Goal: Contribute content

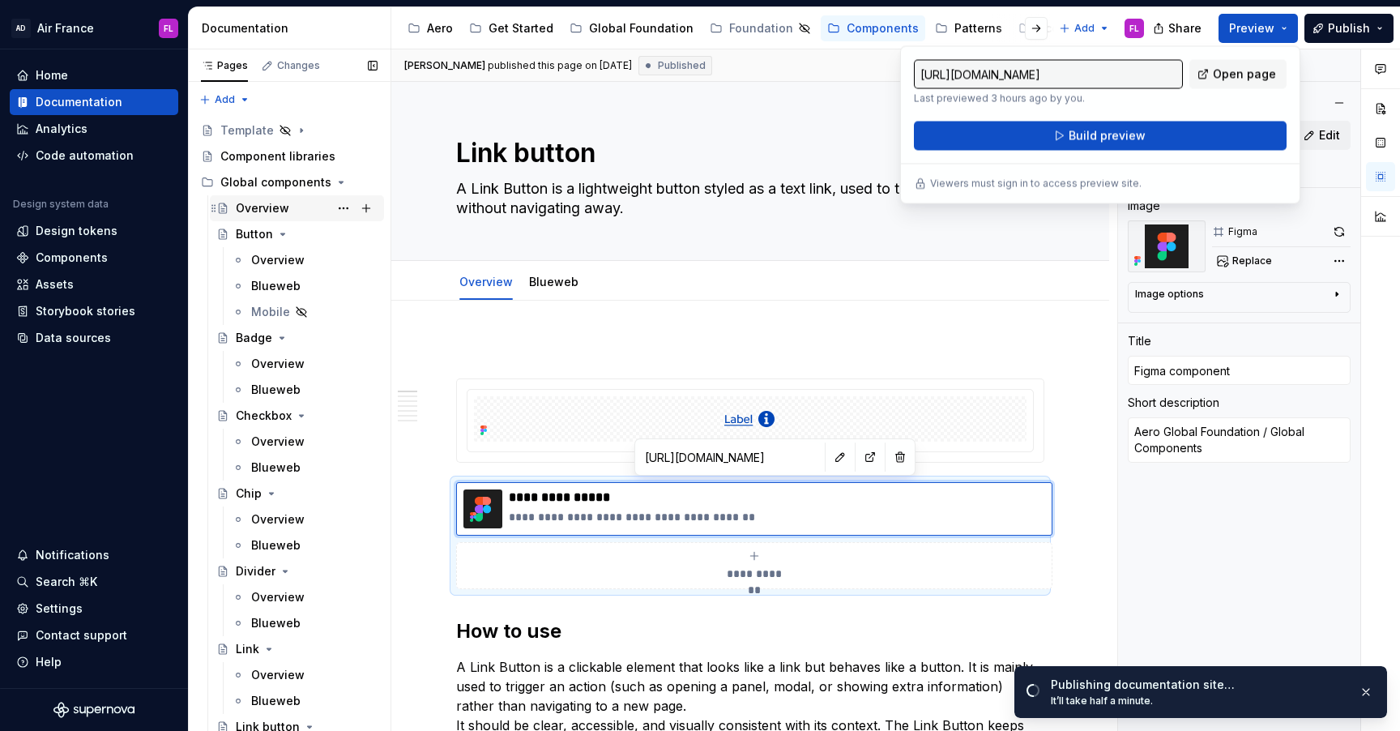
click at [255, 212] on div "Overview" at bounding box center [262, 208] width 53 height 16
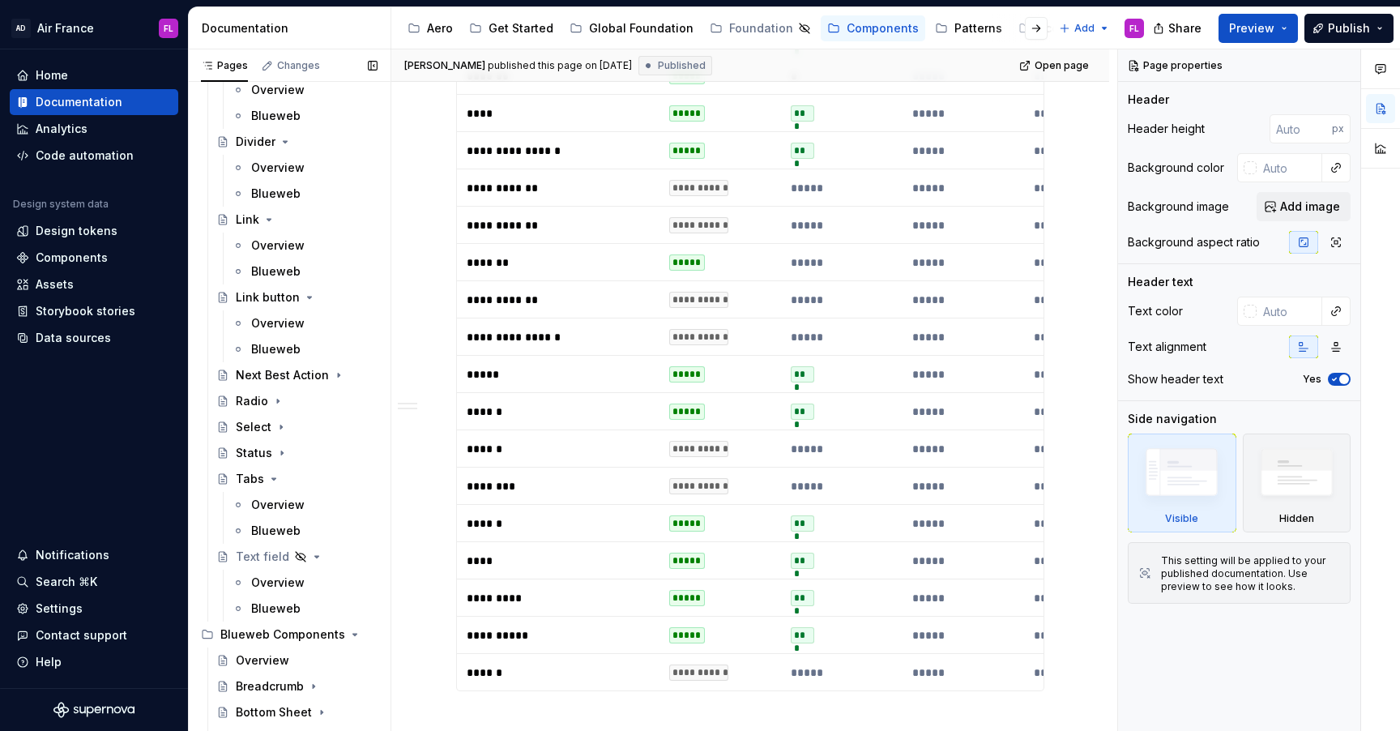
scroll to position [452, 0]
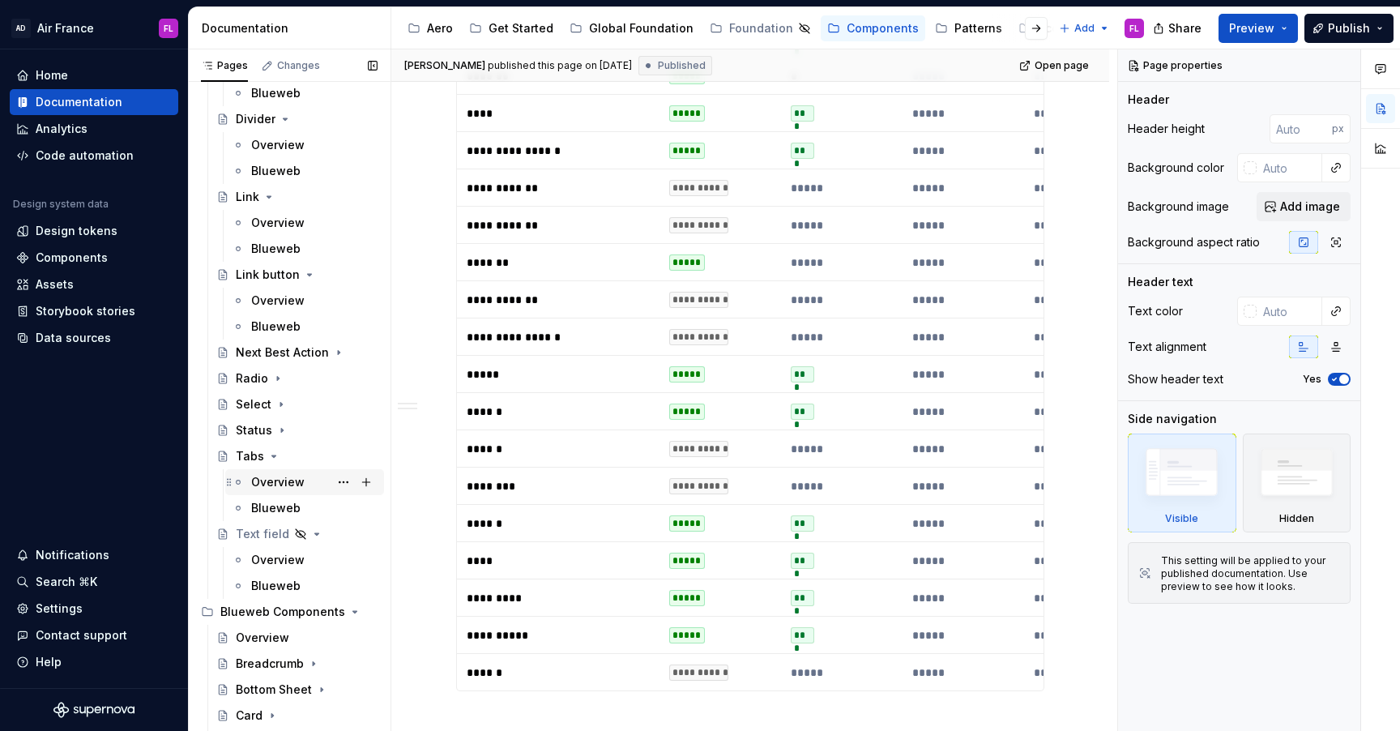
click at [271, 476] on div "Overview" at bounding box center [277, 482] width 53 height 16
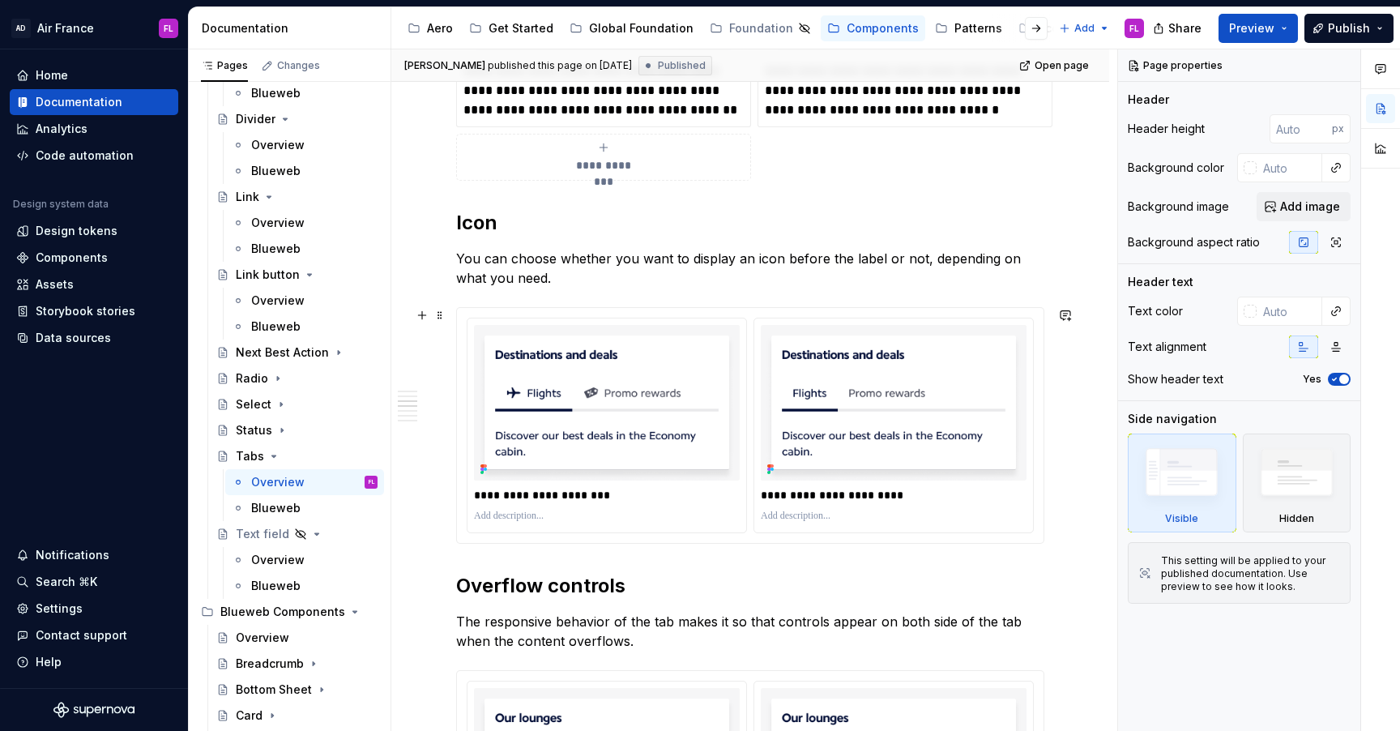
scroll to position [1751, 0]
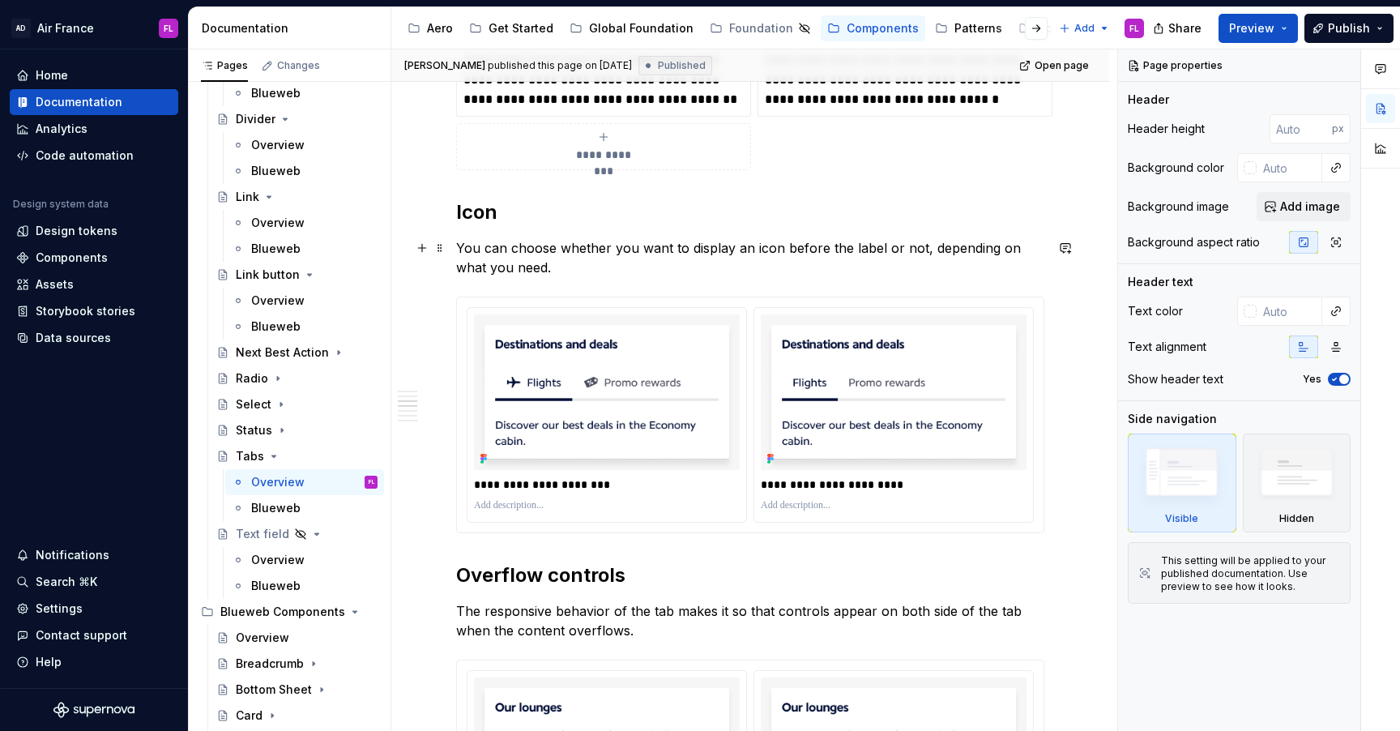
type textarea "*"
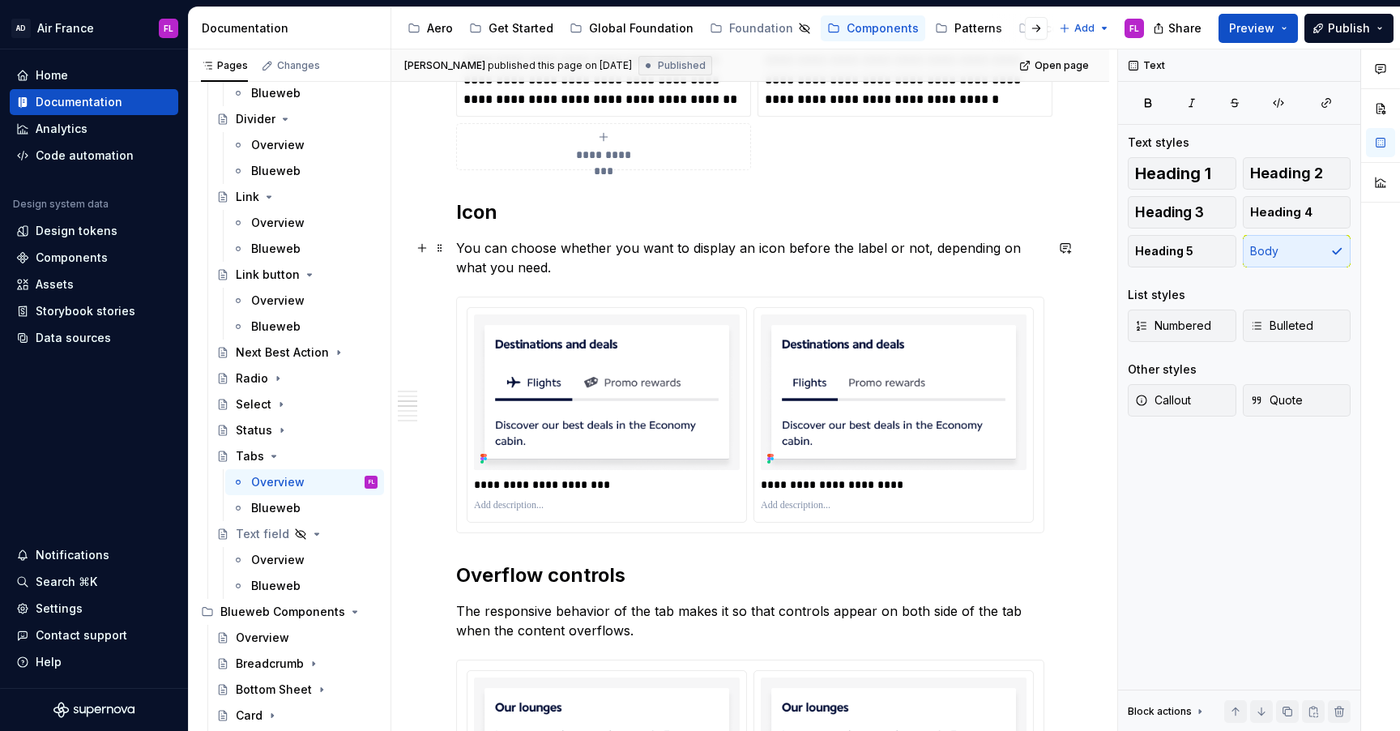
click at [542, 269] on p "You can choose whether you want to display an icon before the label or not, dep…" at bounding box center [750, 257] width 588 height 39
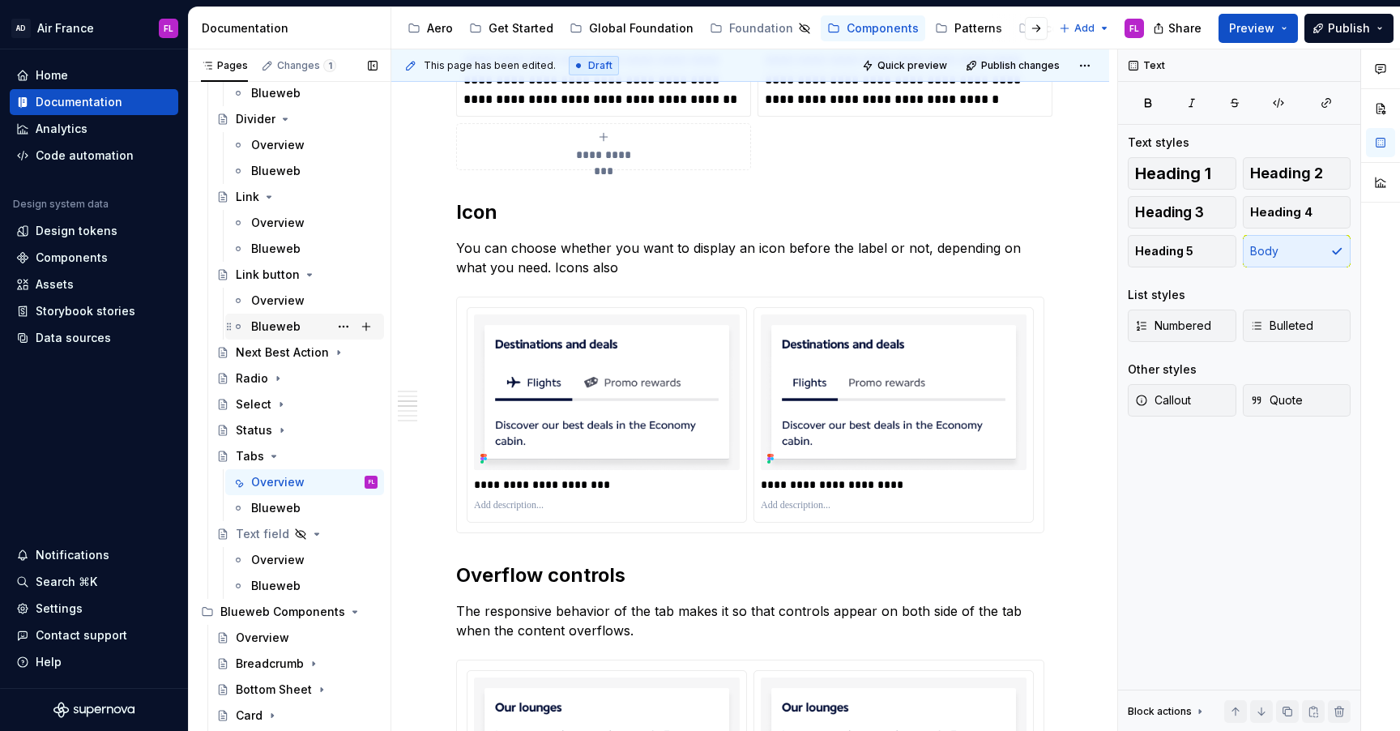
scroll to position [407, 0]
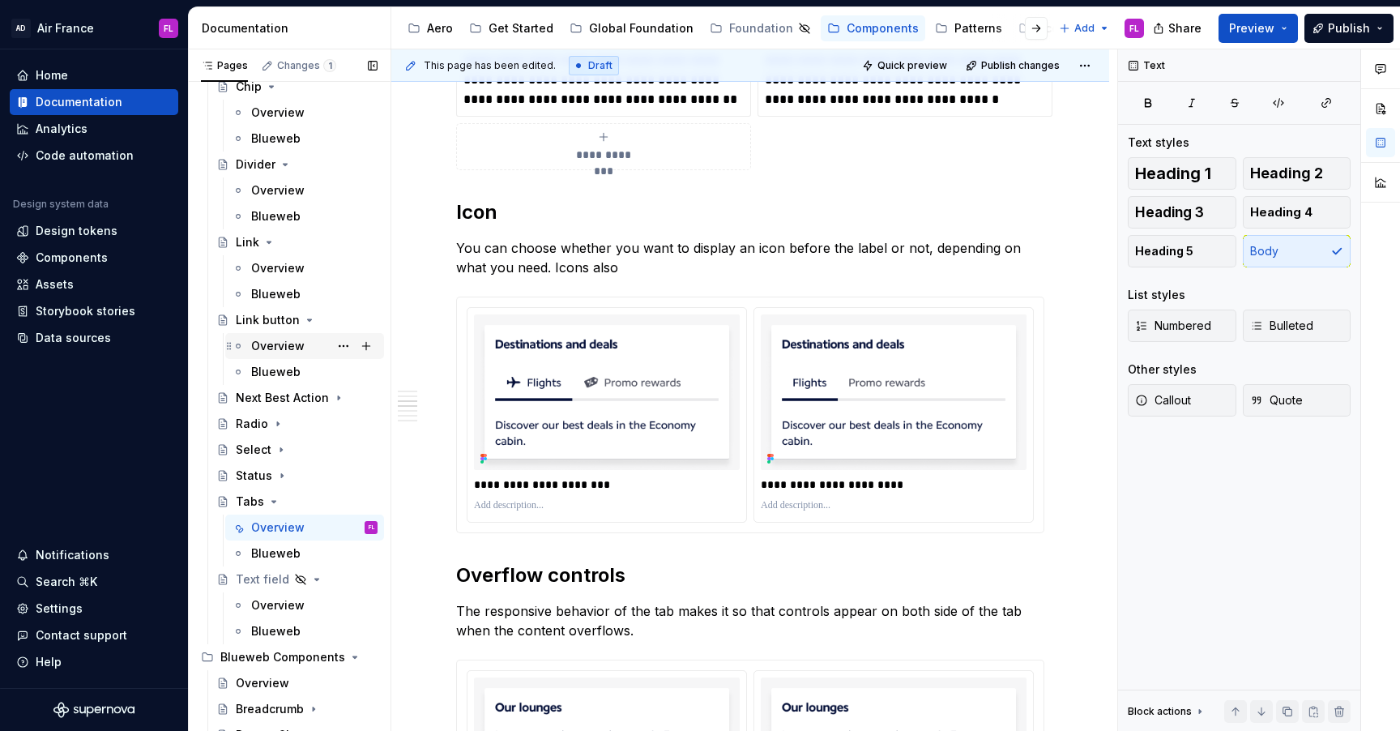
click at [284, 345] on div "Overview" at bounding box center [277, 346] width 53 height 16
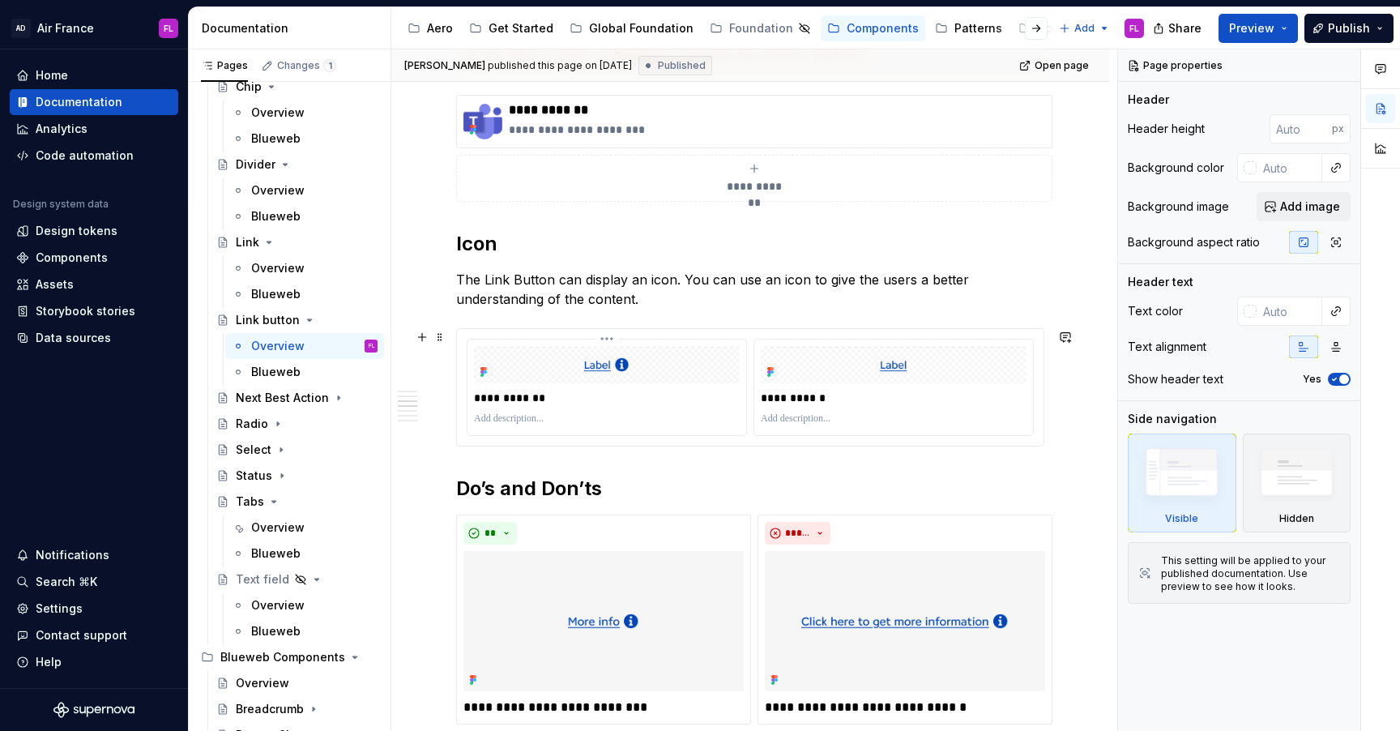
scroll to position [1315, 0]
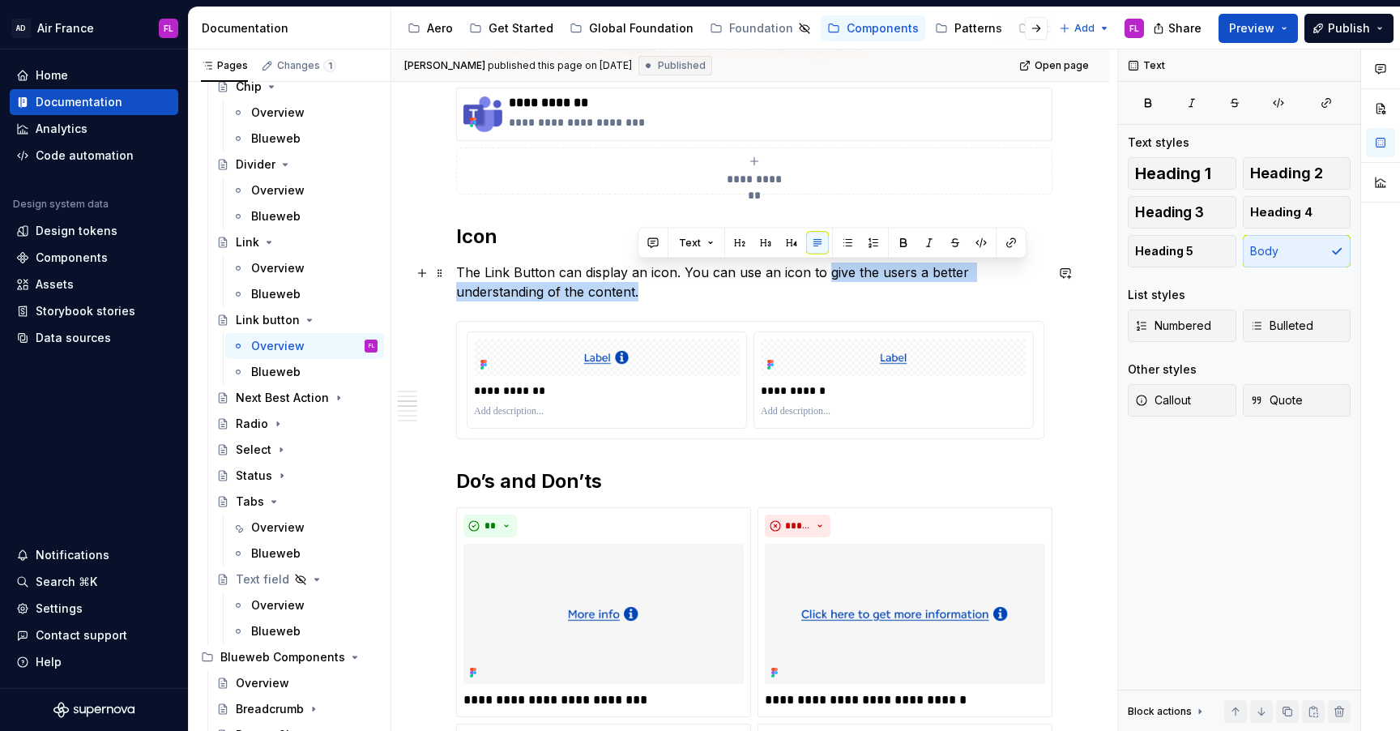
drag, startPoint x: 826, startPoint y: 273, endPoint x: 826, endPoint y: 285, distance: 12.2
click at [826, 285] on p "The Link Button can display an icon. You can use an icon to give the users a be…" at bounding box center [750, 282] width 588 height 39
copy p "give the users a better understanding of the content."
click at [273, 525] on div "Overview" at bounding box center [277, 527] width 53 height 16
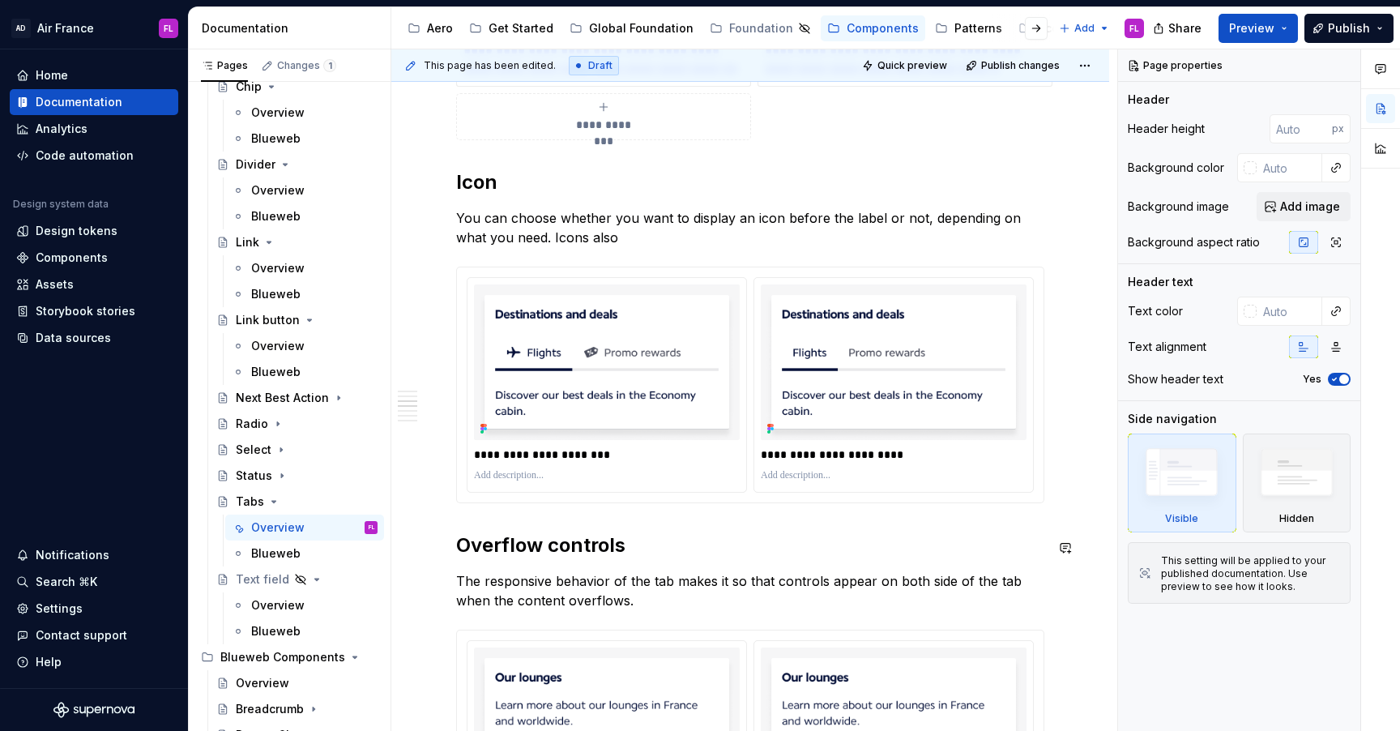
scroll to position [1793, 0]
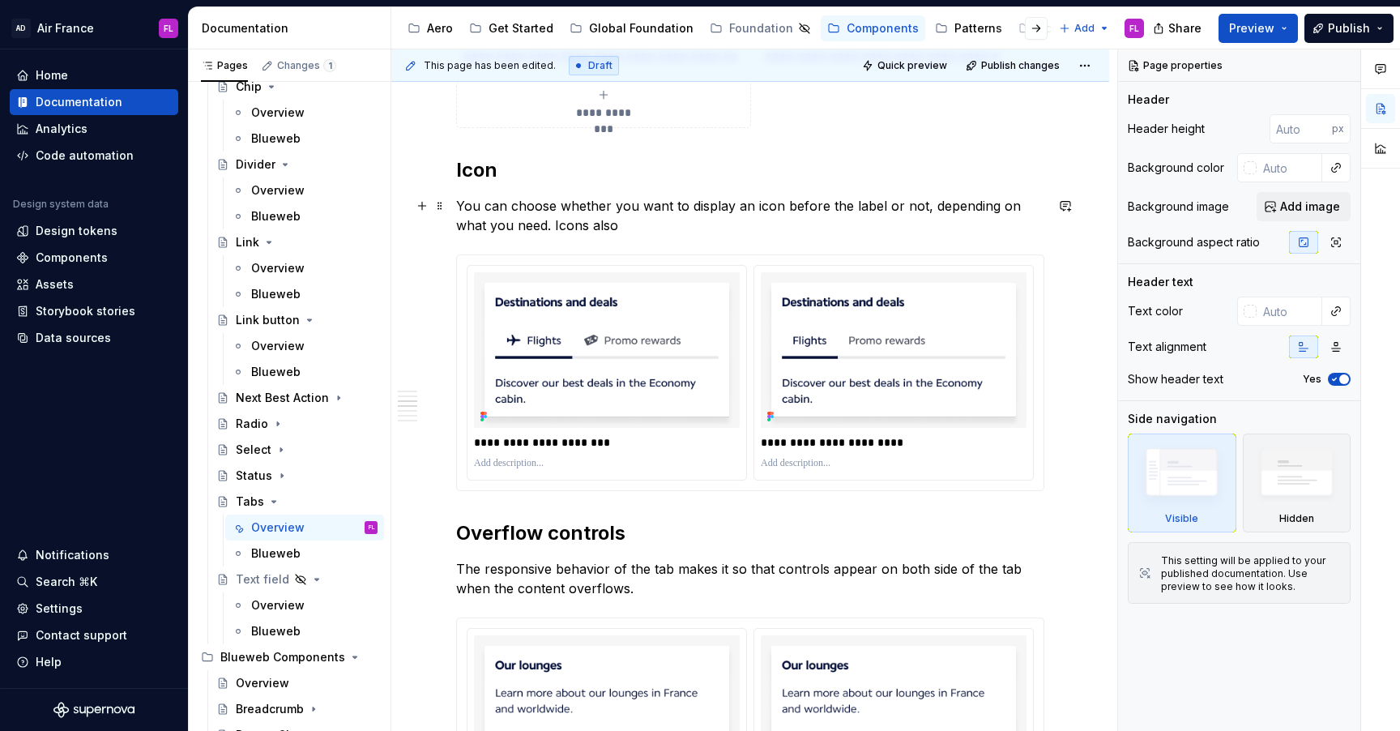
click at [611, 224] on p "You can choose whether you want to display an icon before the label or not, dep…" at bounding box center [750, 215] width 588 height 39
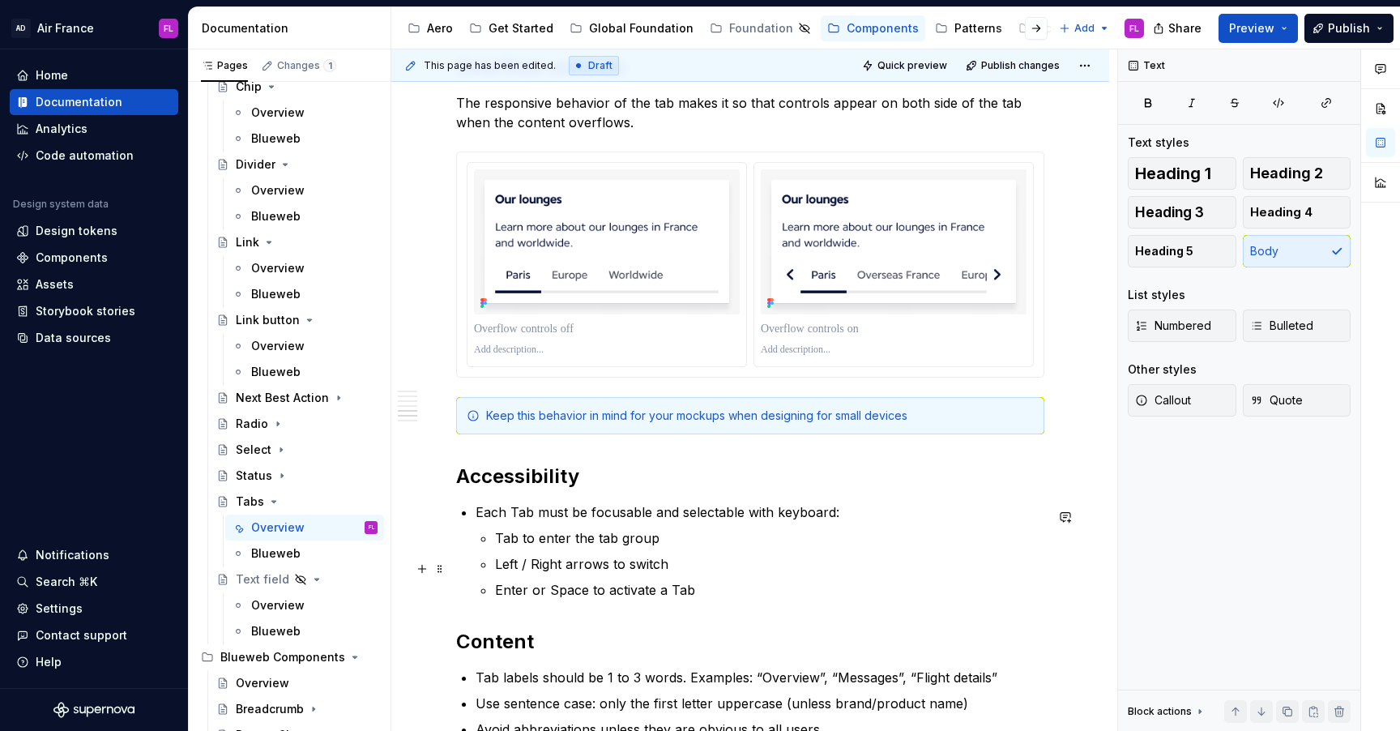
scroll to position [2295, 0]
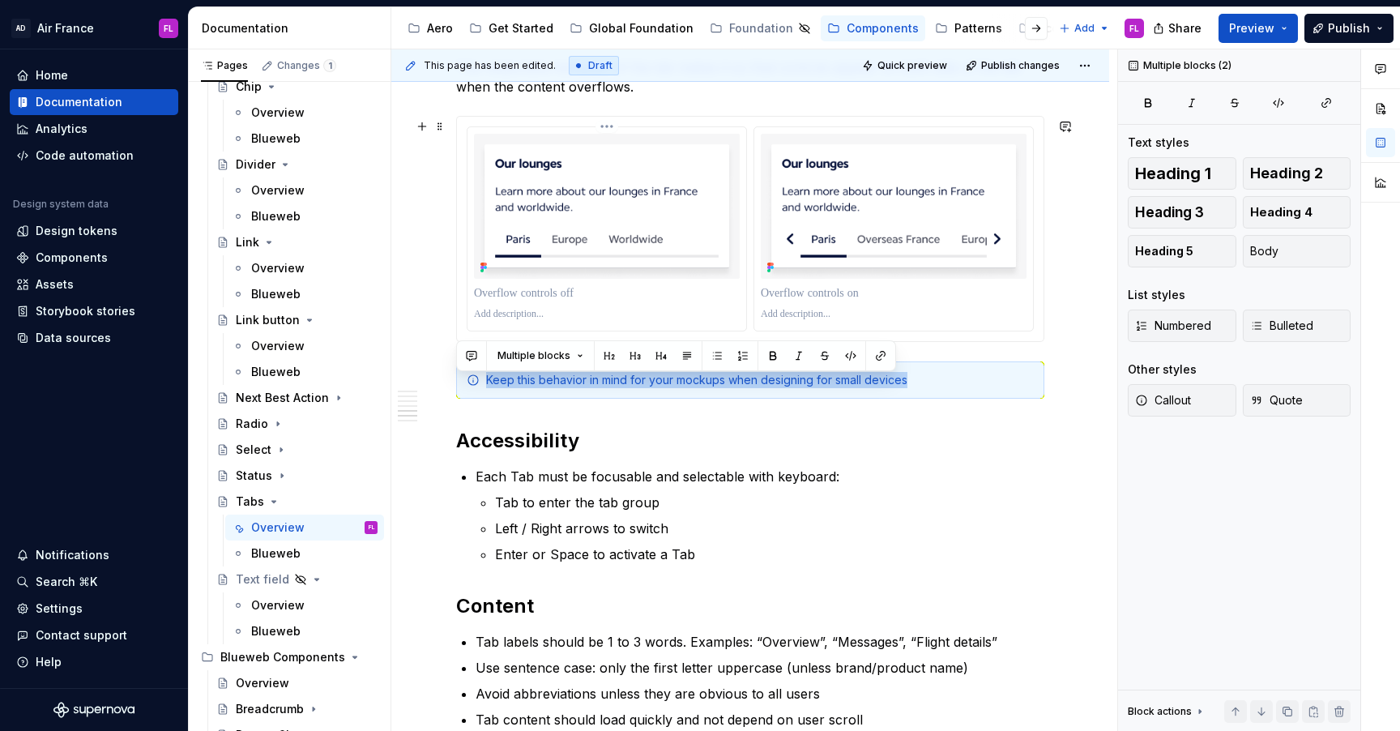
drag, startPoint x: 740, startPoint y: 422, endPoint x: 639, endPoint y: 233, distance: 213.9
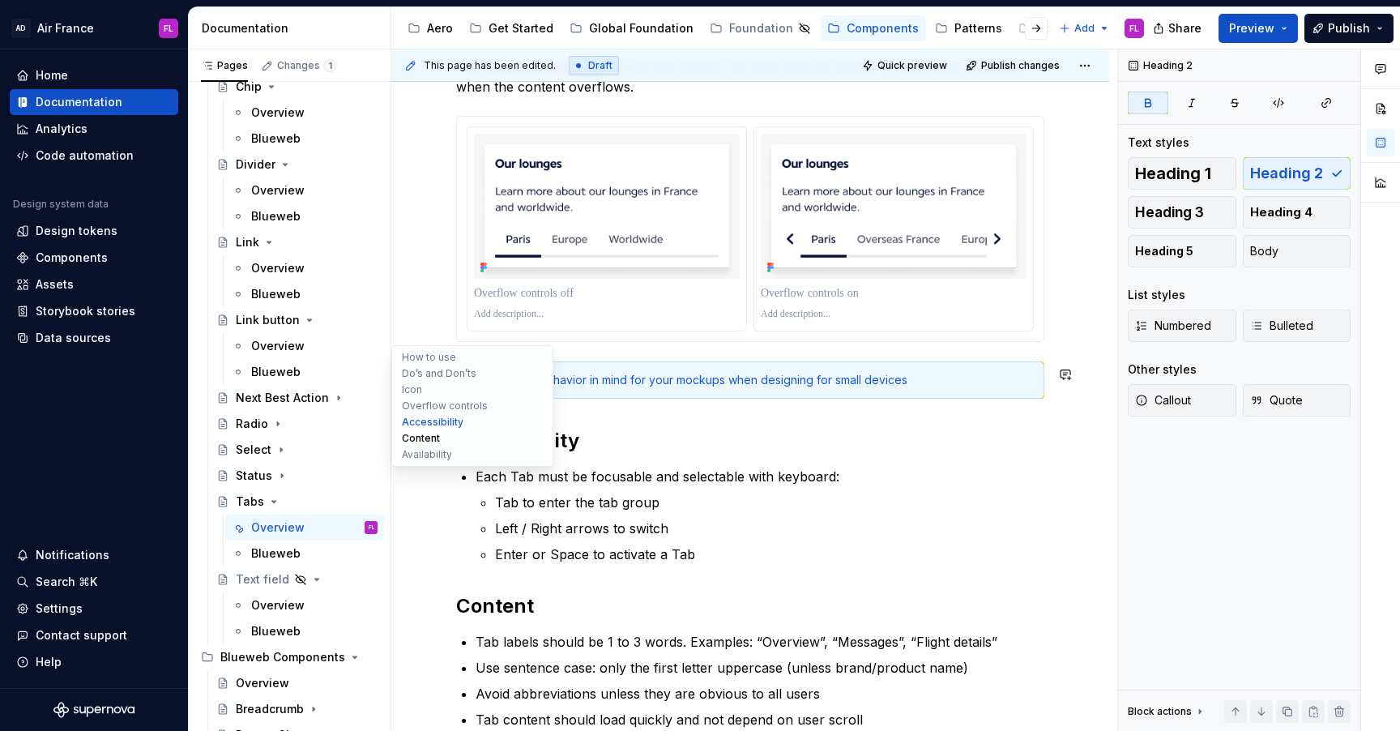
click at [426, 430] on button "Content" at bounding box center [472, 438] width 154 height 16
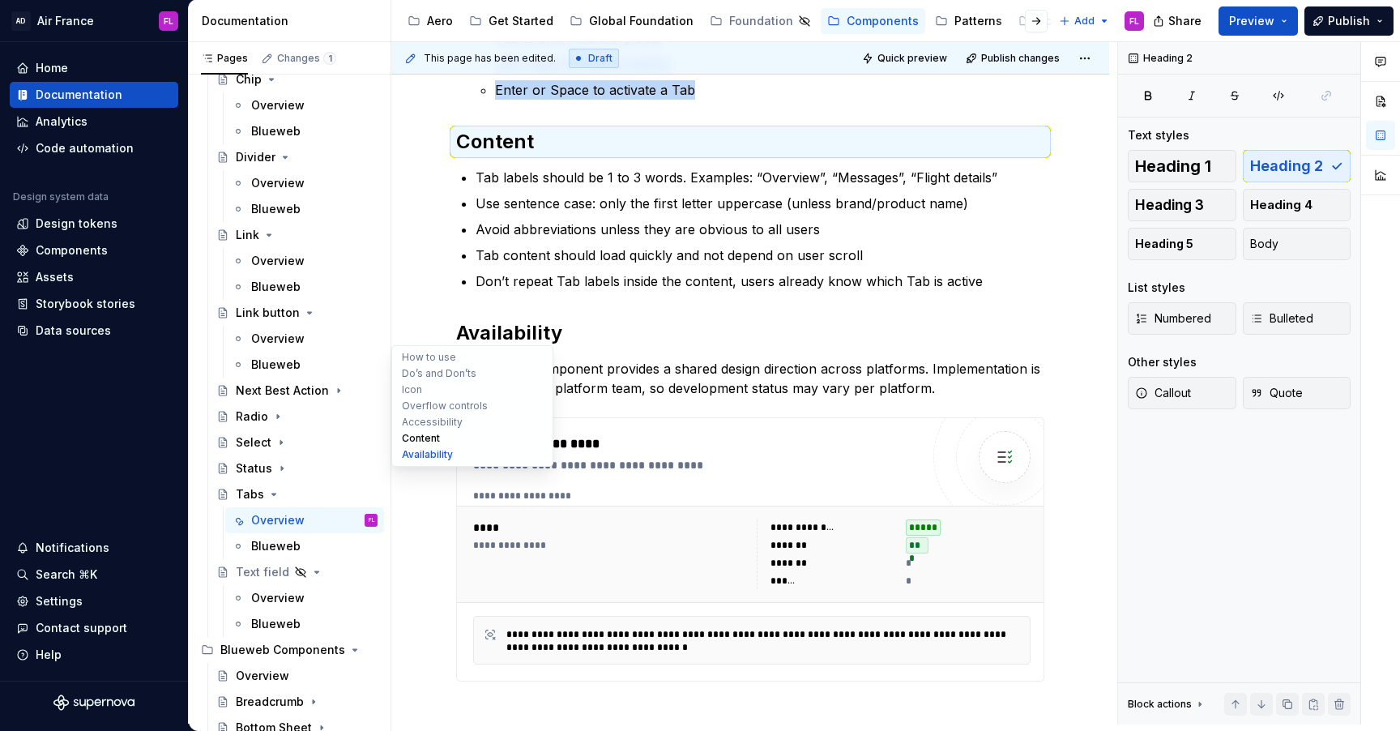
scroll to position [2761, 0]
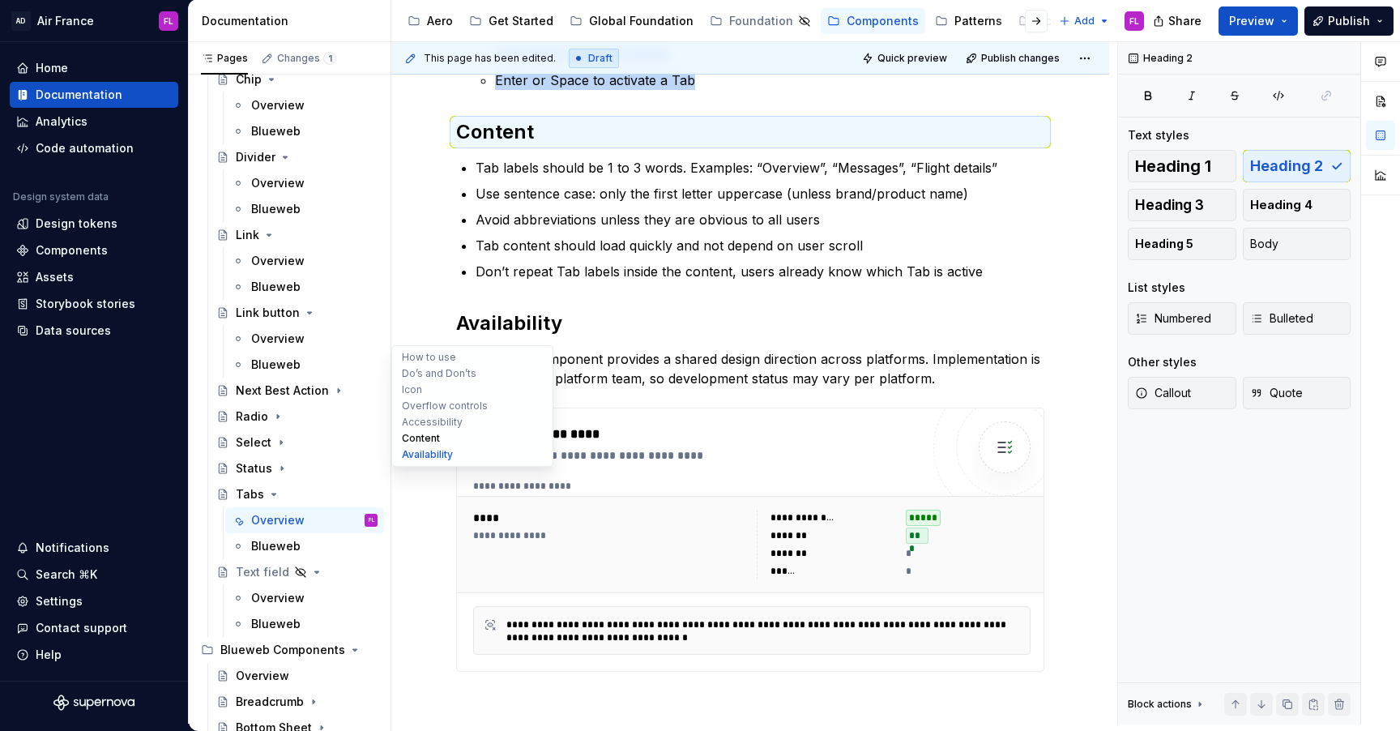
click at [426, 430] on button "Content" at bounding box center [472, 438] width 154 height 16
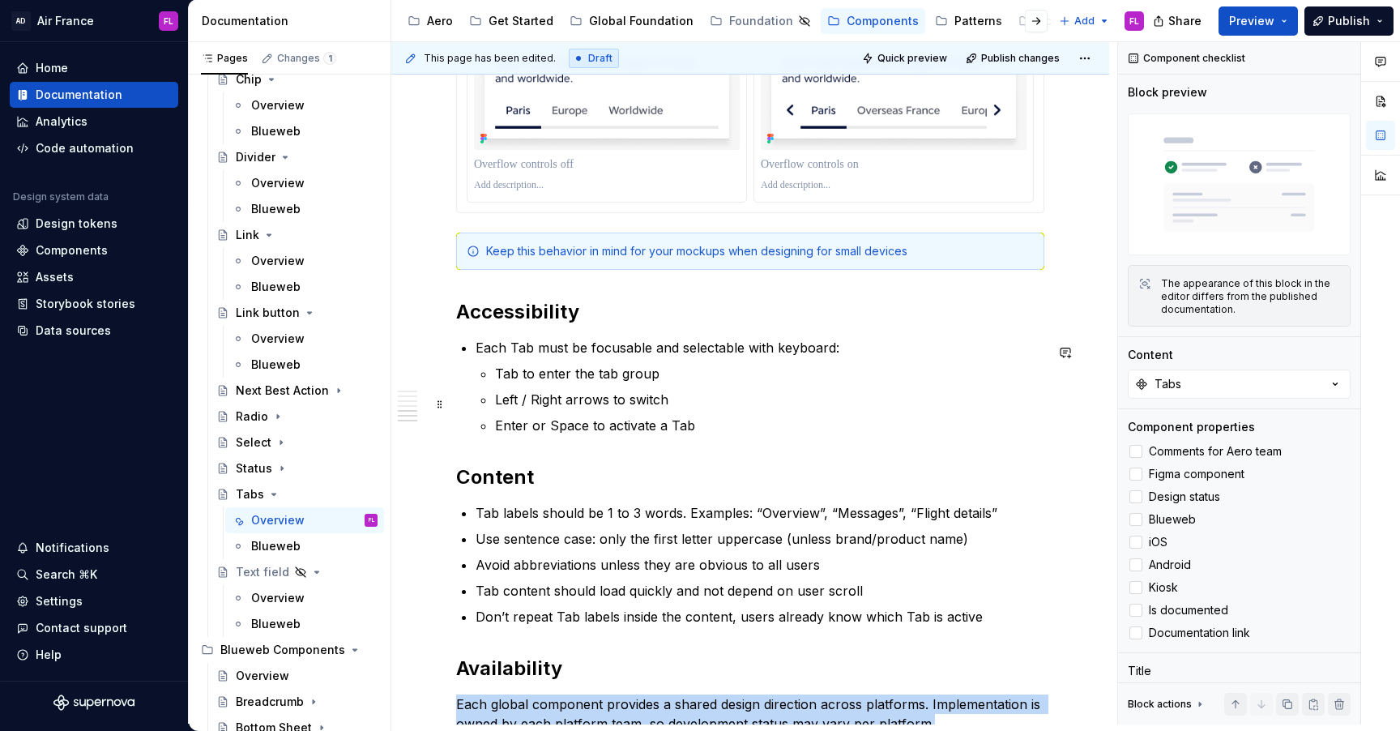
scroll to position [2073, 0]
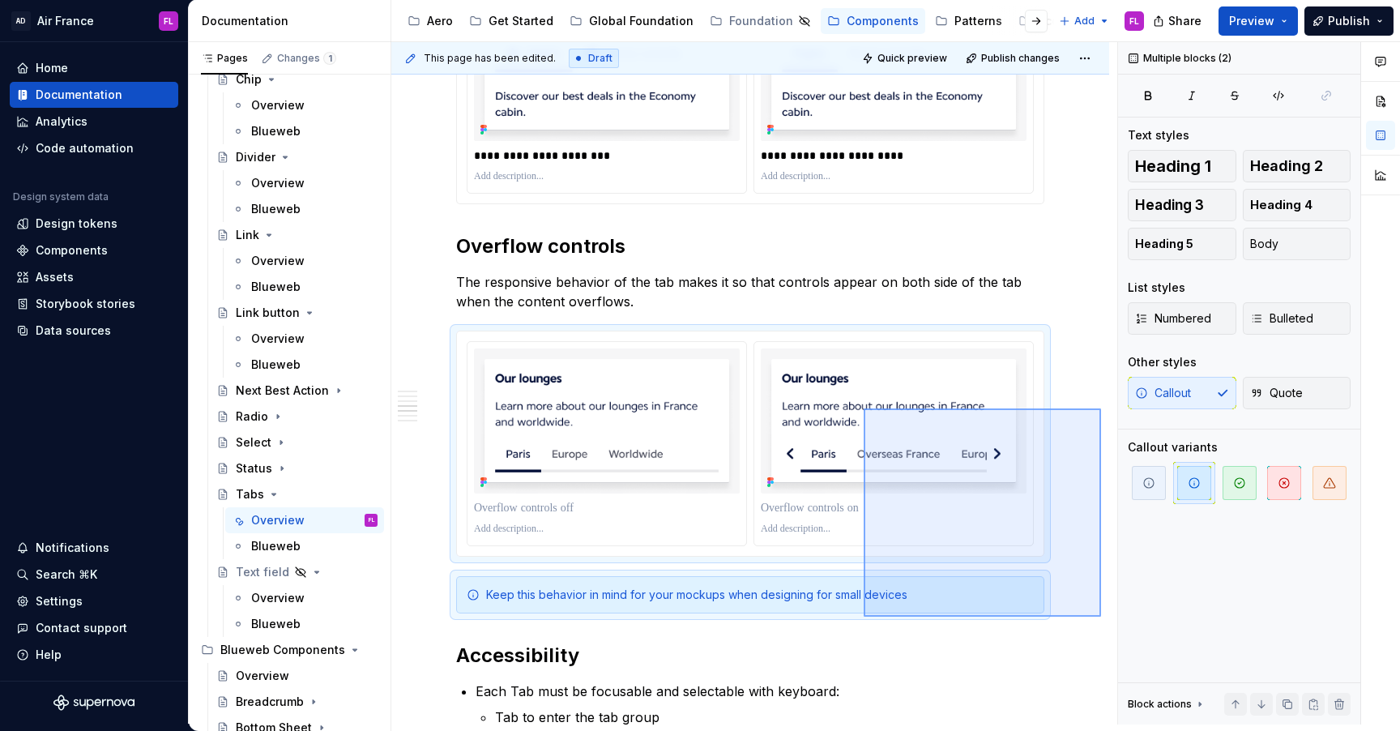
drag, startPoint x: 1101, startPoint y: 617, endPoint x: 855, endPoint y: 396, distance: 330.5
click at [855, 396] on div "**********" at bounding box center [754, 383] width 726 height 682
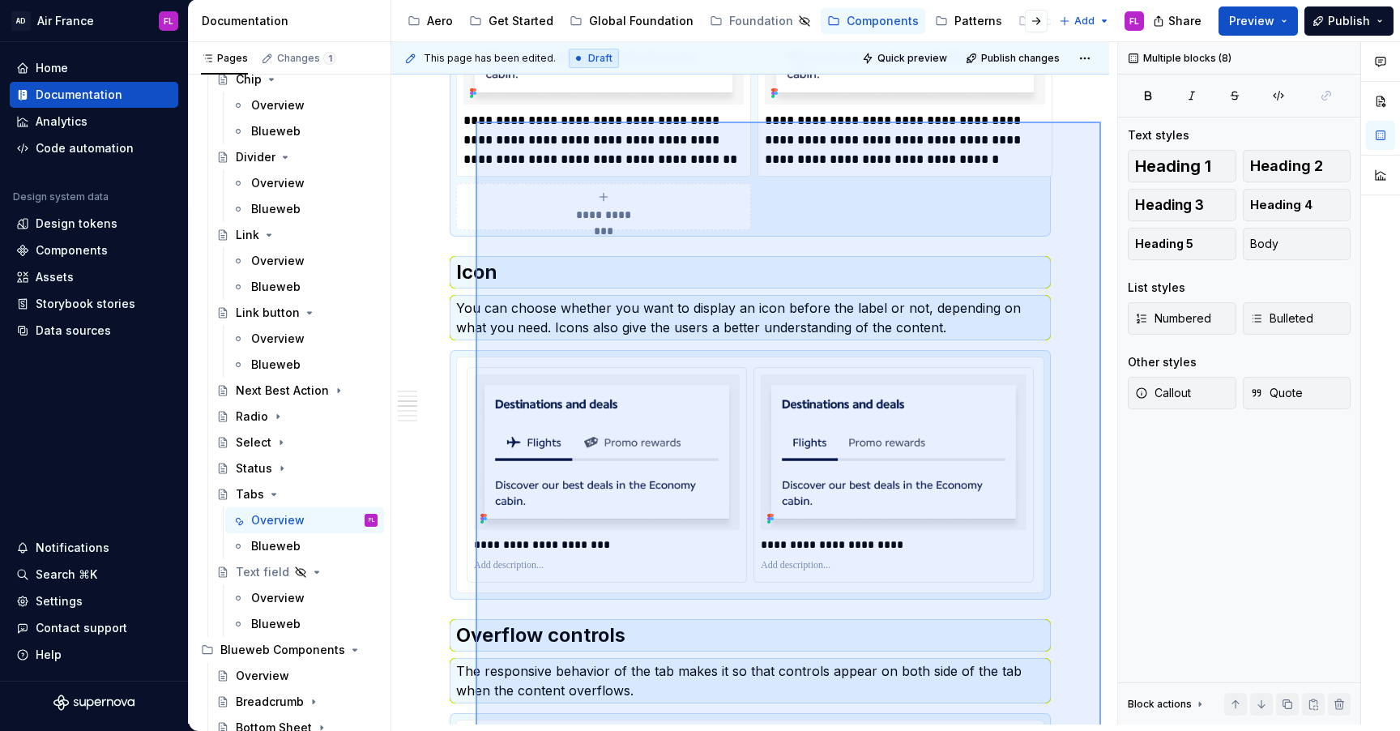
scroll to position [1675, 0]
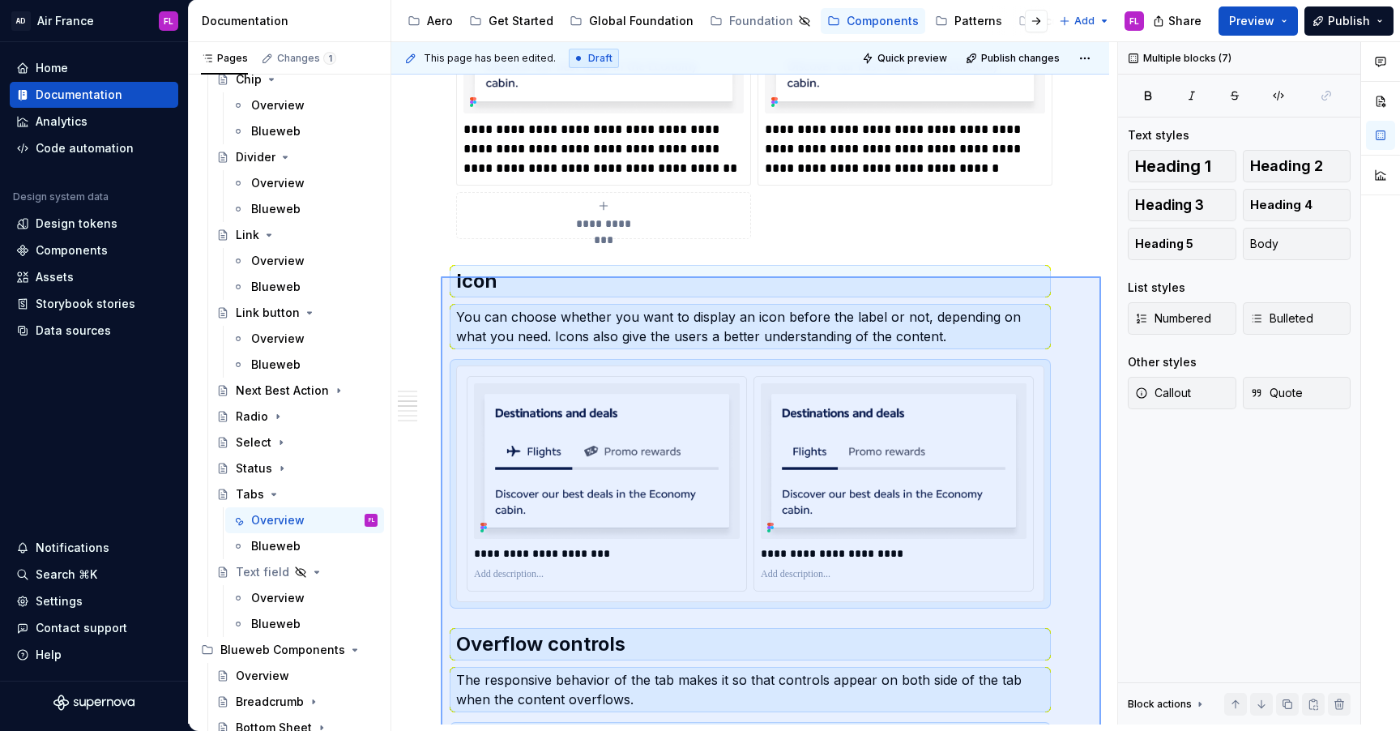
drag, startPoint x: 1101, startPoint y: 619, endPoint x: 441, endPoint y: 276, distance: 744.0
click at [441, 276] on div "**********" at bounding box center [754, 383] width 726 height 682
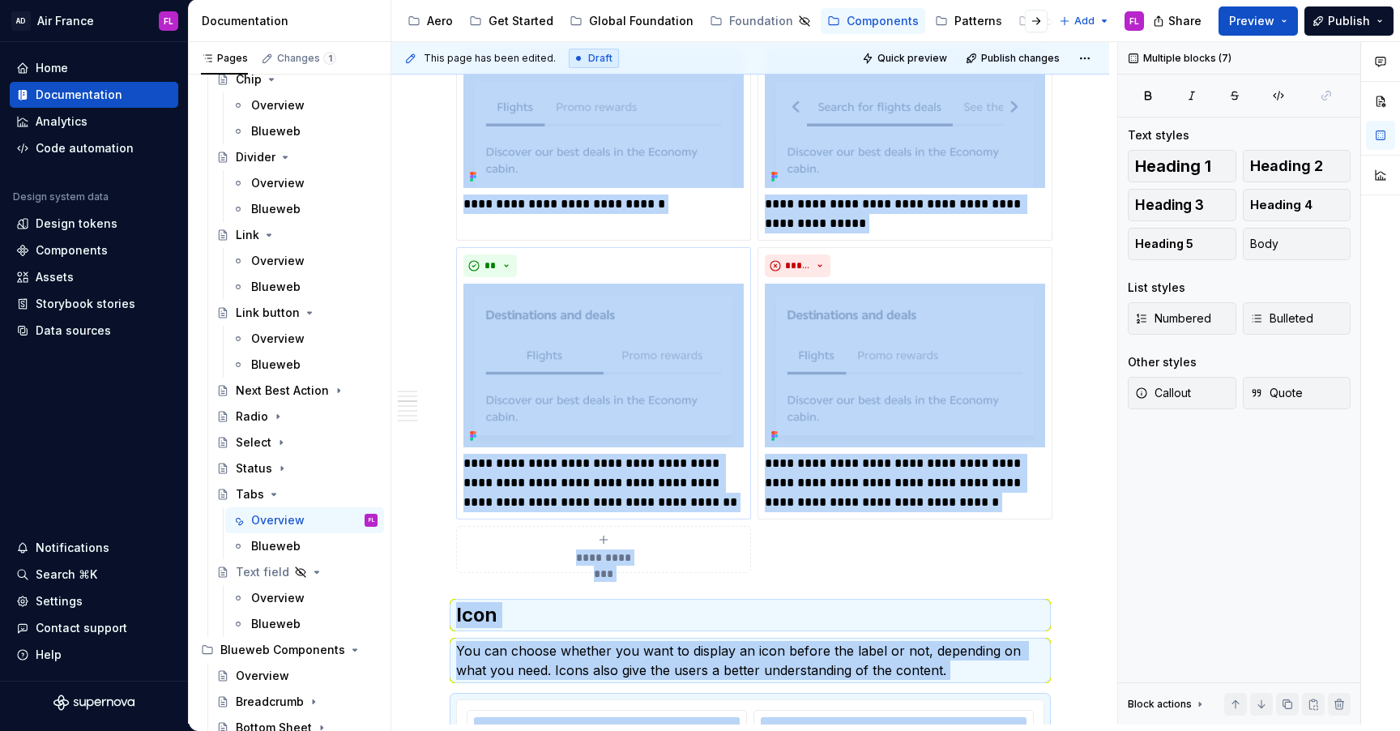
scroll to position [1328, 0]
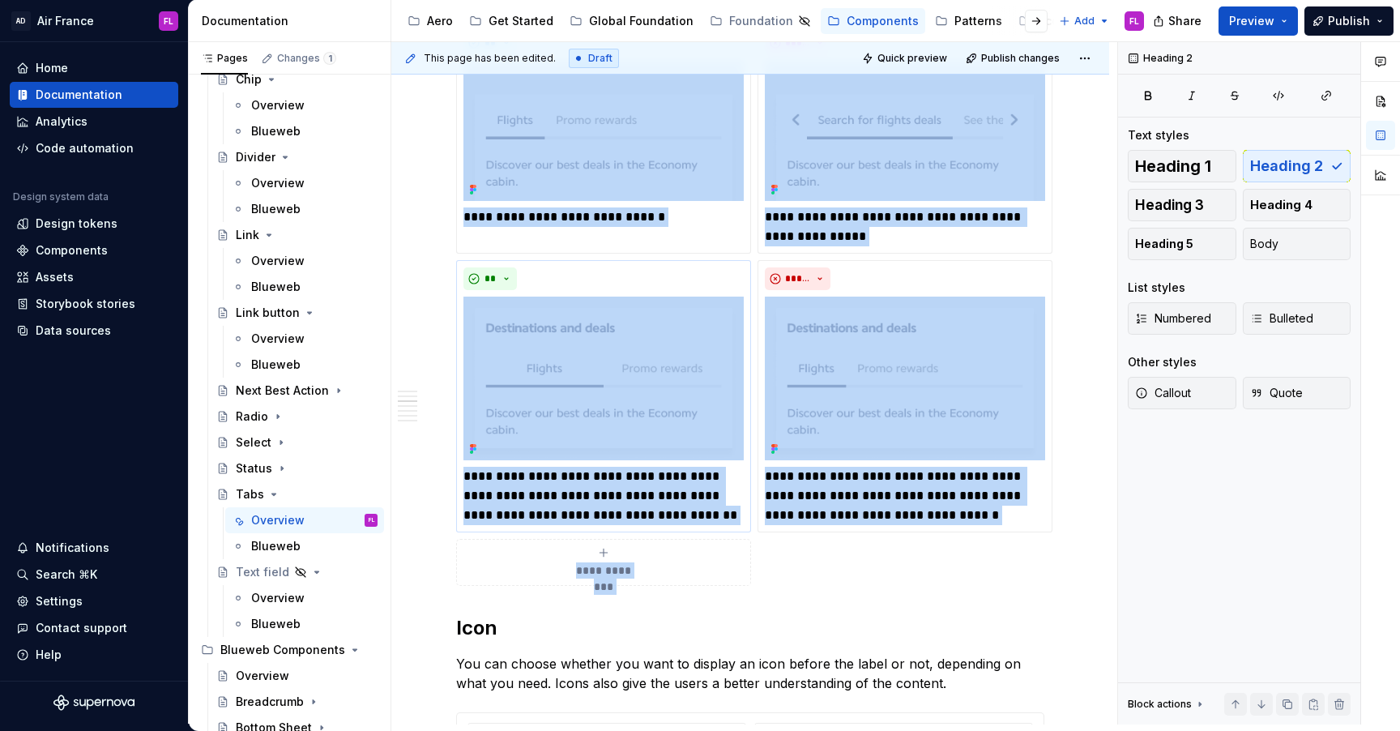
drag, startPoint x: 552, startPoint y: 636, endPoint x: 459, endPoint y: 485, distance: 177.4
click at [459, 481] on div "**********" at bounding box center [750, 554] width 588 height 3101
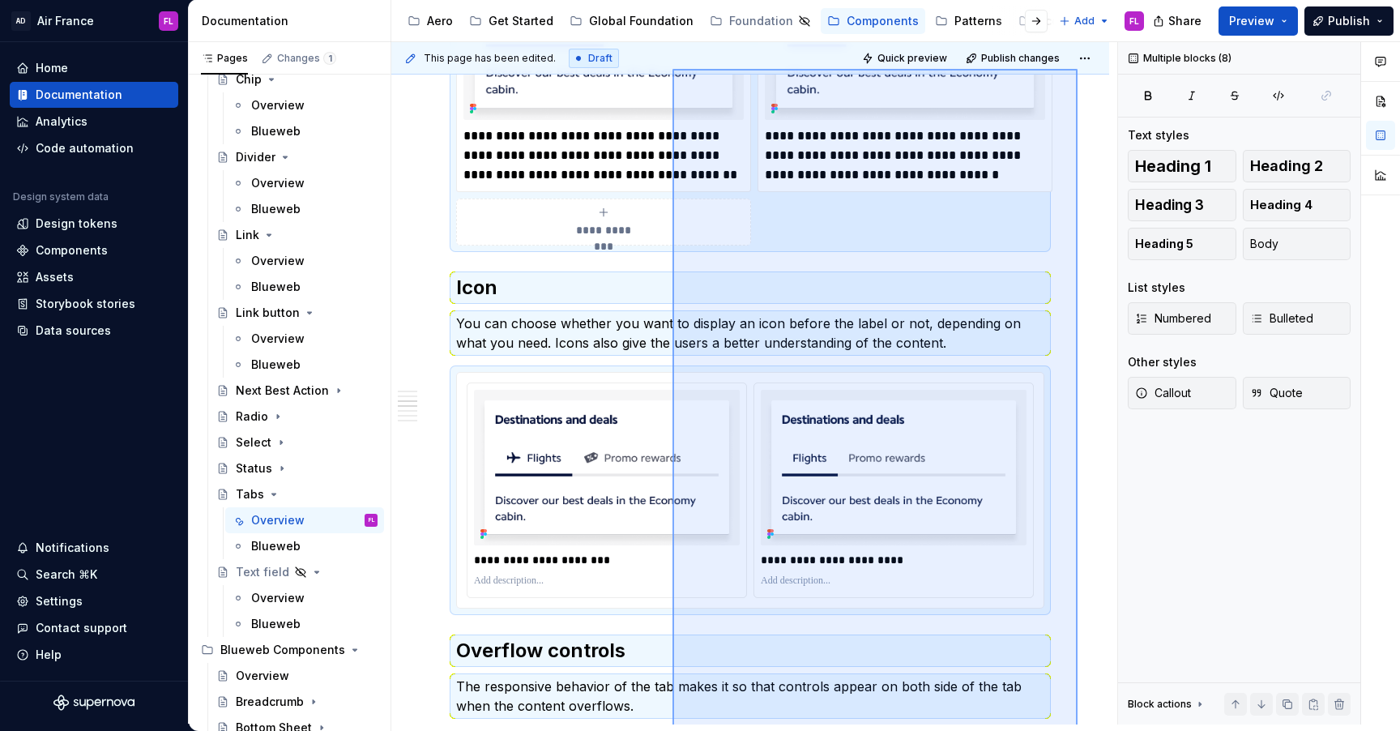
scroll to position [1660, 0]
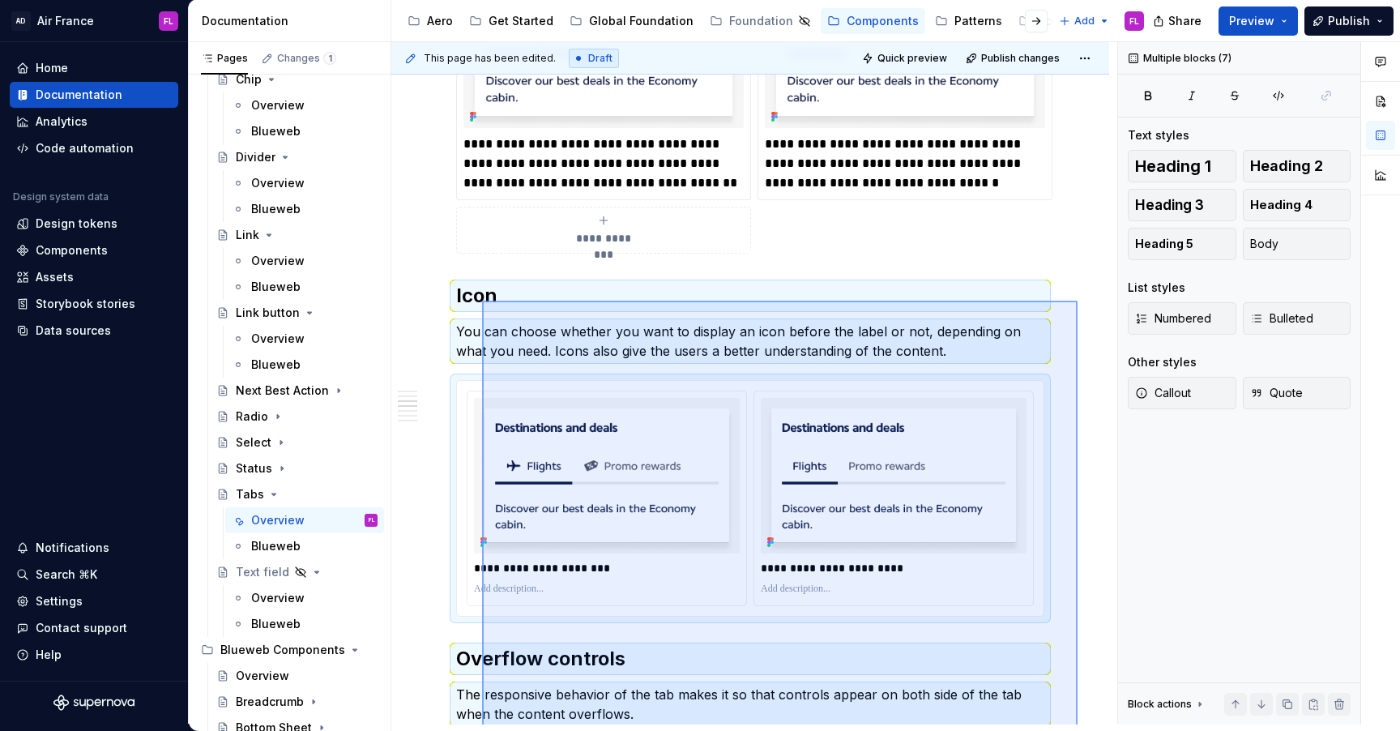
drag, startPoint x: 1078, startPoint y: 645, endPoint x: 480, endPoint y: 290, distance: 694.6
click at [480, 290] on div "**********" at bounding box center [754, 383] width 726 height 682
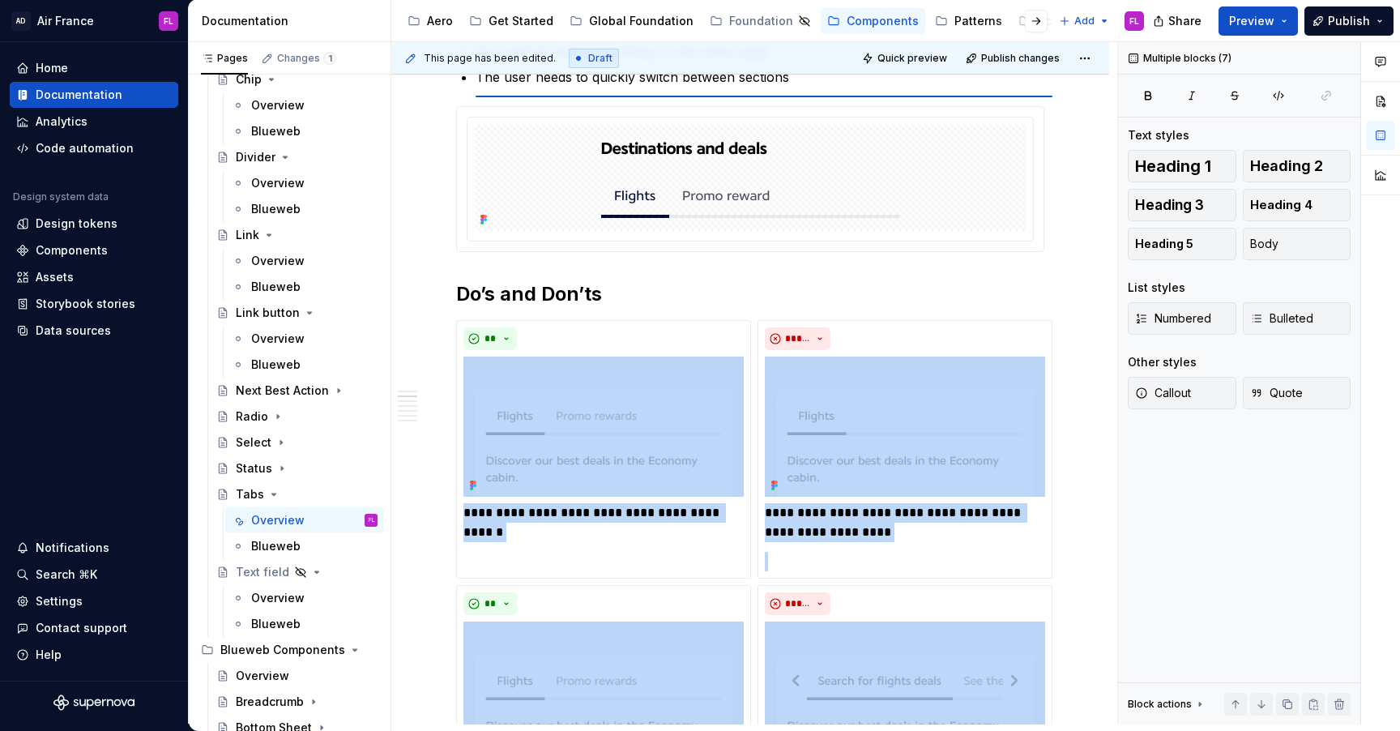
scroll to position [749, 0]
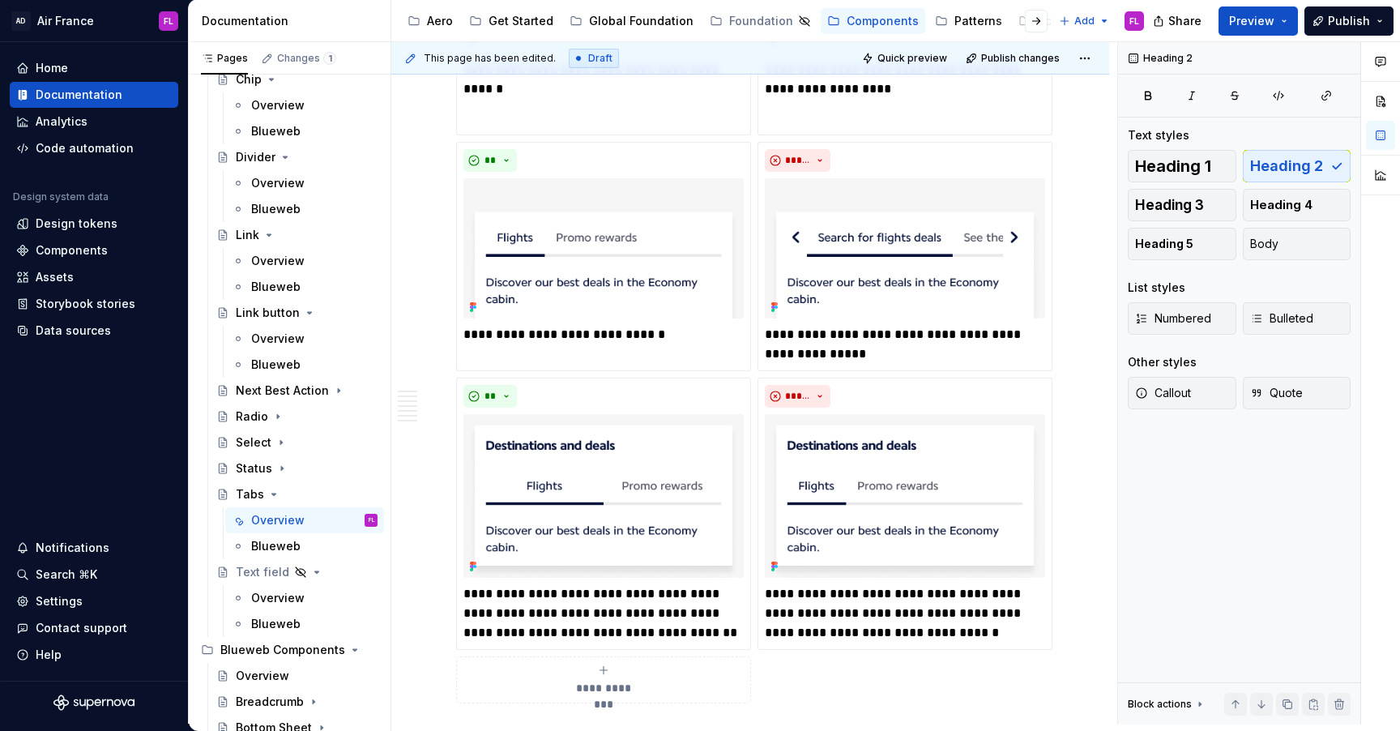
scroll to position [2005, 0]
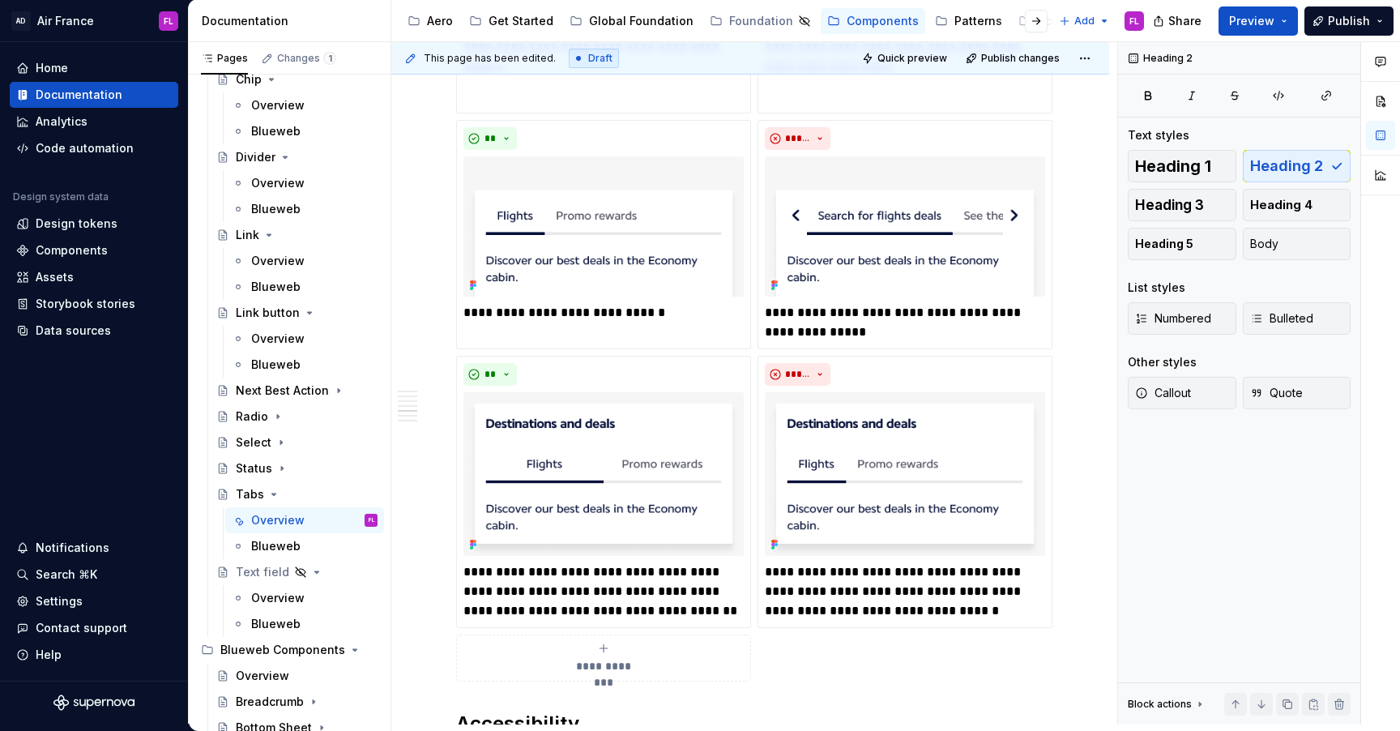
click at [600, 647] on icon "submit" at bounding box center [603, 648] width 13 height 13
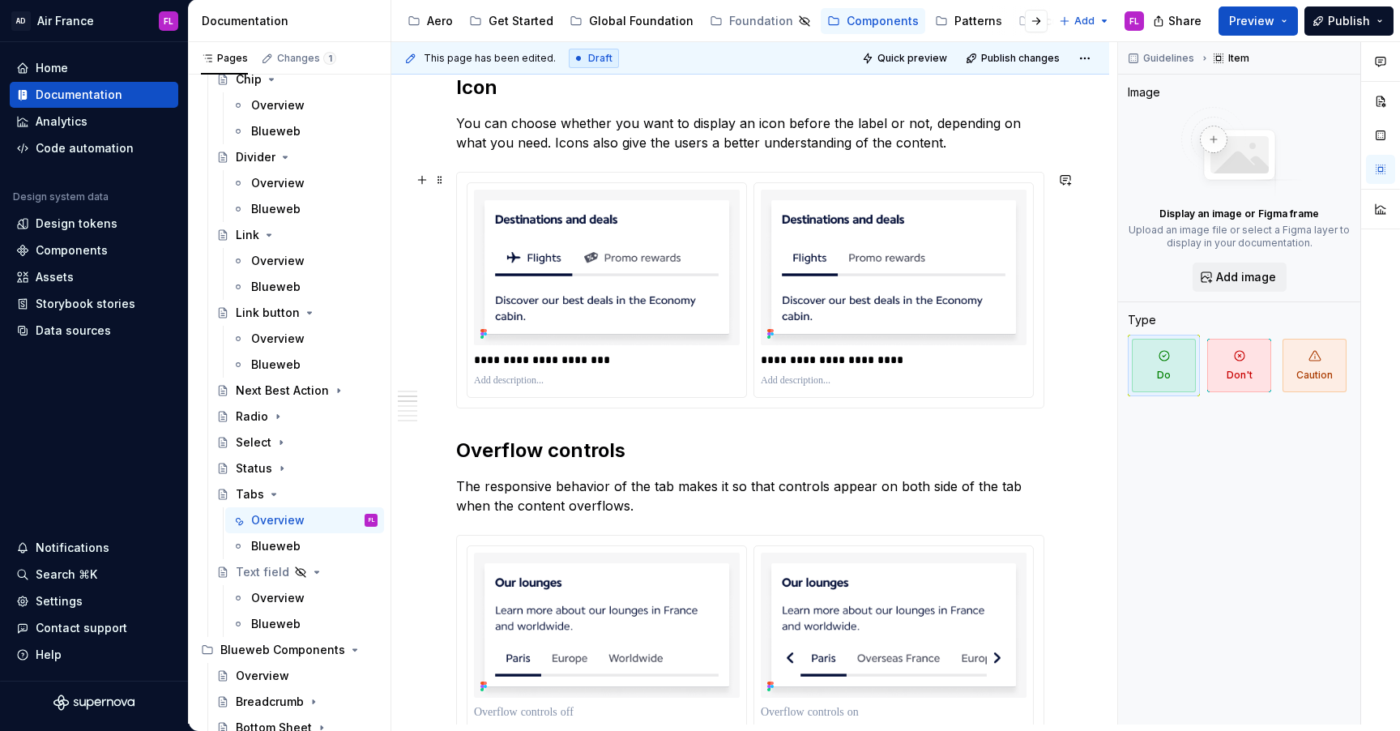
scroll to position [958, 0]
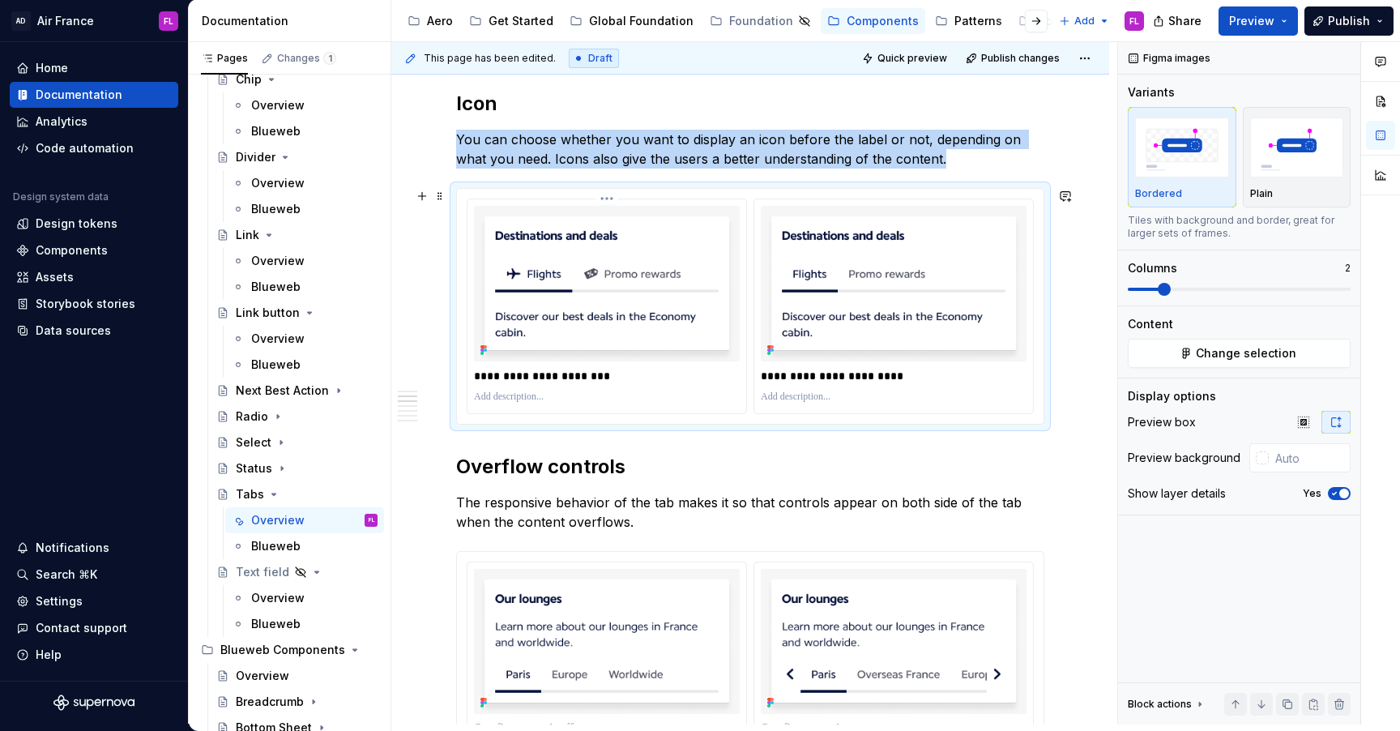
click at [604, 251] on img at bounding box center [607, 284] width 266 height 156
click at [1181, 354] on button "Change selection" at bounding box center [1239, 353] width 223 height 29
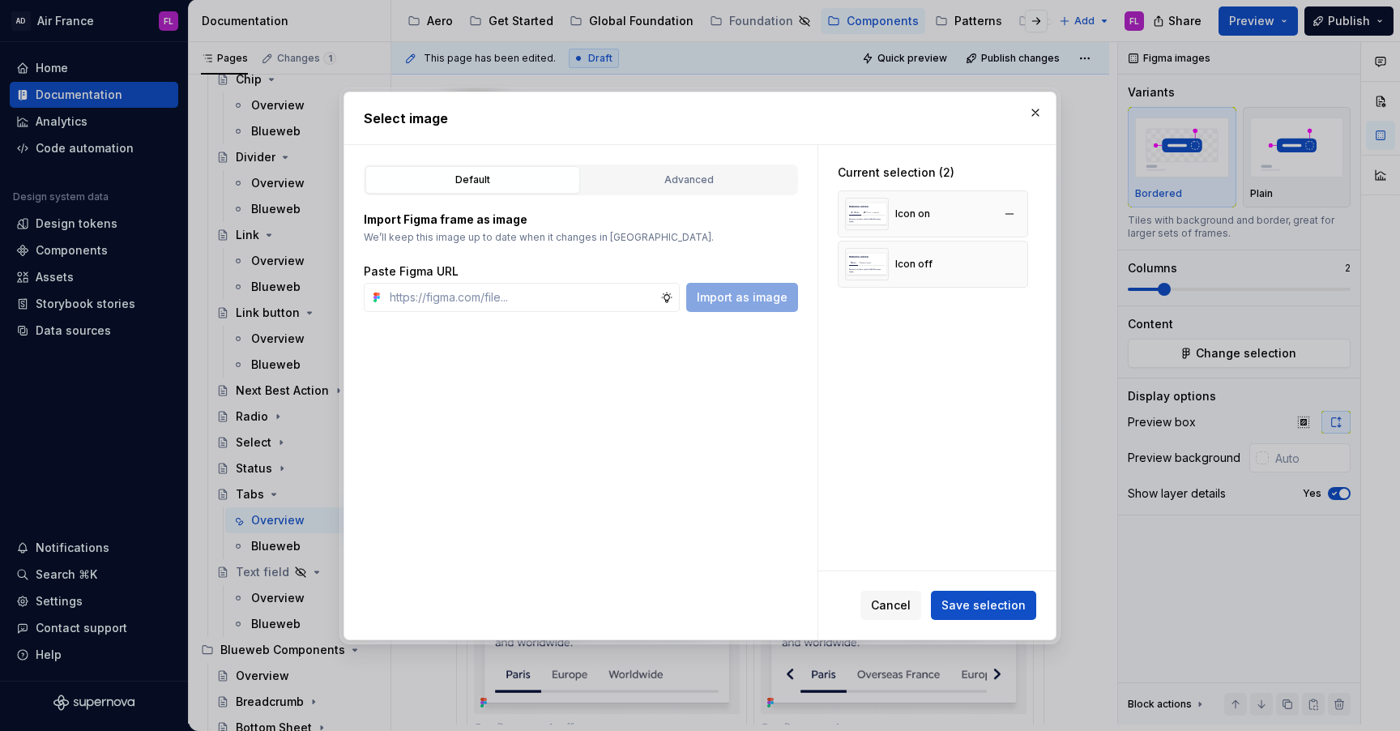
type textarea "*"
click at [907, 208] on div "Icon on" at bounding box center [912, 213] width 35 height 13
click at [882, 210] on img at bounding box center [867, 214] width 44 height 32
click at [1021, 215] on button "button" at bounding box center [1009, 214] width 23 height 23
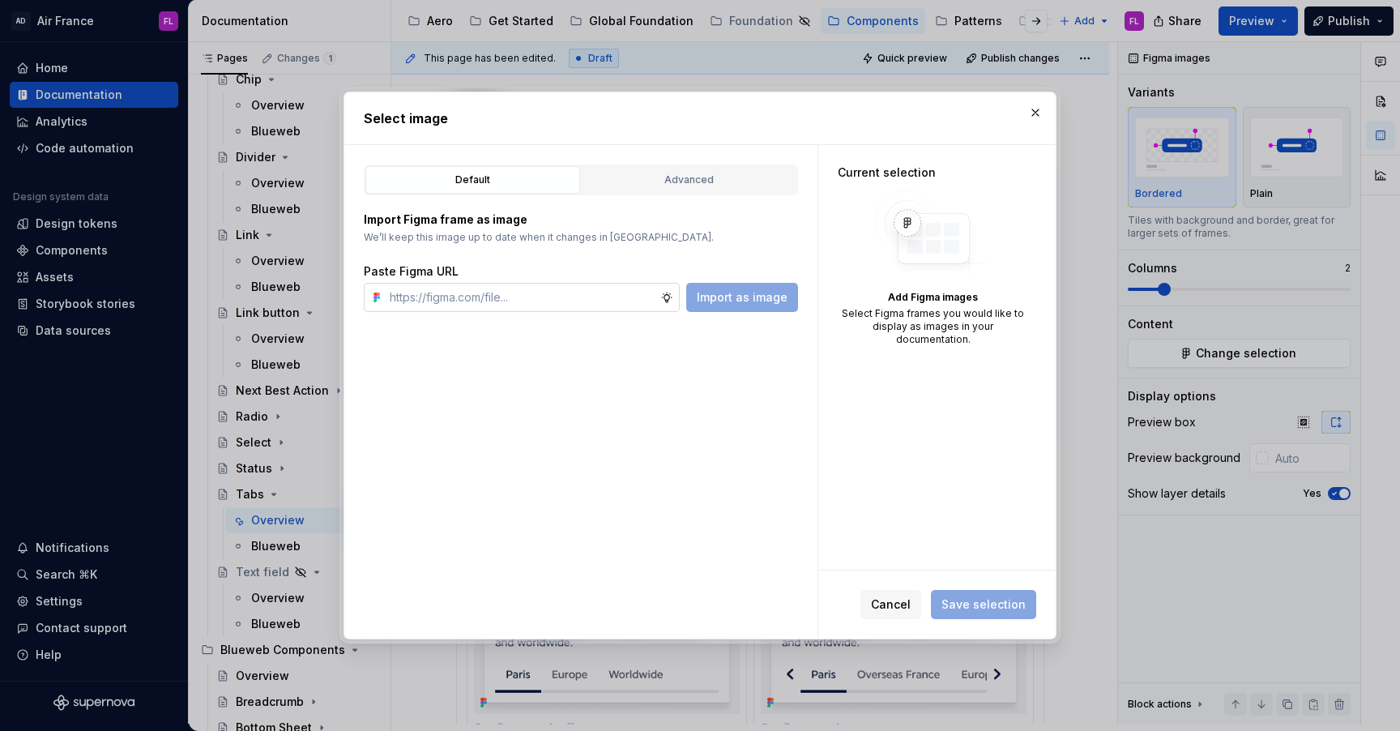
click at [561, 293] on input "text" at bounding box center [521, 297] width 277 height 29
paste input "[URL][DOMAIN_NAME]"
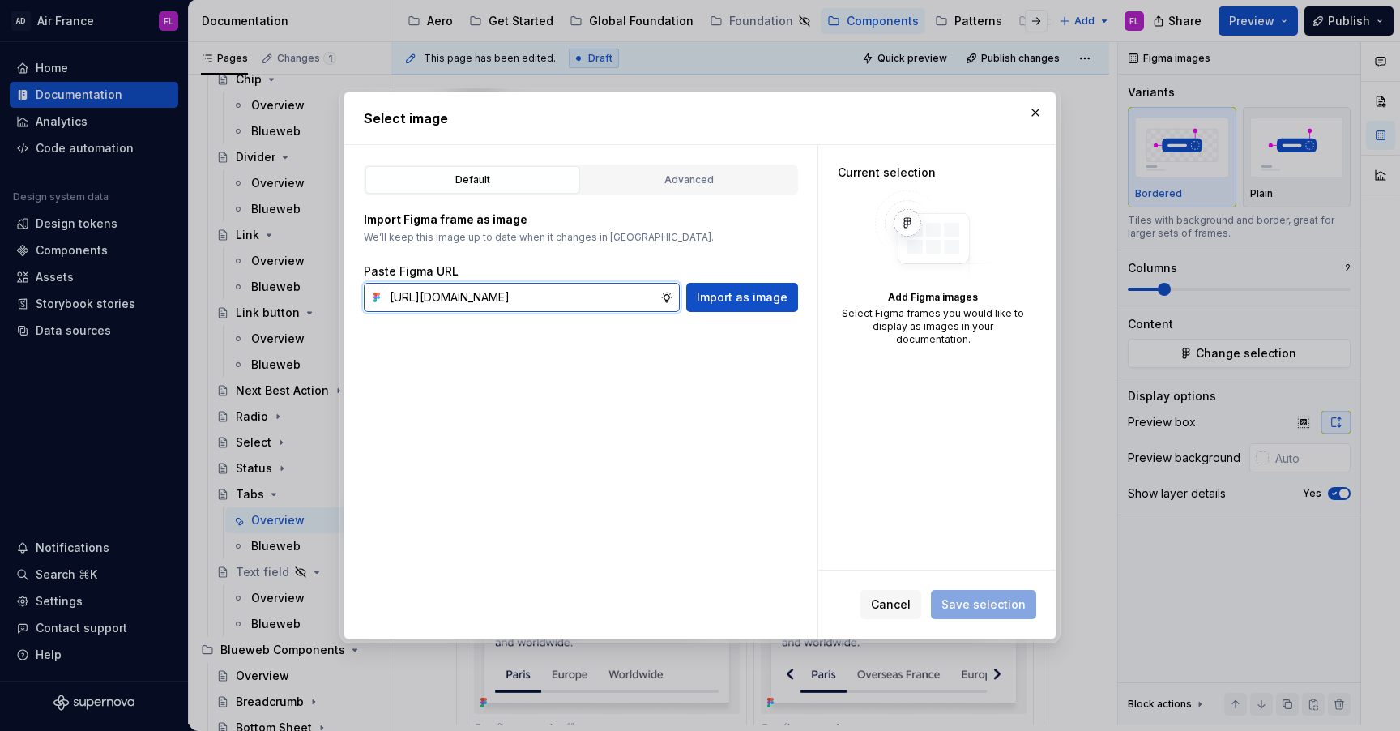
scroll to position [0, 409]
type input "[URL][DOMAIN_NAME]"
click at [704, 290] on span "Import as image" at bounding box center [742, 297] width 91 height 16
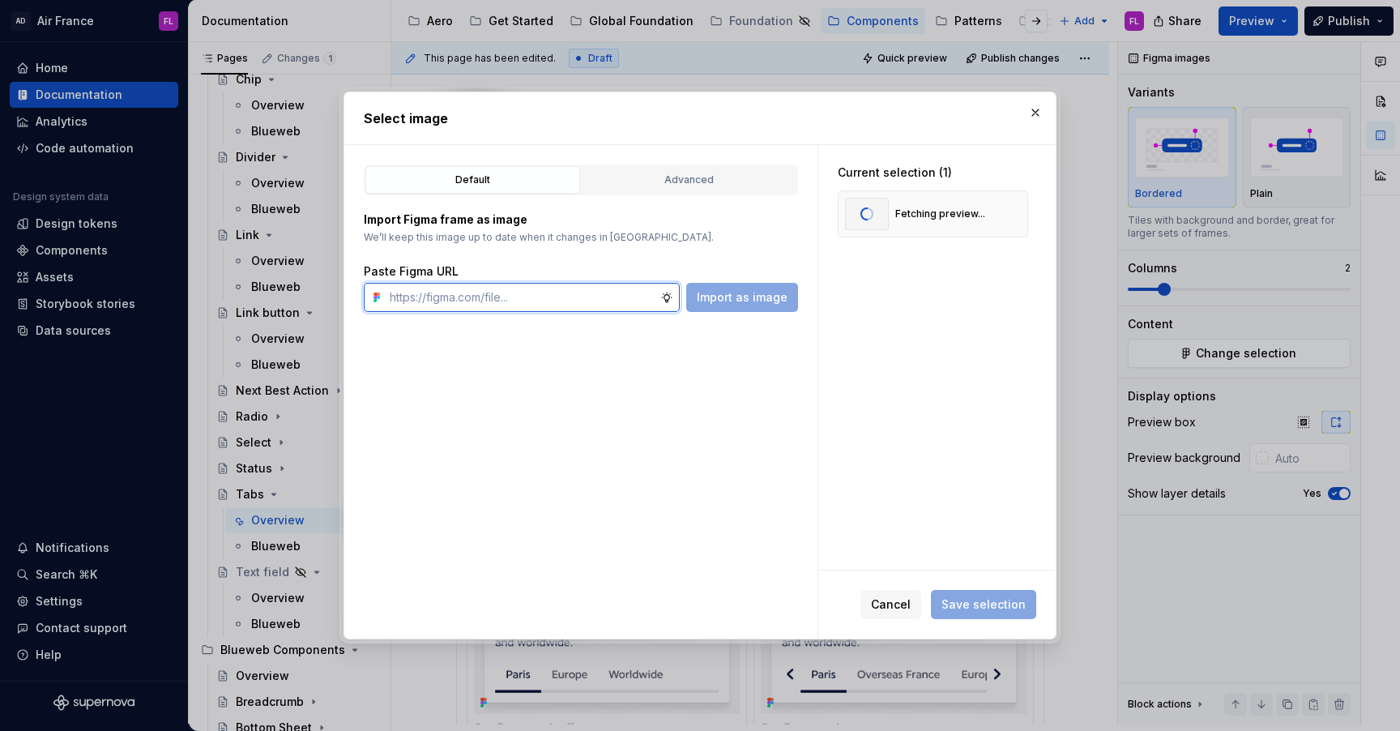
click at [581, 289] on input "text" at bounding box center [521, 297] width 277 height 29
paste input "[URL][DOMAIN_NAME]"
type input "[URL][DOMAIN_NAME]"
click at [751, 299] on span "Import as image" at bounding box center [742, 297] width 91 height 16
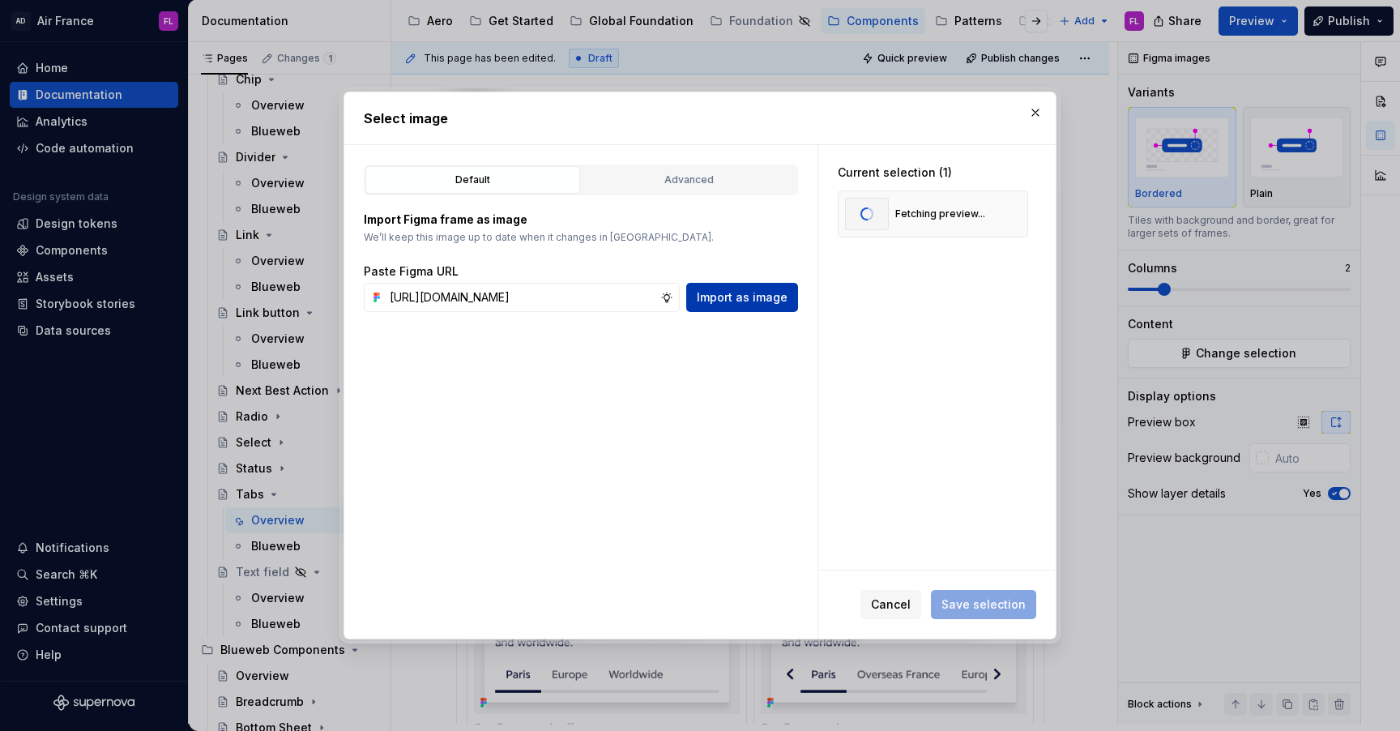
scroll to position [0, 0]
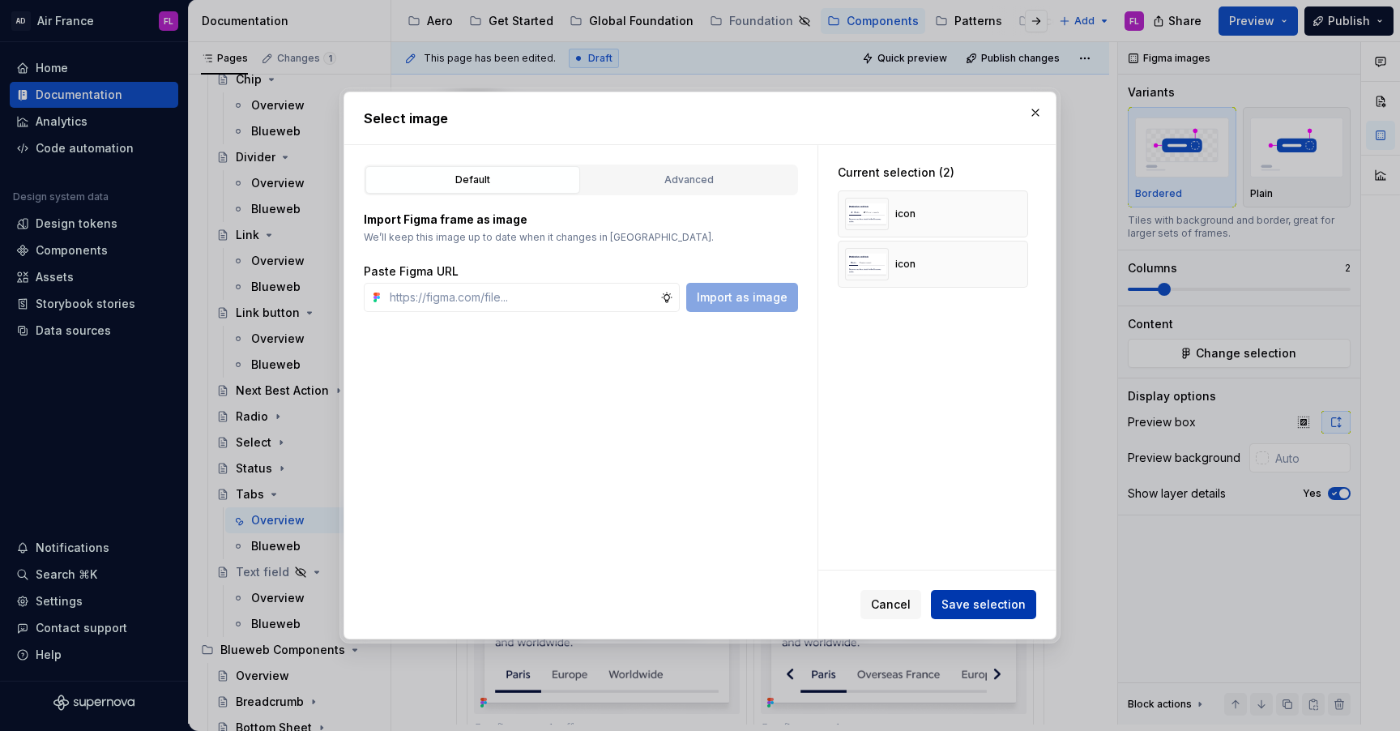
click at [958, 596] on button "Save selection" at bounding box center [983, 604] width 105 height 29
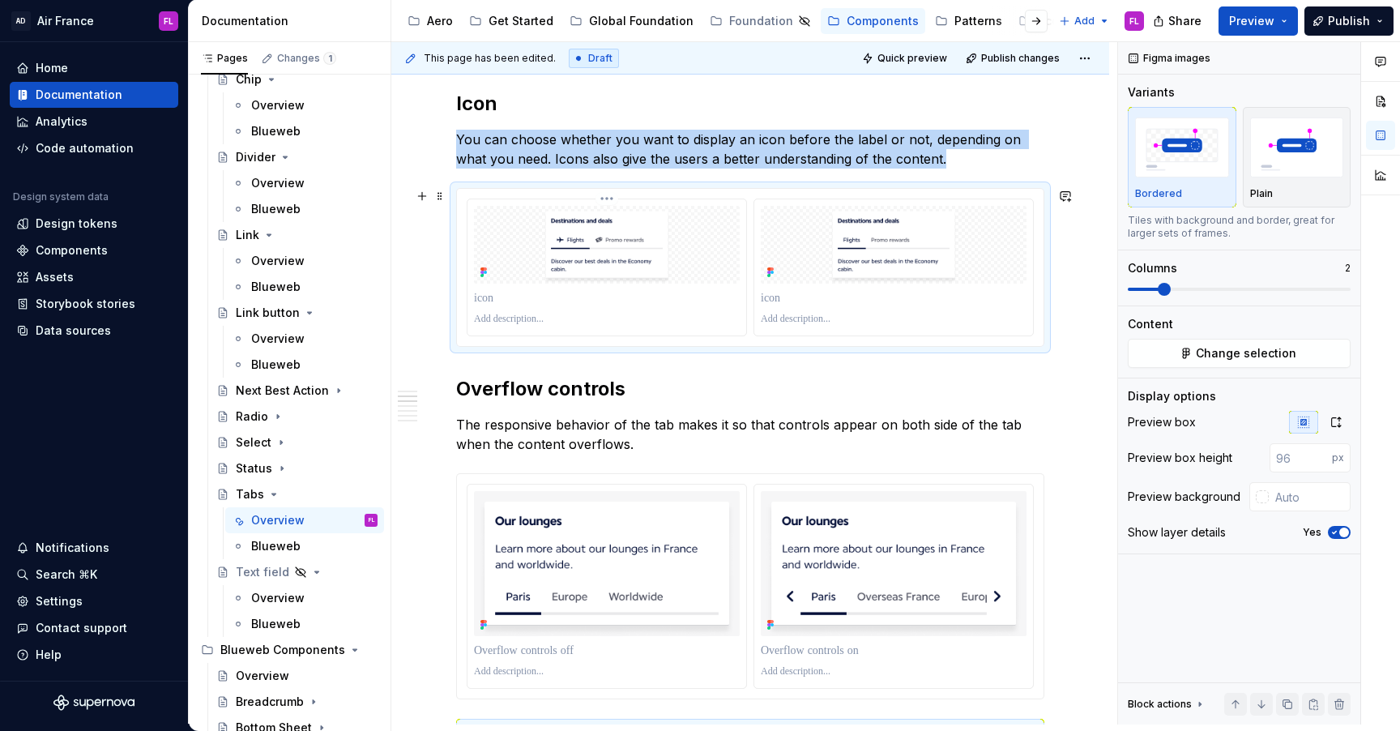
click at [499, 310] on div at bounding box center [607, 319] width 266 height 19
click at [493, 300] on p at bounding box center [607, 298] width 266 height 16
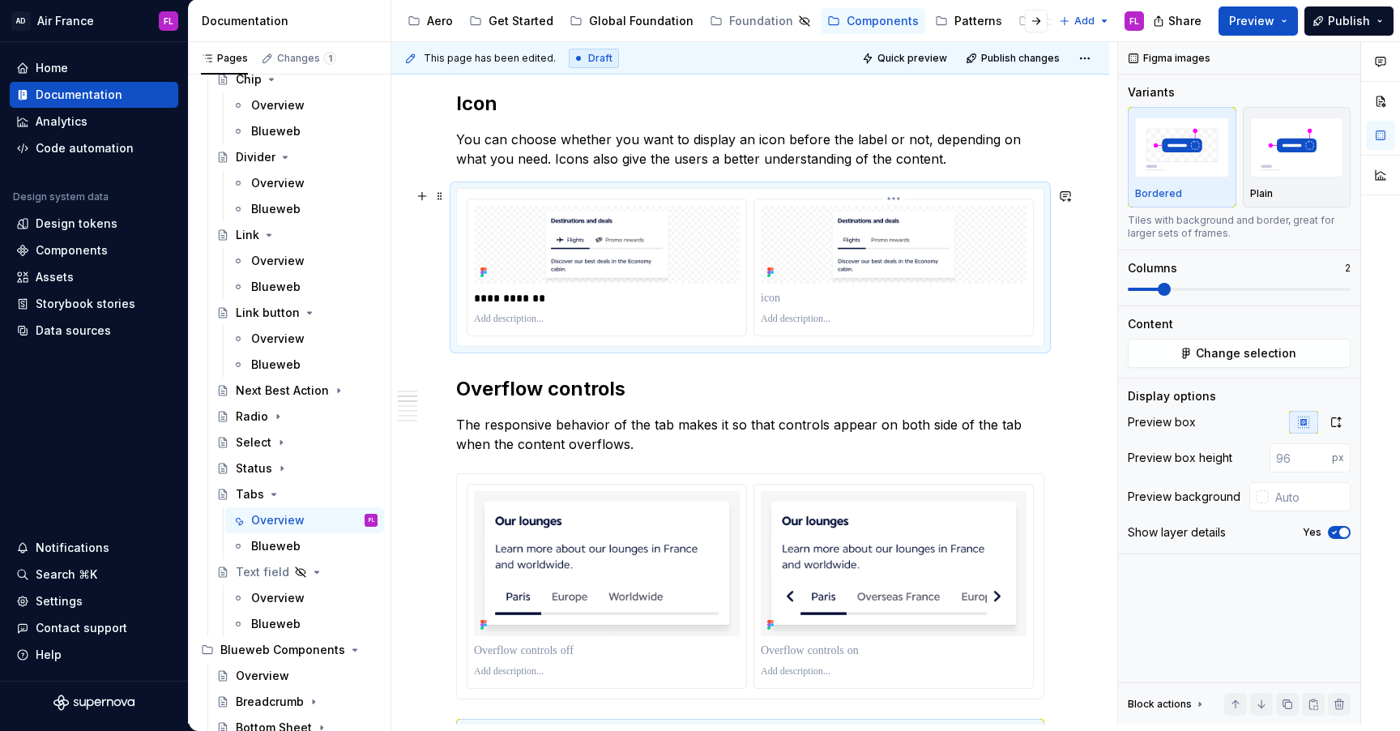
click at [783, 295] on p at bounding box center [894, 298] width 266 height 16
click at [1332, 425] on icon "button" at bounding box center [1336, 422] width 13 height 13
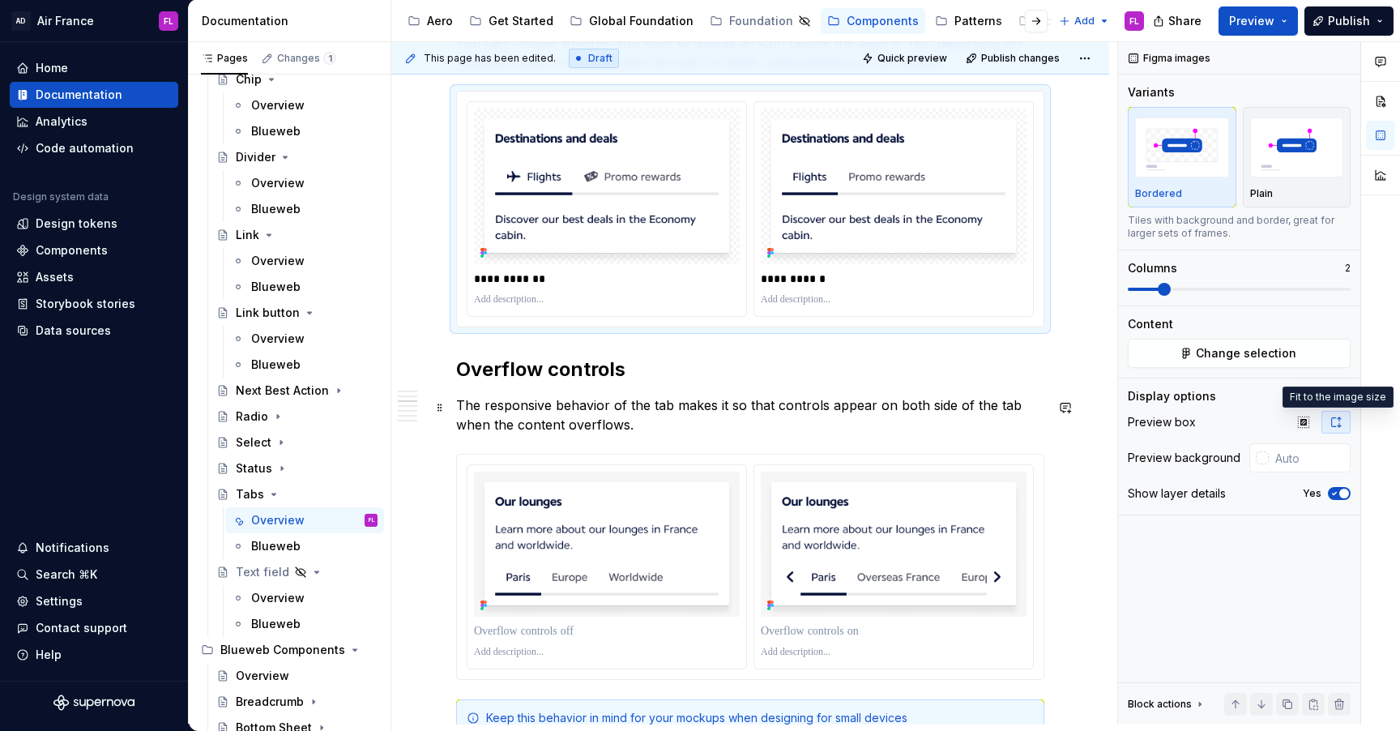
scroll to position [1063, 0]
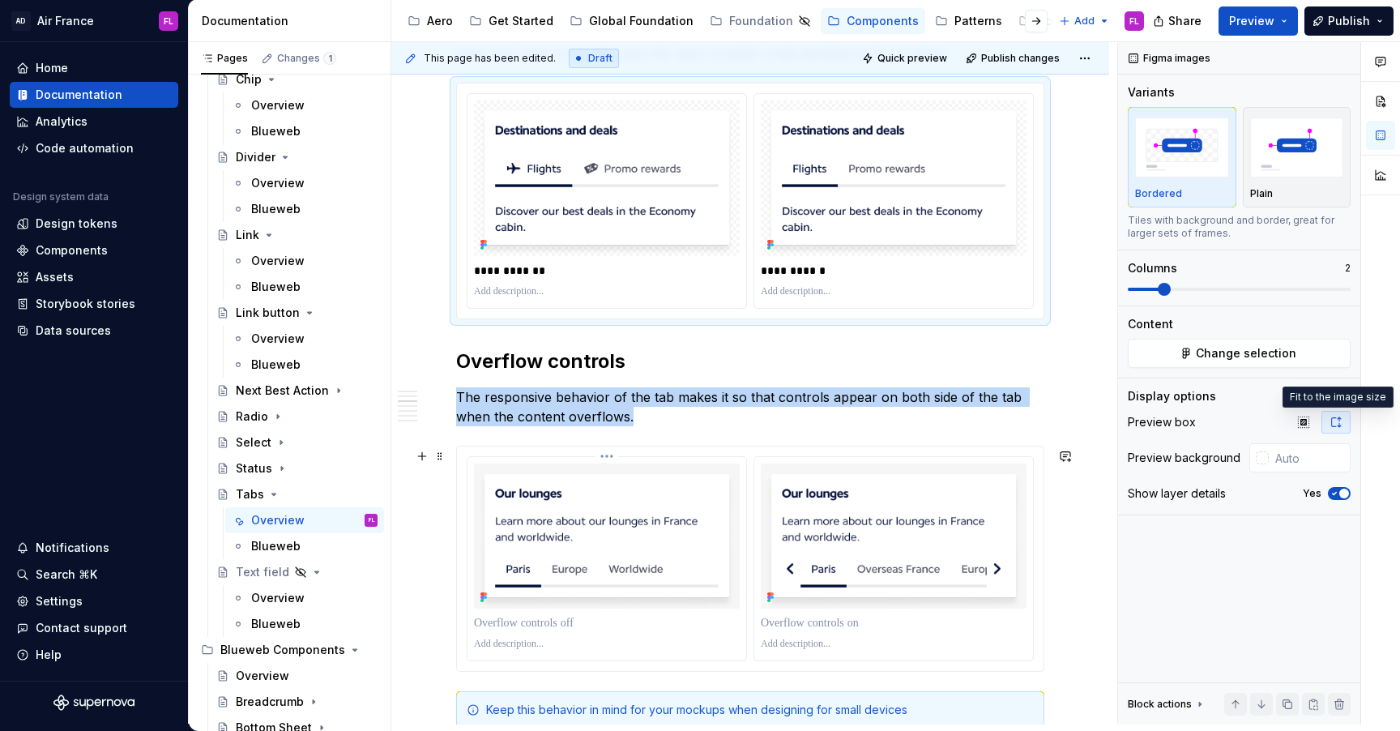
click at [633, 512] on img at bounding box center [607, 535] width 266 height 145
click at [628, 523] on img at bounding box center [607, 535] width 266 height 145
click at [1205, 355] on span "Change selection" at bounding box center [1246, 353] width 100 height 16
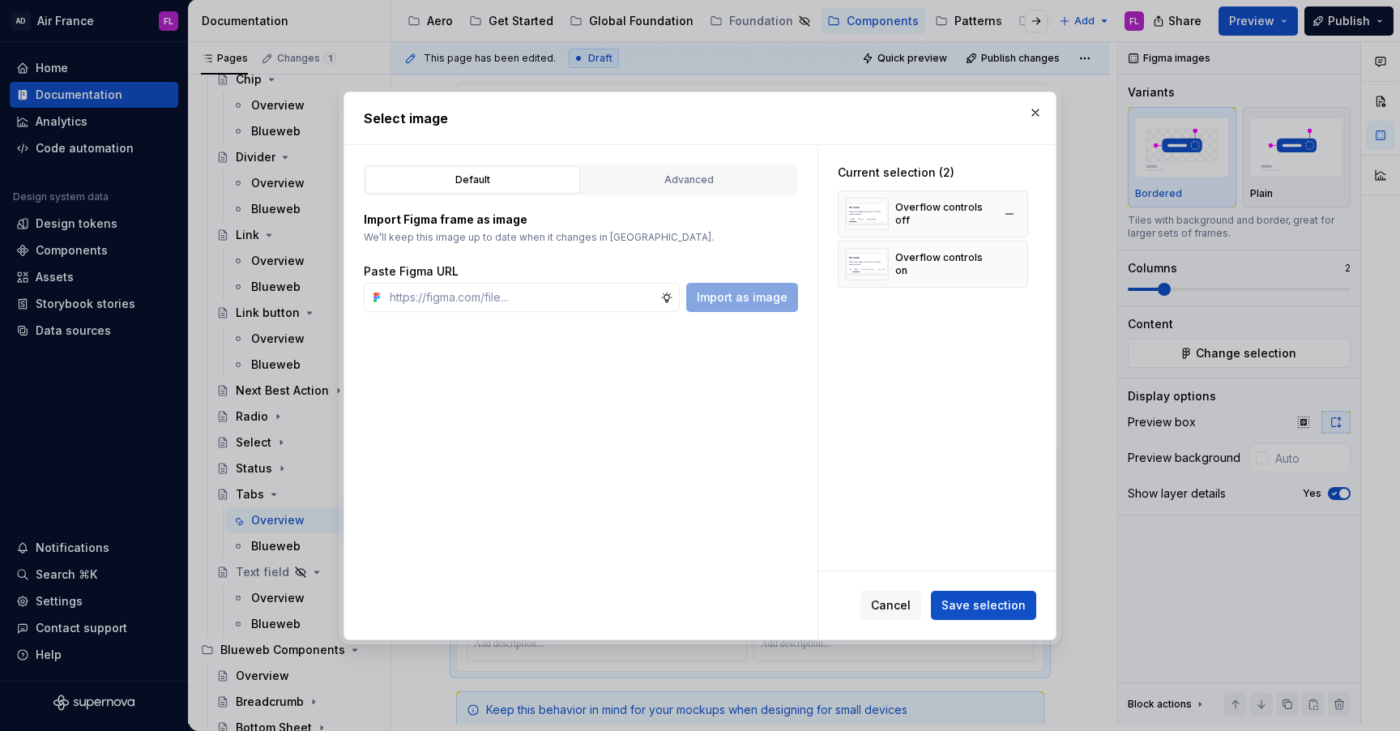
type textarea "*"
click at [905, 213] on div "Overflow controls off" at bounding box center [943, 214] width 96 height 26
click at [664, 202] on div "Import Figma frame as image We’ll keep this image up to date when it changes in…" at bounding box center [581, 253] width 434 height 117
click at [1021, 217] on button "button" at bounding box center [1009, 214] width 23 height 23
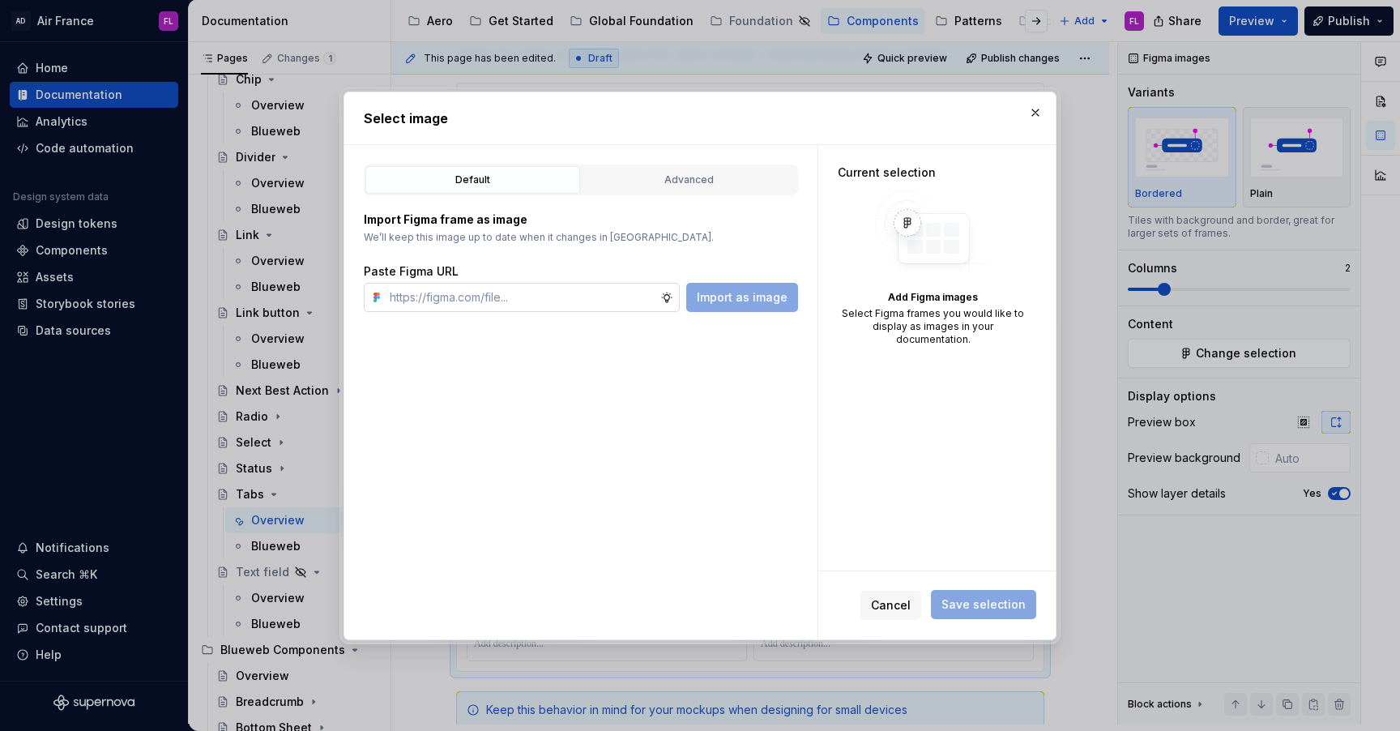
click at [558, 298] on input "text" at bounding box center [521, 297] width 277 height 29
paste input "[URL][DOMAIN_NAME]"
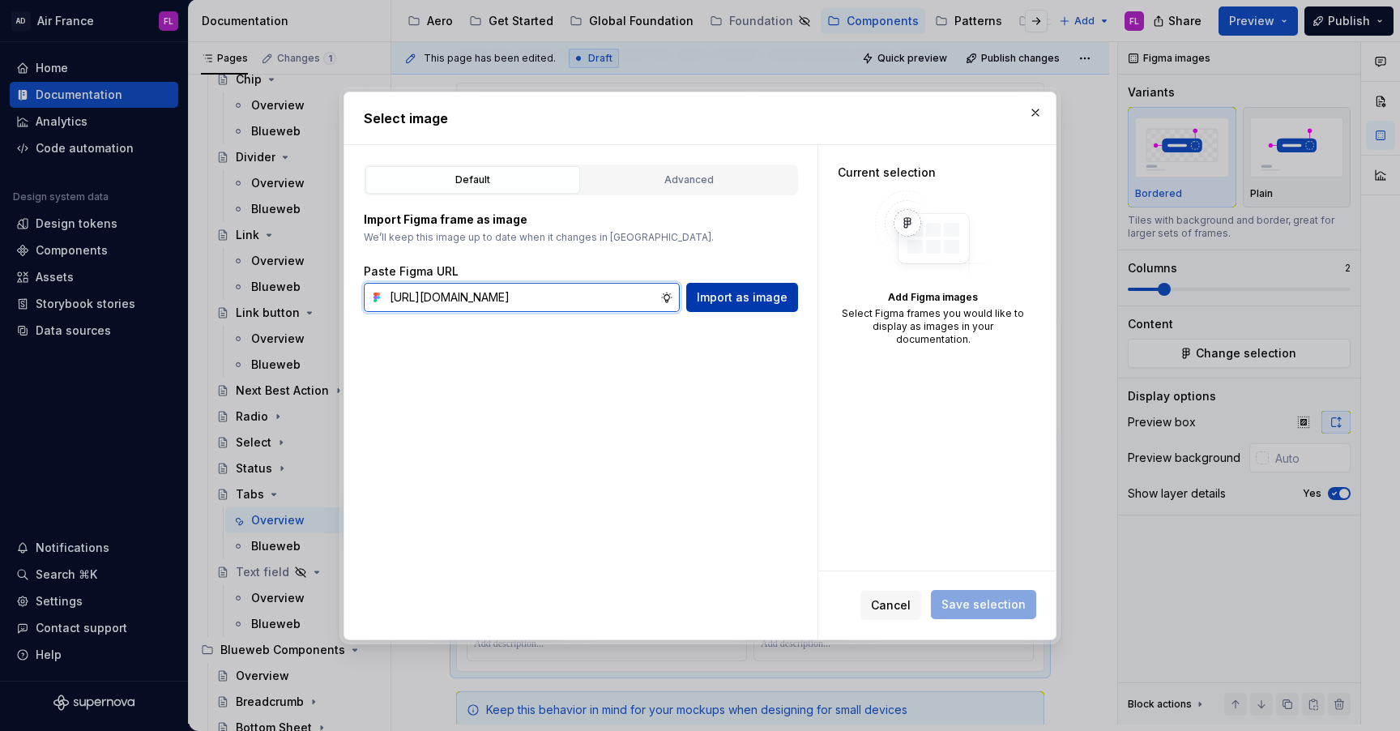
type input "[URL][DOMAIN_NAME]"
click at [696, 300] on button "Import as image" at bounding box center [742, 297] width 112 height 29
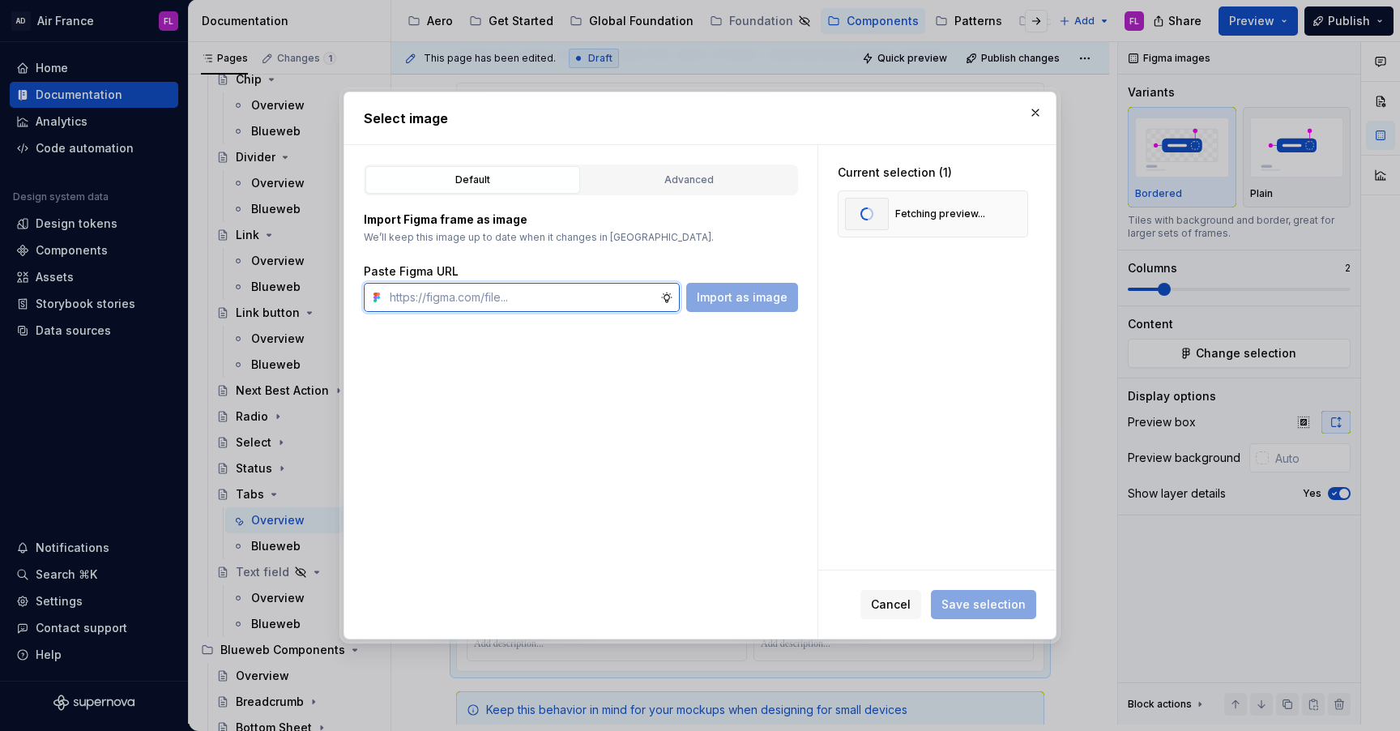
click at [606, 310] on input "text" at bounding box center [521, 297] width 277 height 29
paste input "[URL][DOMAIN_NAME]"
type input "[URL][DOMAIN_NAME]"
click at [694, 301] on button "Import as image" at bounding box center [742, 297] width 112 height 29
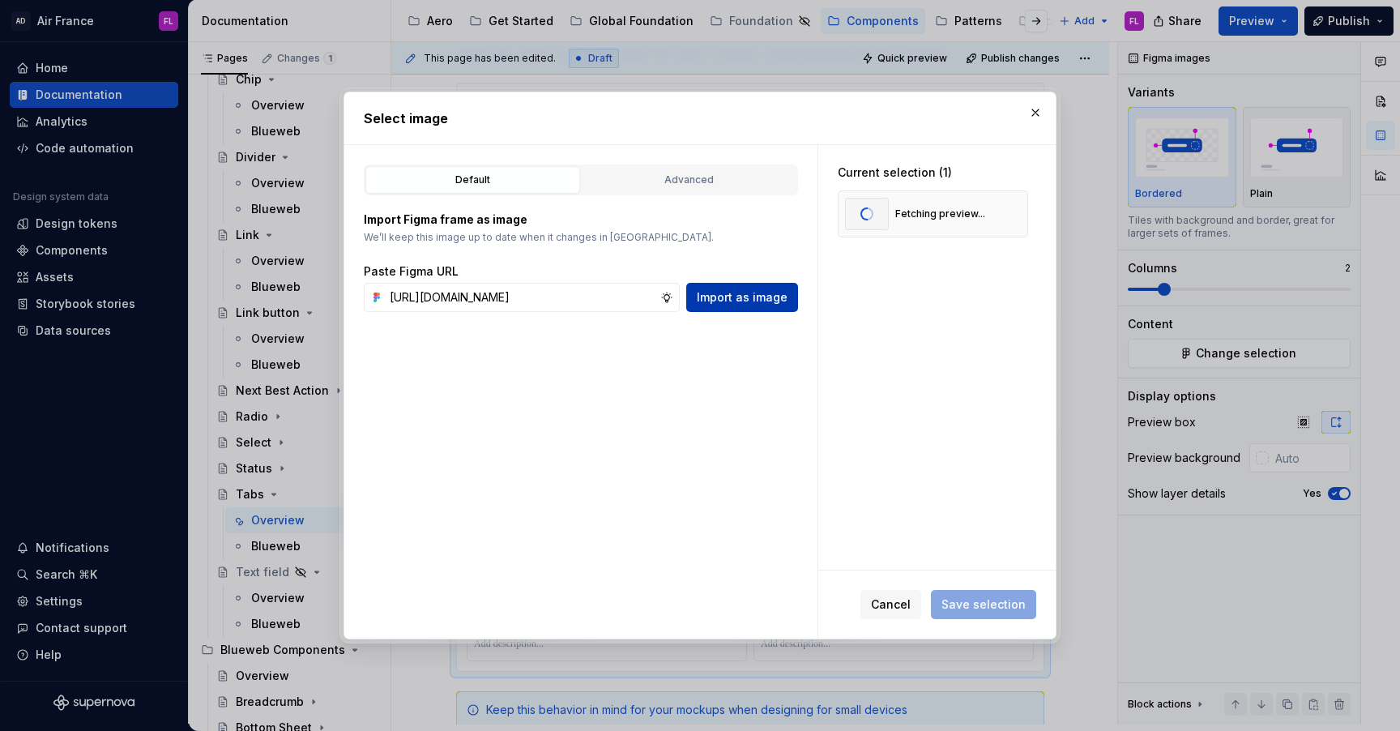
scroll to position [0, 0]
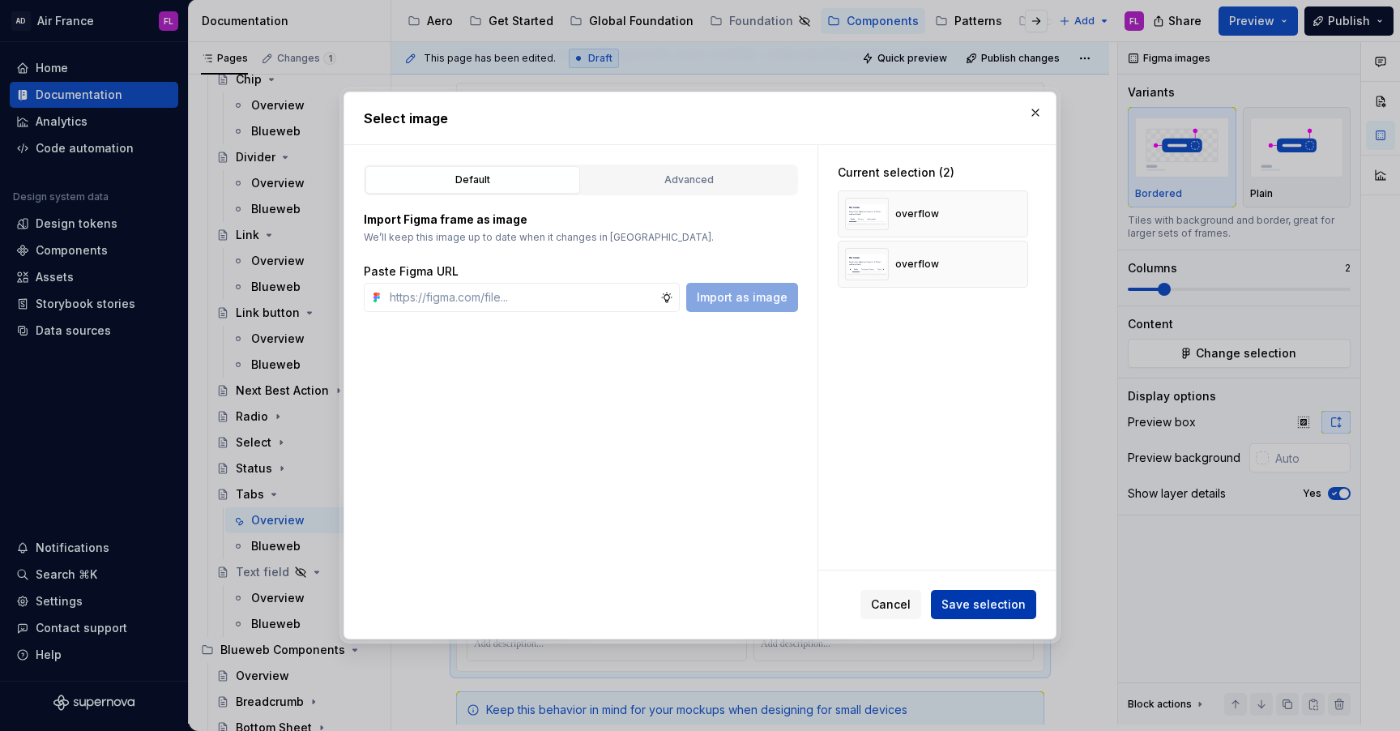
click at [969, 602] on span "Save selection" at bounding box center [983, 604] width 84 height 16
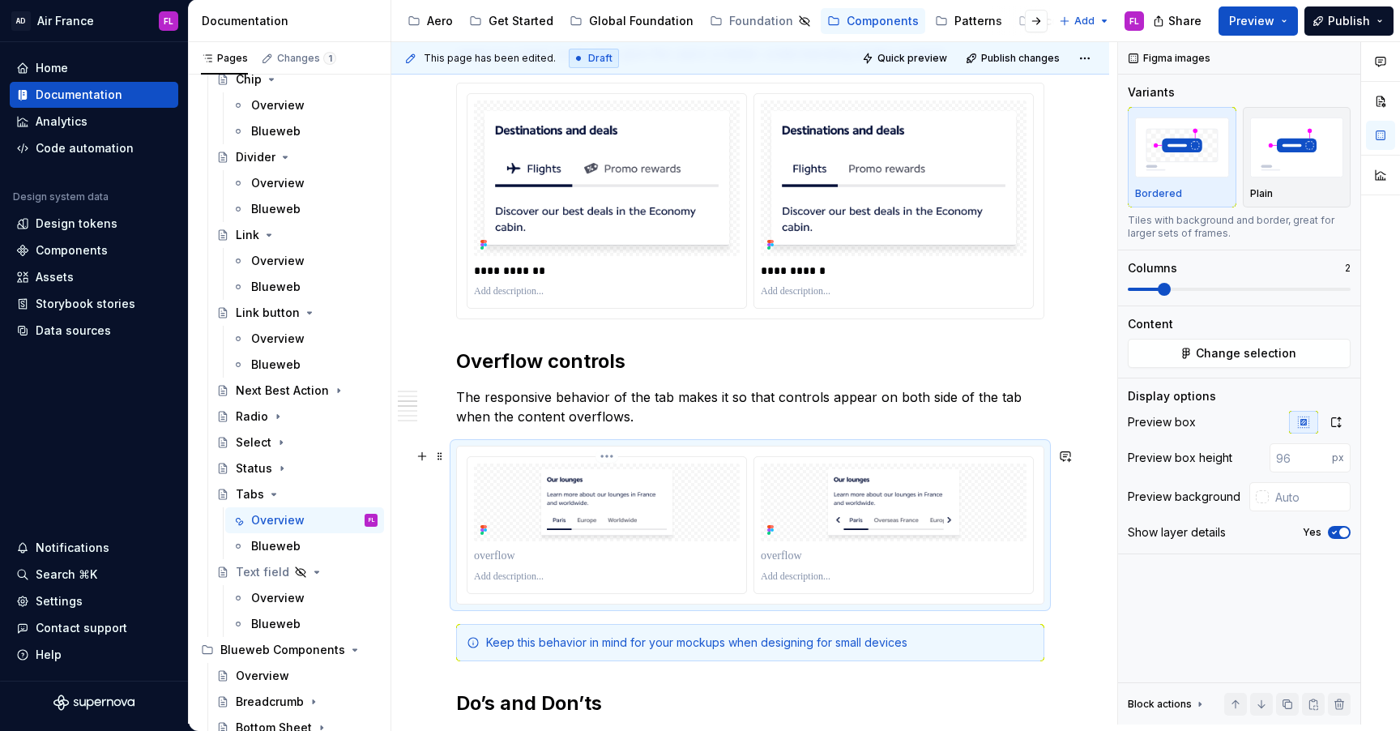
click at [511, 557] on p at bounding box center [607, 556] width 266 height 16
click at [785, 557] on p at bounding box center [894, 556] width 266 height 16
click at [617, 559] on p "**********" at bounding box center [609, 556] width 270 height 16
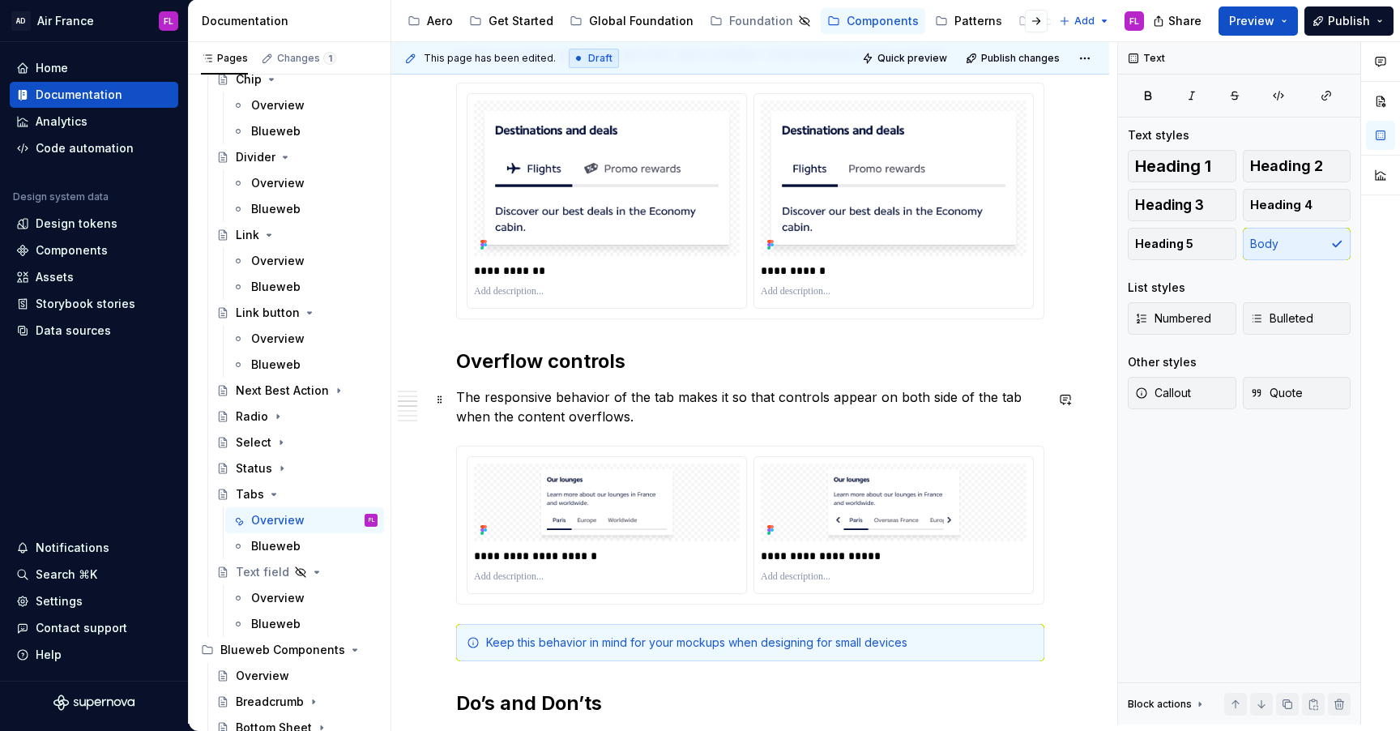
click at [628, 423] on p "The responsive behavior of the tab makes it so that controls appear on both sid…" at bounding box center [750, 406] width 588 height 39
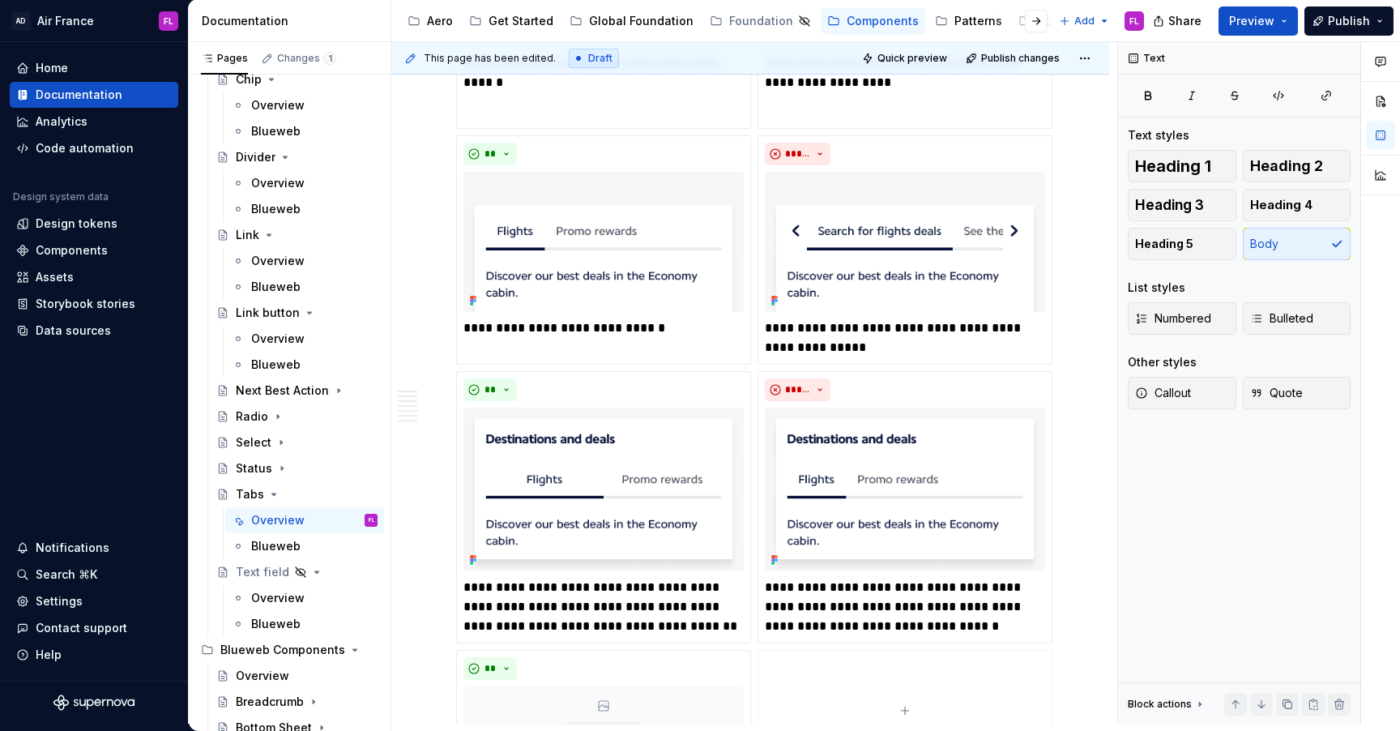
scroll to position [1919, 0]
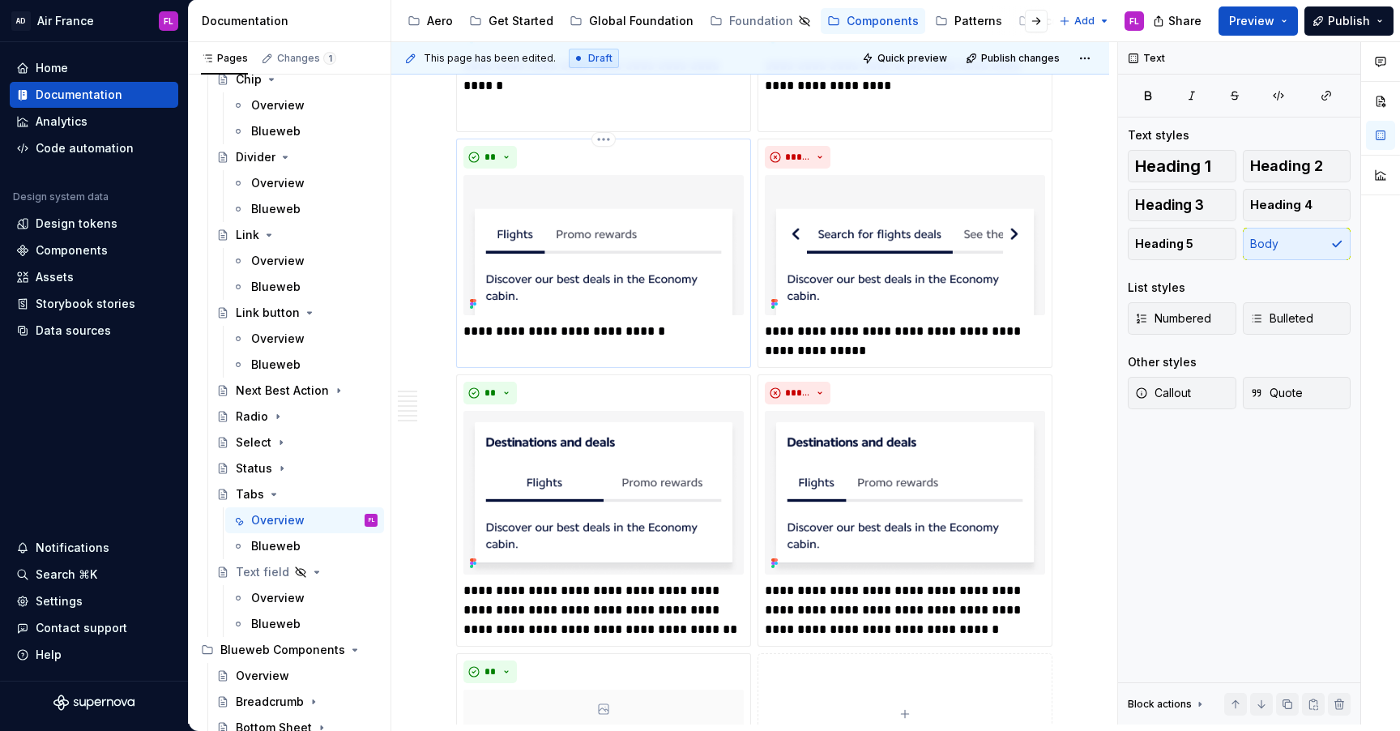
click at [605, 250] on img at bounding box center [603, 245] width 280 height 140
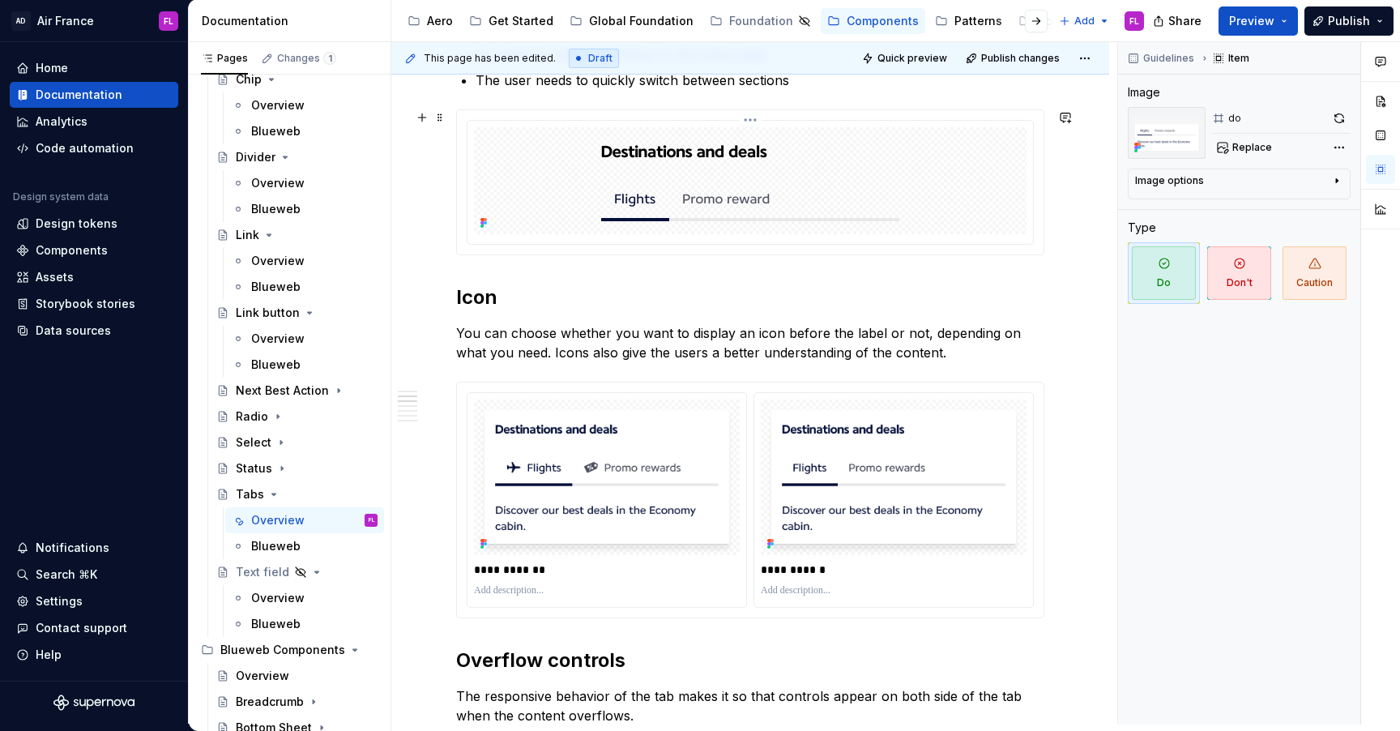
scroll to position [775, 0]
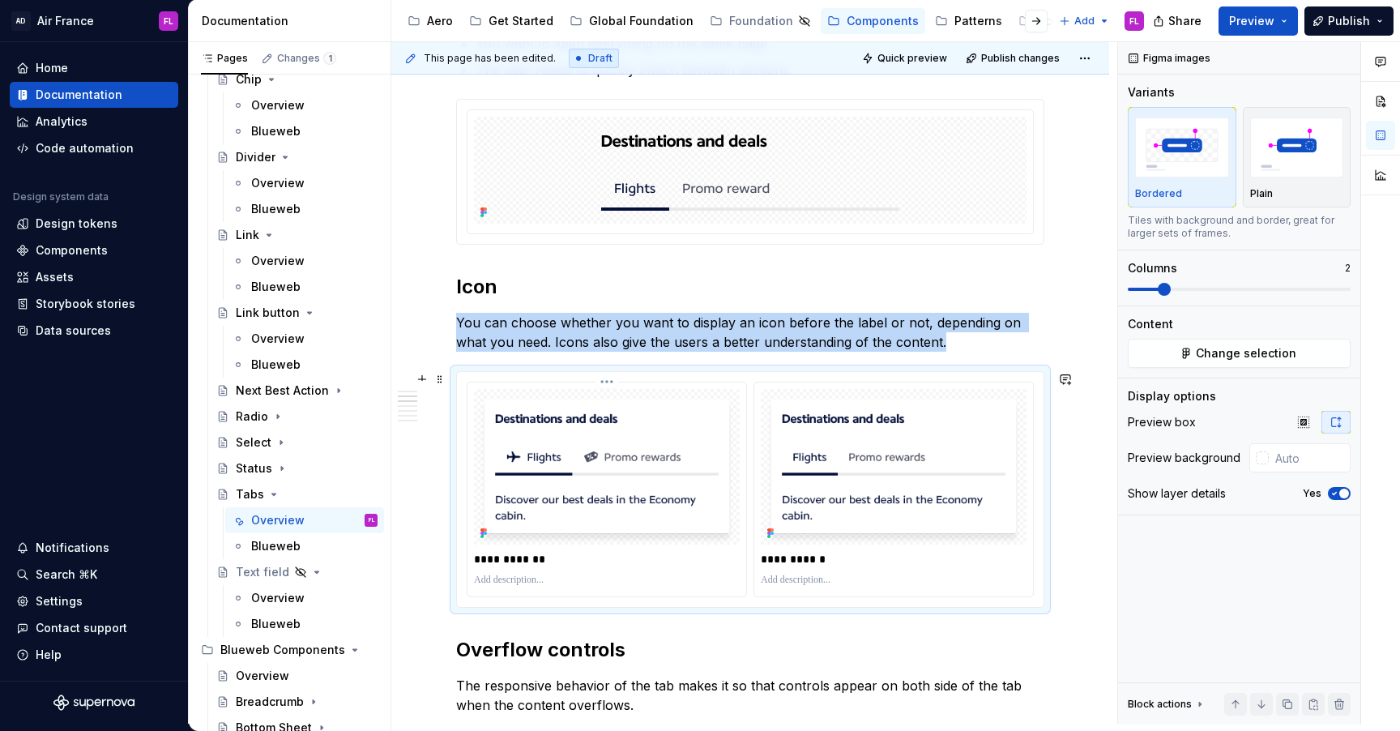
click at [592, 416] on img at bounding box center [607, 467] width 266 height 156
click at [1176, 351] on button "Change selection" at bounding box center [1239, 353] width 223 height 29
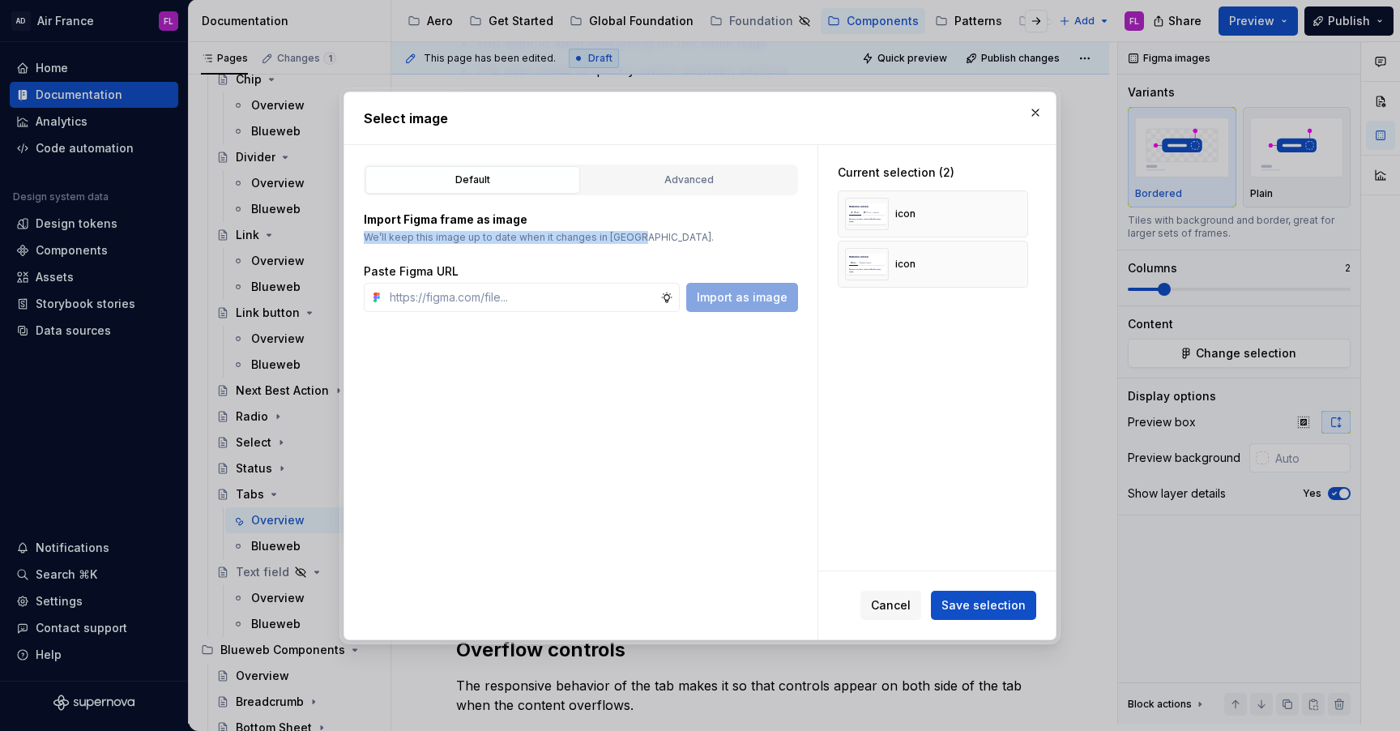
drag, startPoint x: 664, startPoint y: 244, endPoint x: 664, endPoint y: 224, distance: 20.3
click at [664, 223] on div "Import Figma frame as image We’ll keep this image up to date when it changes in…" at bounding box center [581, 261] width 434 height 100
click at [664, 224] on p "Import Figma frame as image" at bounding box center [581, 219] width 434 height 16
click at [1035, 113] on button "button" at bounding box center [1035, 112] width 23 height 23
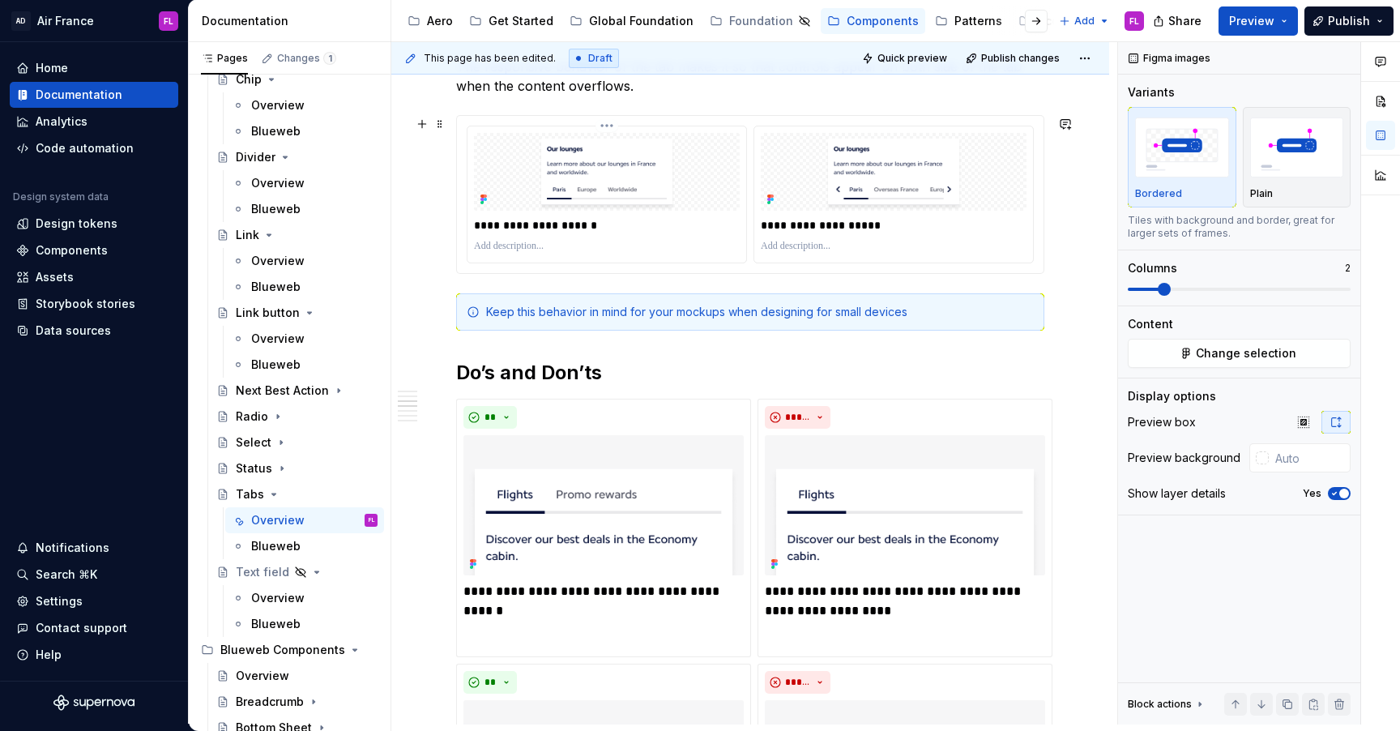
scroll to position [1286, 0]
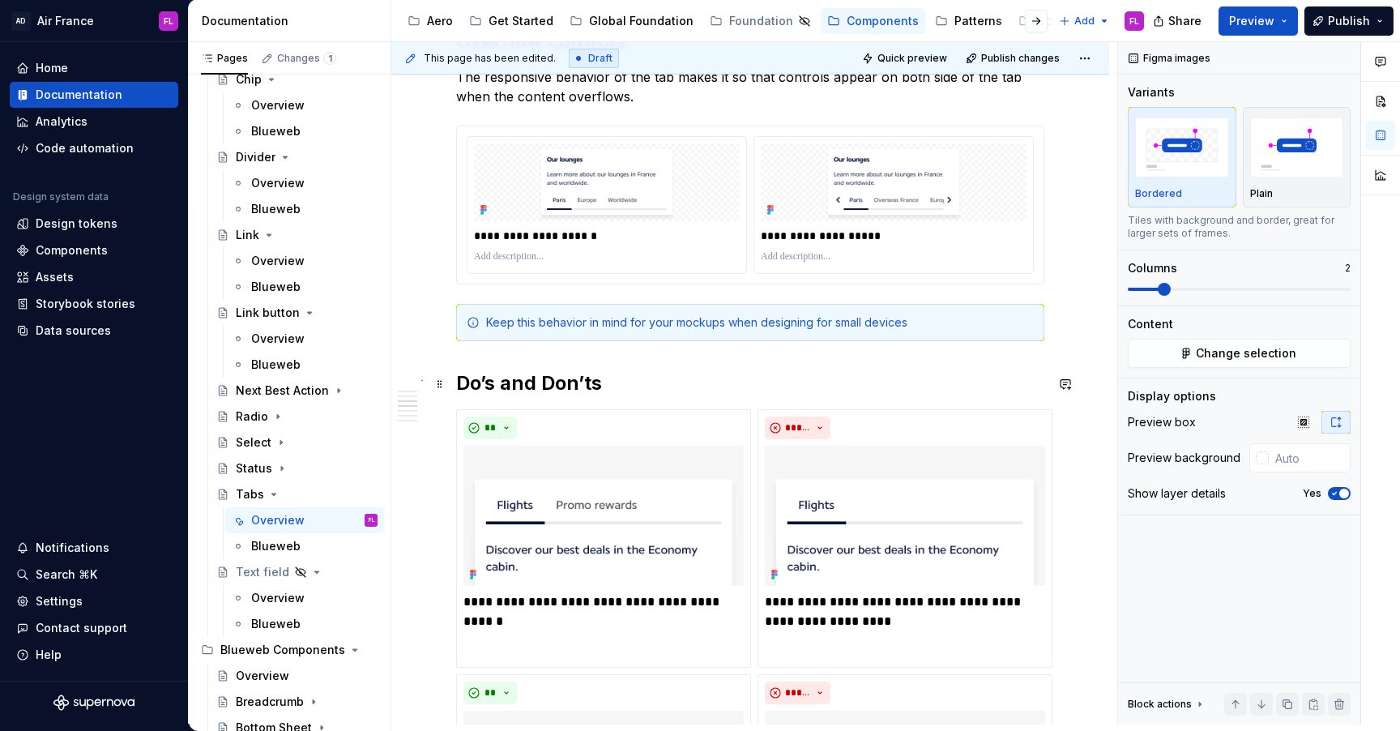
click at [860, 377] on h2 "Do’s and Don’ts" at bounding box center [750, 383] width 588 height 26
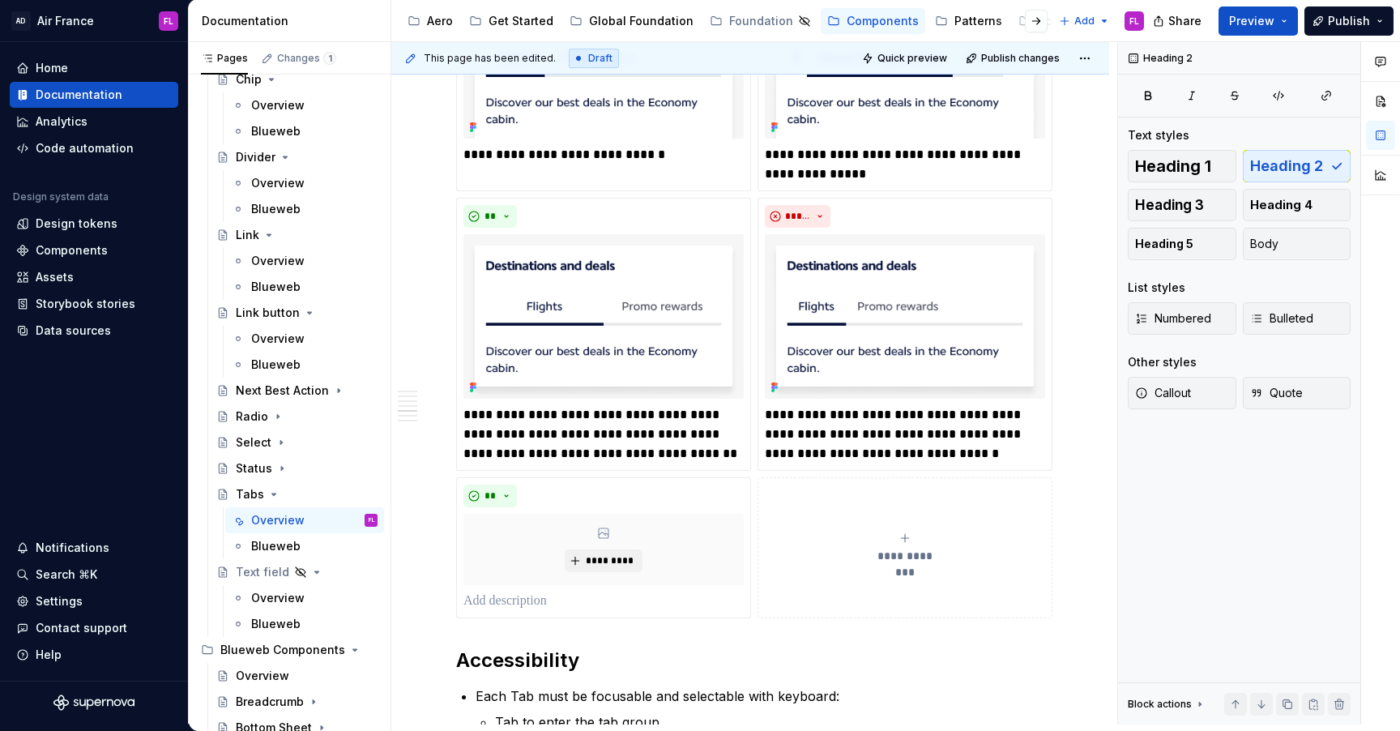
scroll to position [1983, 0]
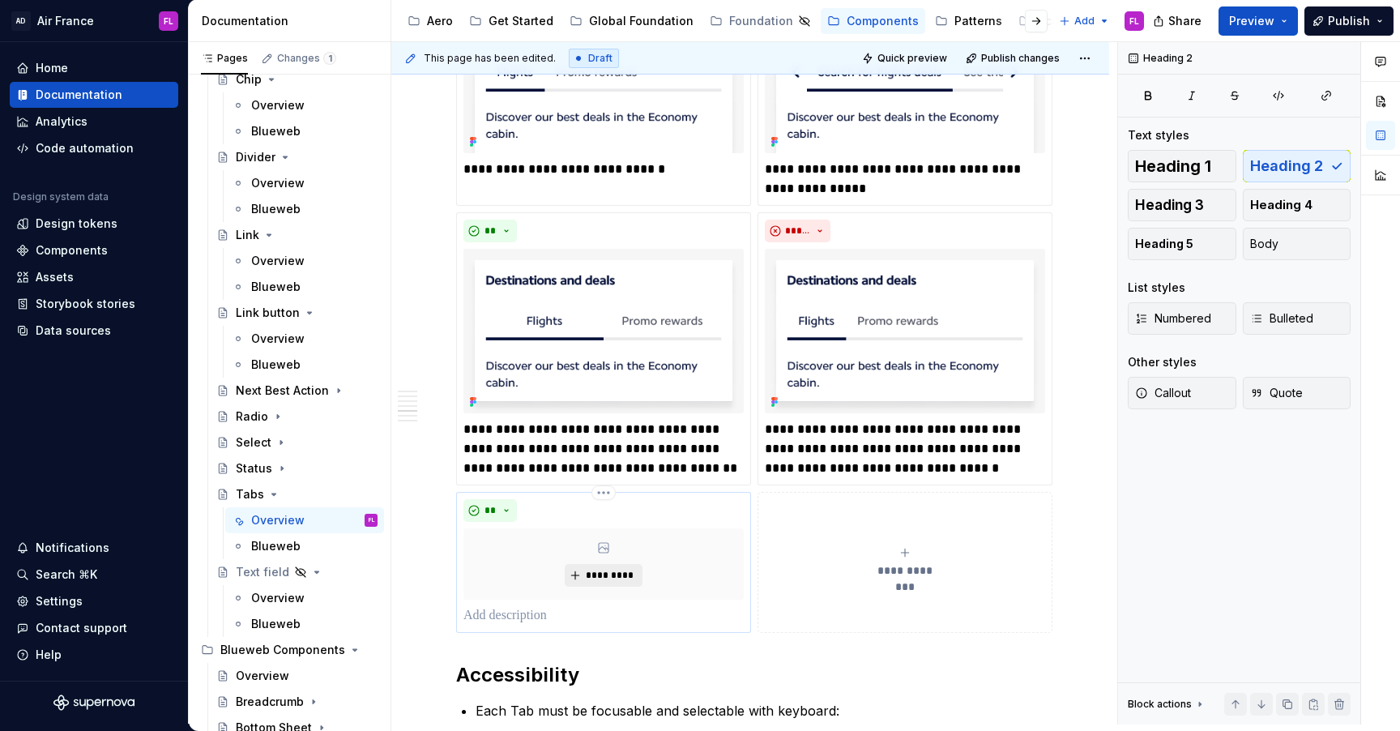
click at [581, 572] on button "*********" at bounding box center [603, 575] width 77 height 23
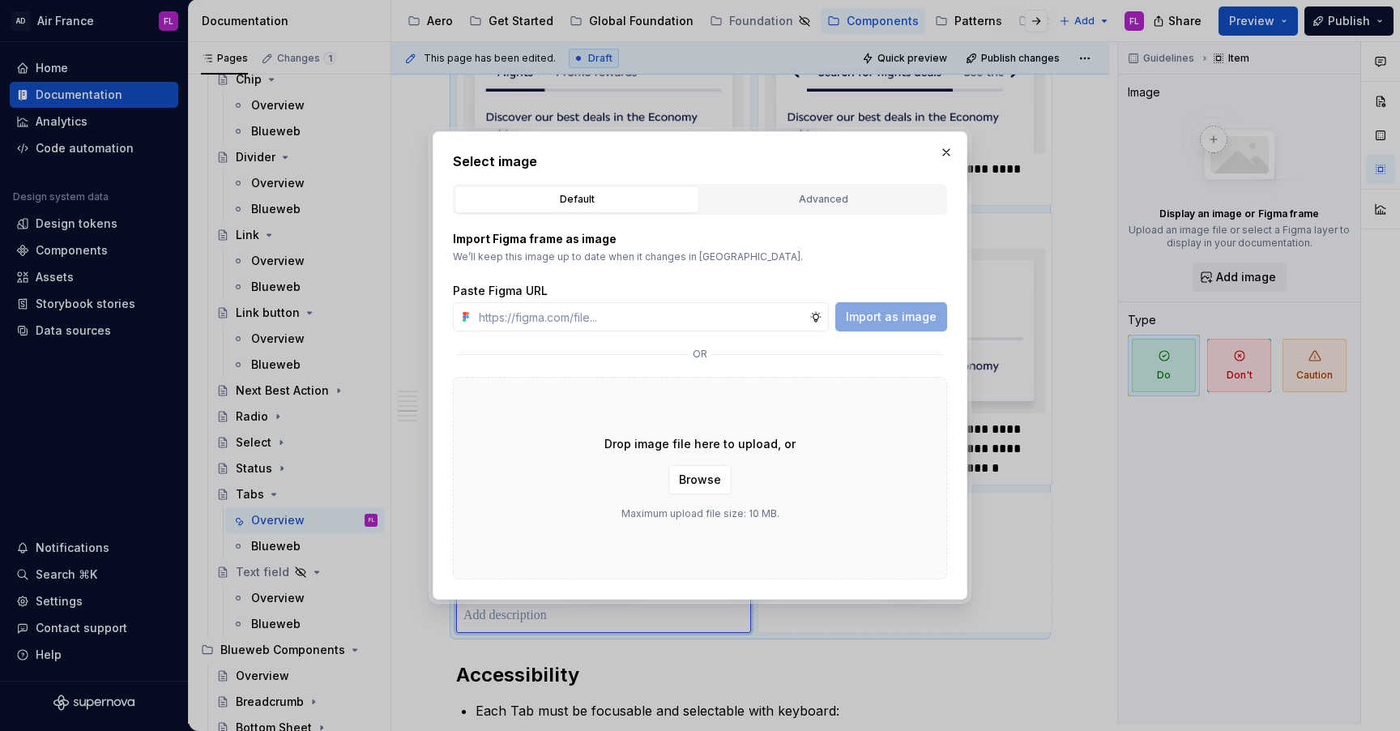
type textarea "*"
type input "[URL][DOMAIN_NAME]"
click at [862, 319] on span "Import as image" at bounding box center [891, 317] width 91 height 16
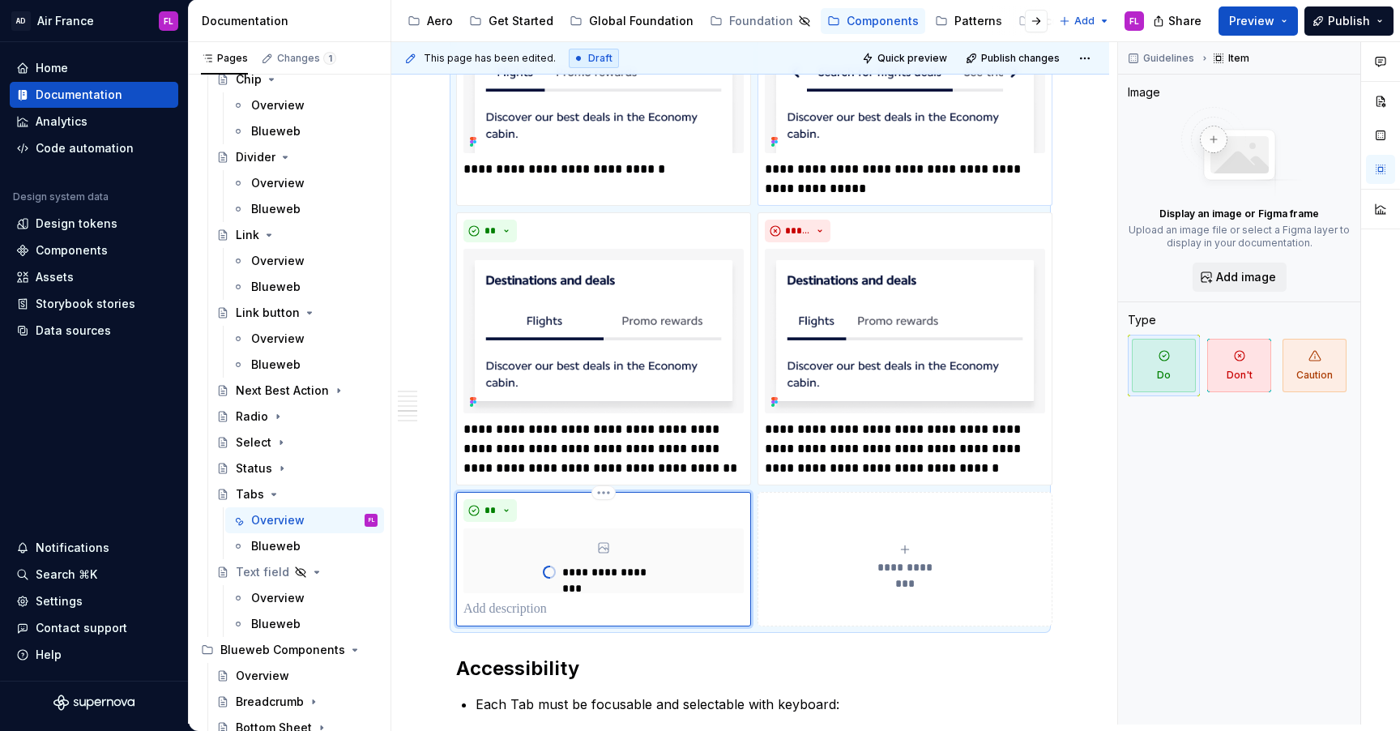
type textarea "*"
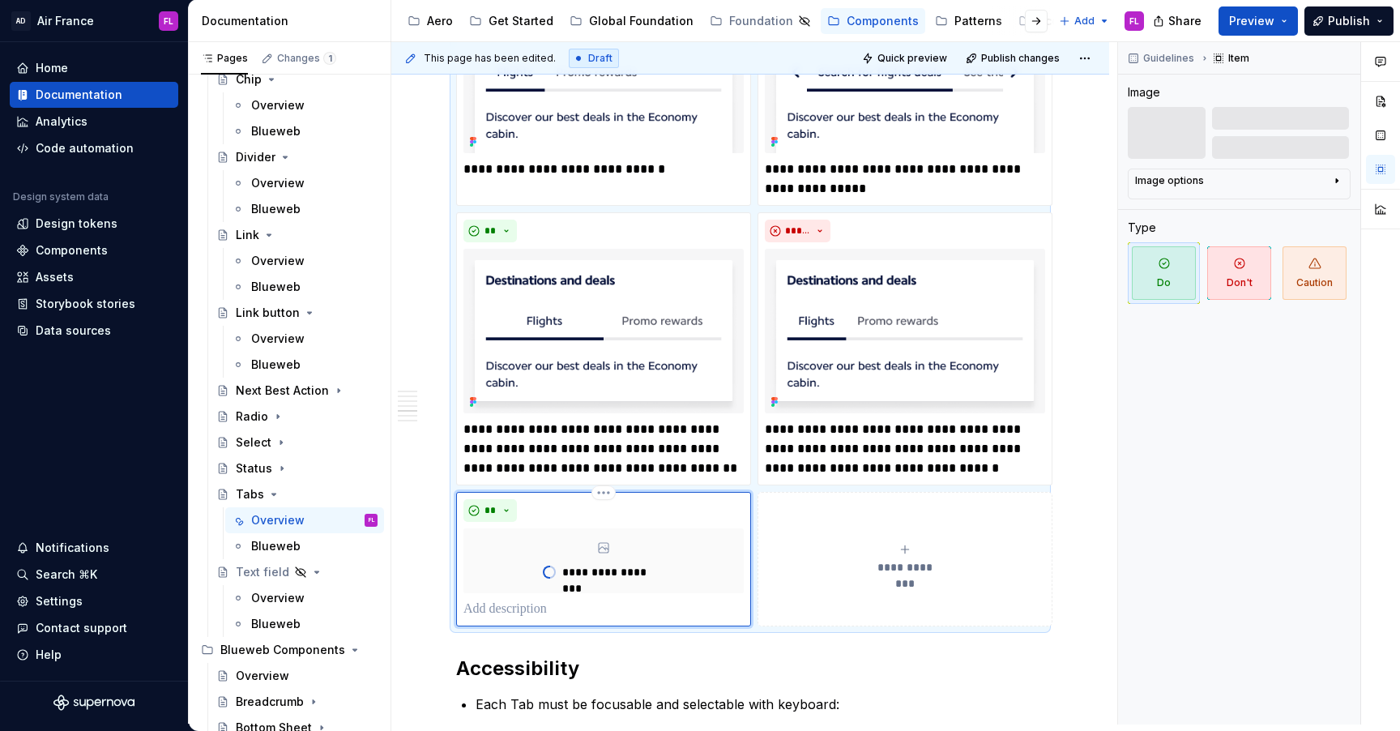
click at [890, 554] on div "**********" at bounding box center [905, 559] width 280 height 32
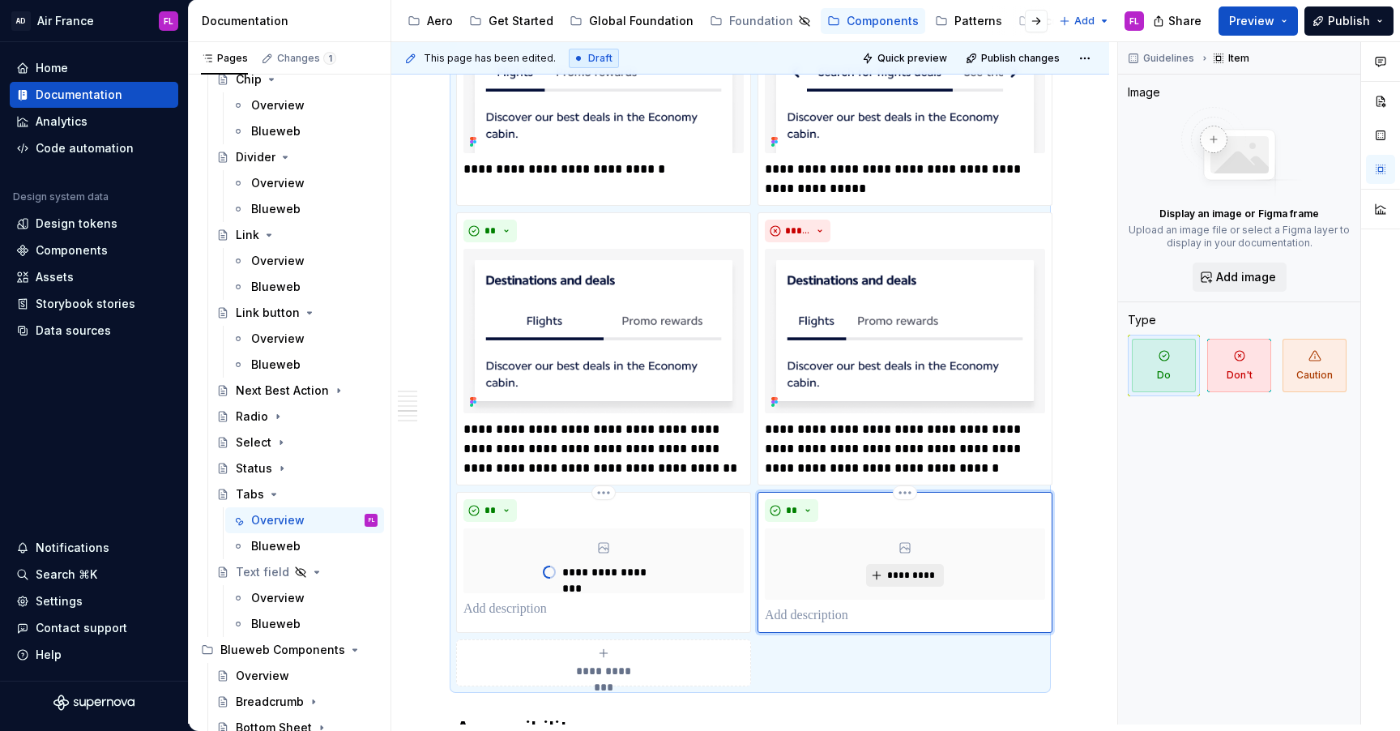
click at [910, 583] on button "*********" at bounding box center [904, 575] width 77 height 23
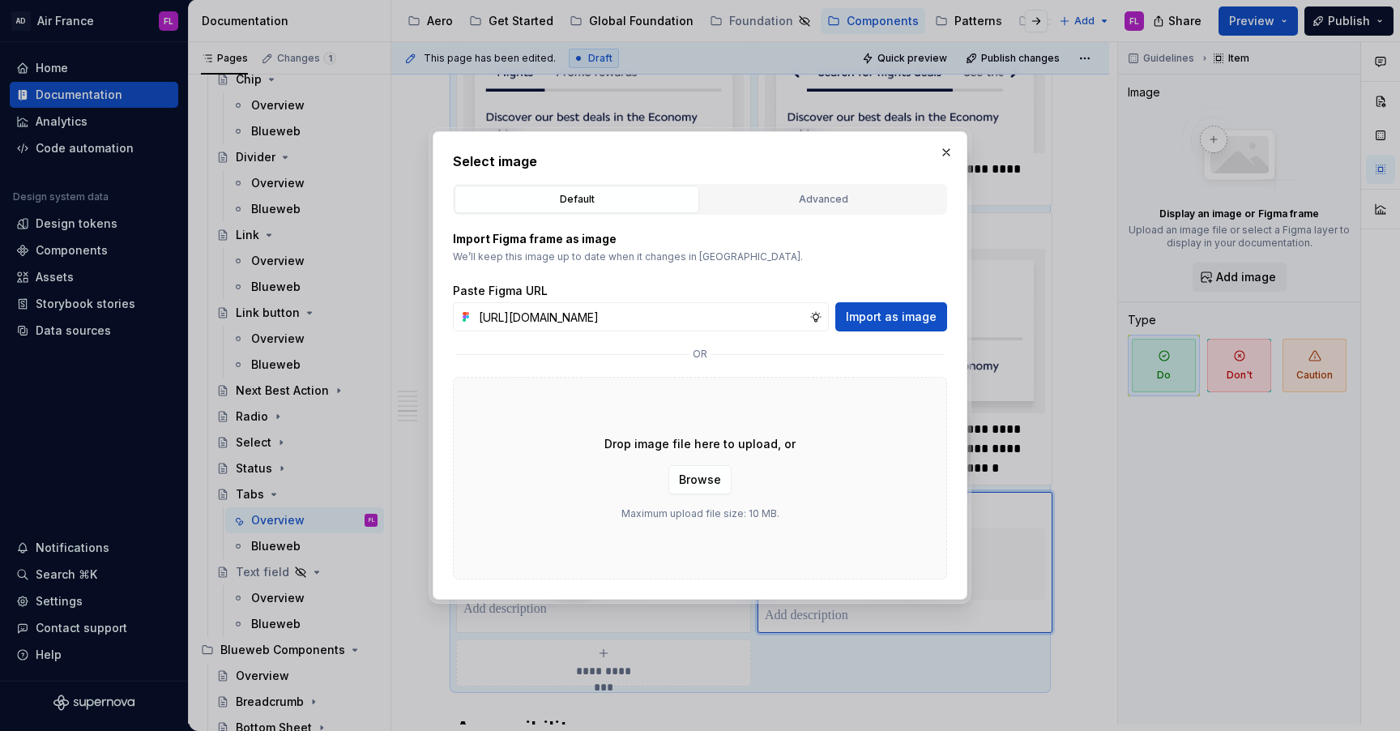
scroll to position [0, 352]
type input "[URL][DOMAIN_NAME]"
click at [884, 318] on span "Import as image" at bounding box center [891, 317] width 91 height 16
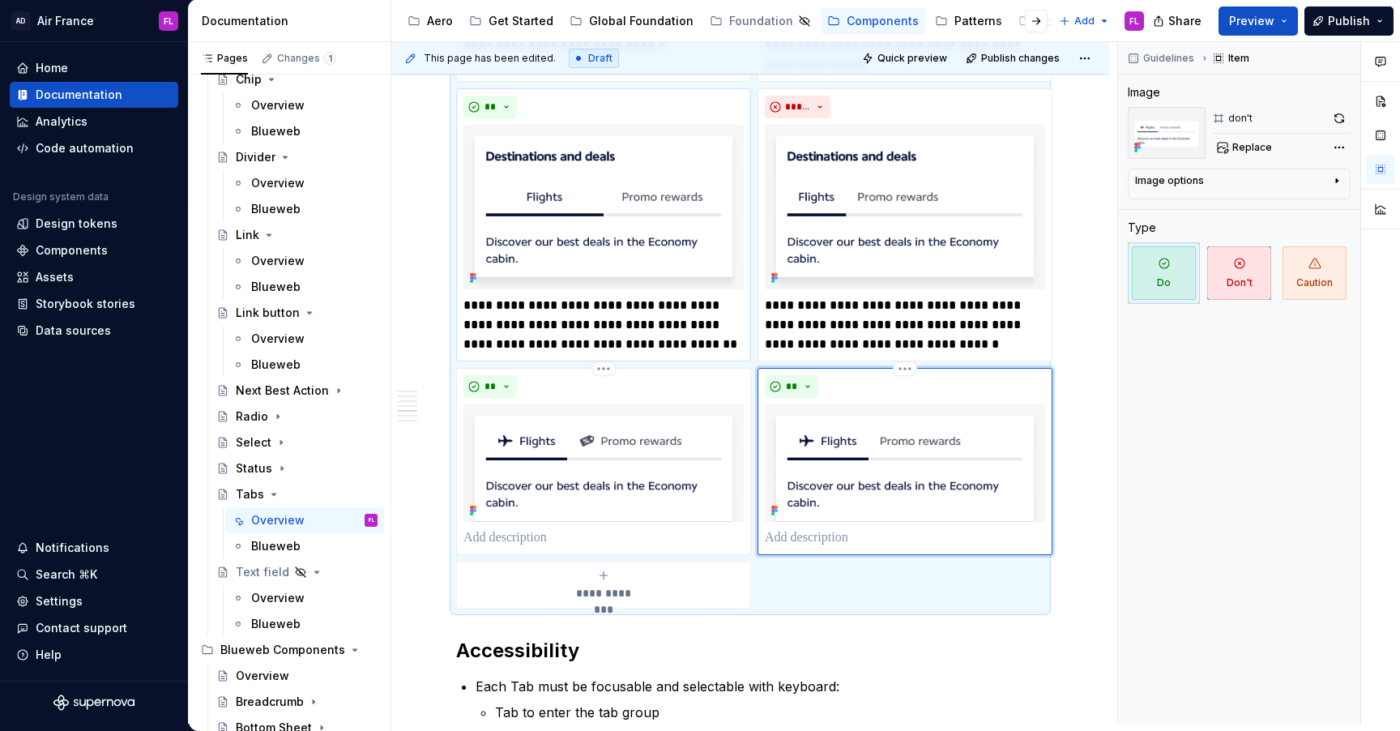
scroll to position [2109, 0]
click at [528, 536] on p at bounding box center [603, 536] width 280 height 19
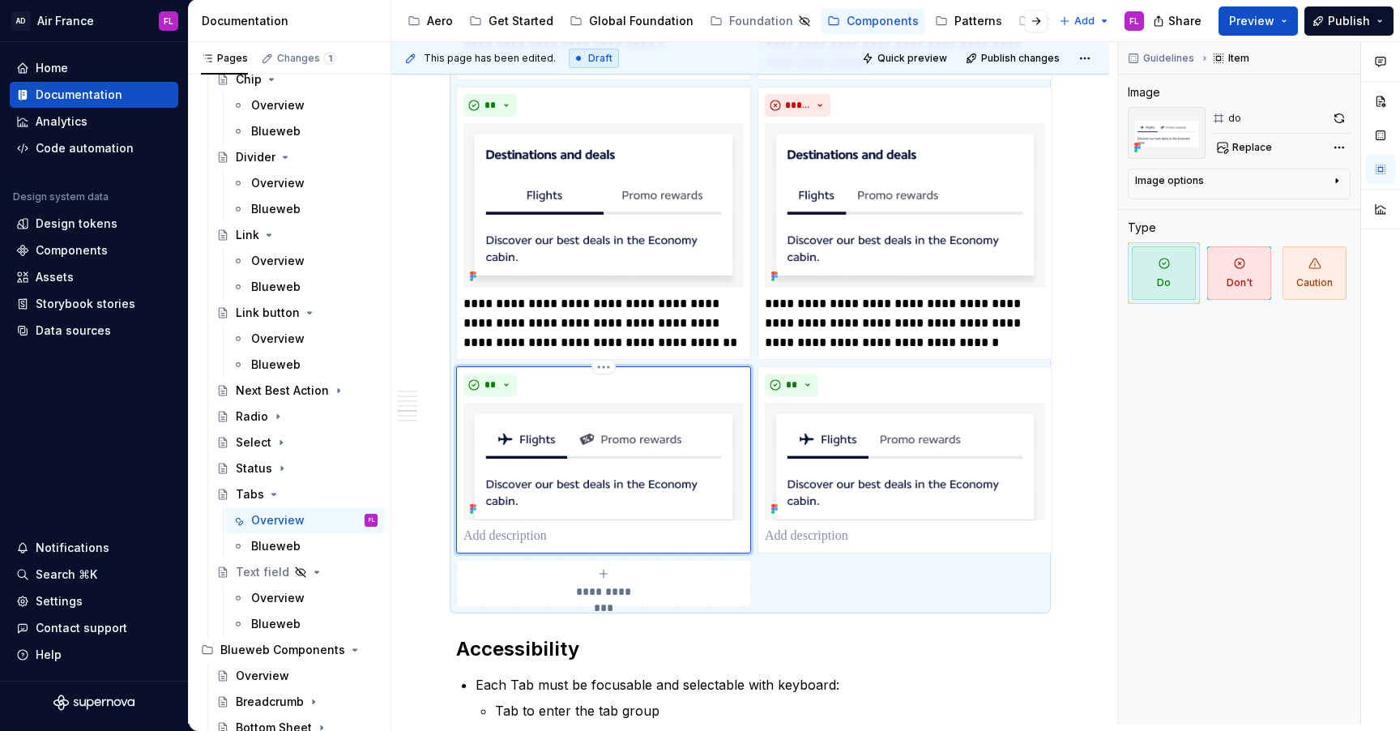
type textarea "*"
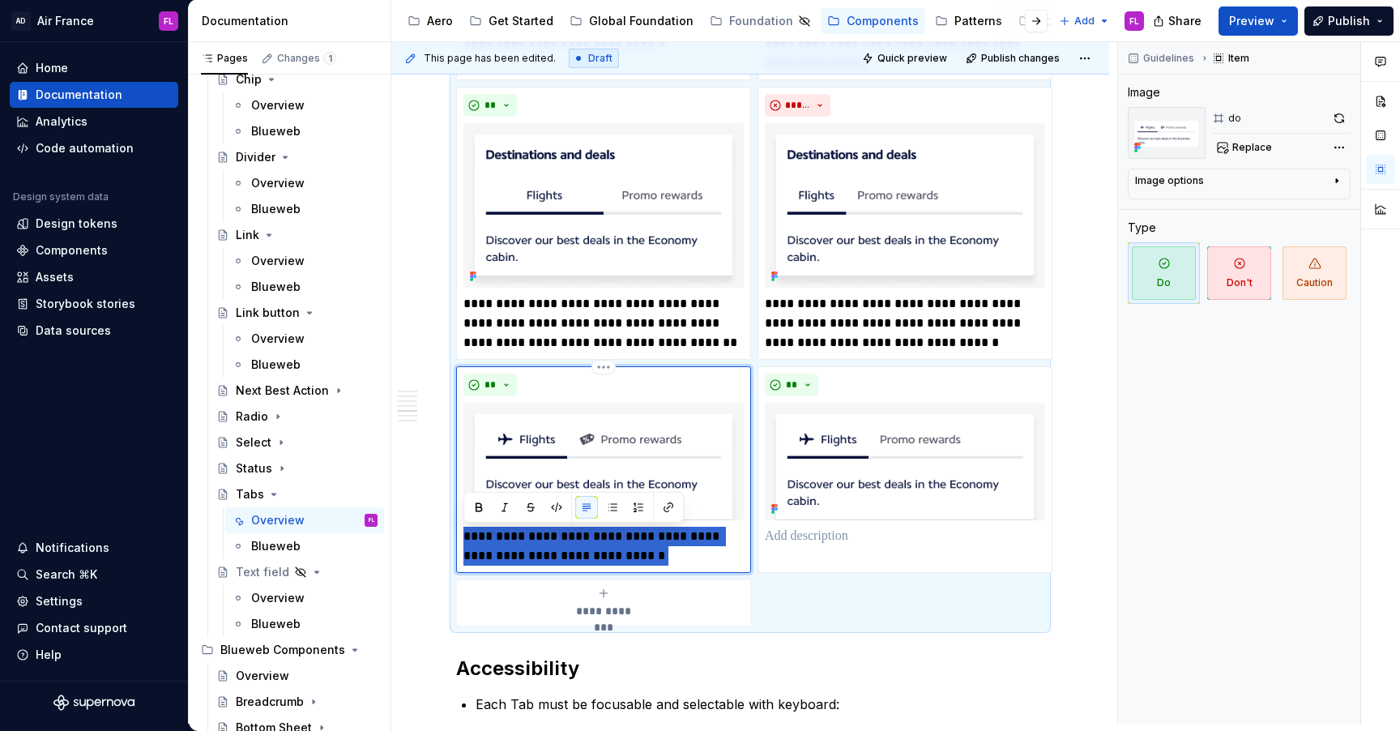
drag, startPoint x: 622, startPoint y: 559, endPoint x: 459, endPoint y: 540, distance: 164.0
click at [459, 540] on div "**********" at bounding box center [603, 469] width 295 height 207
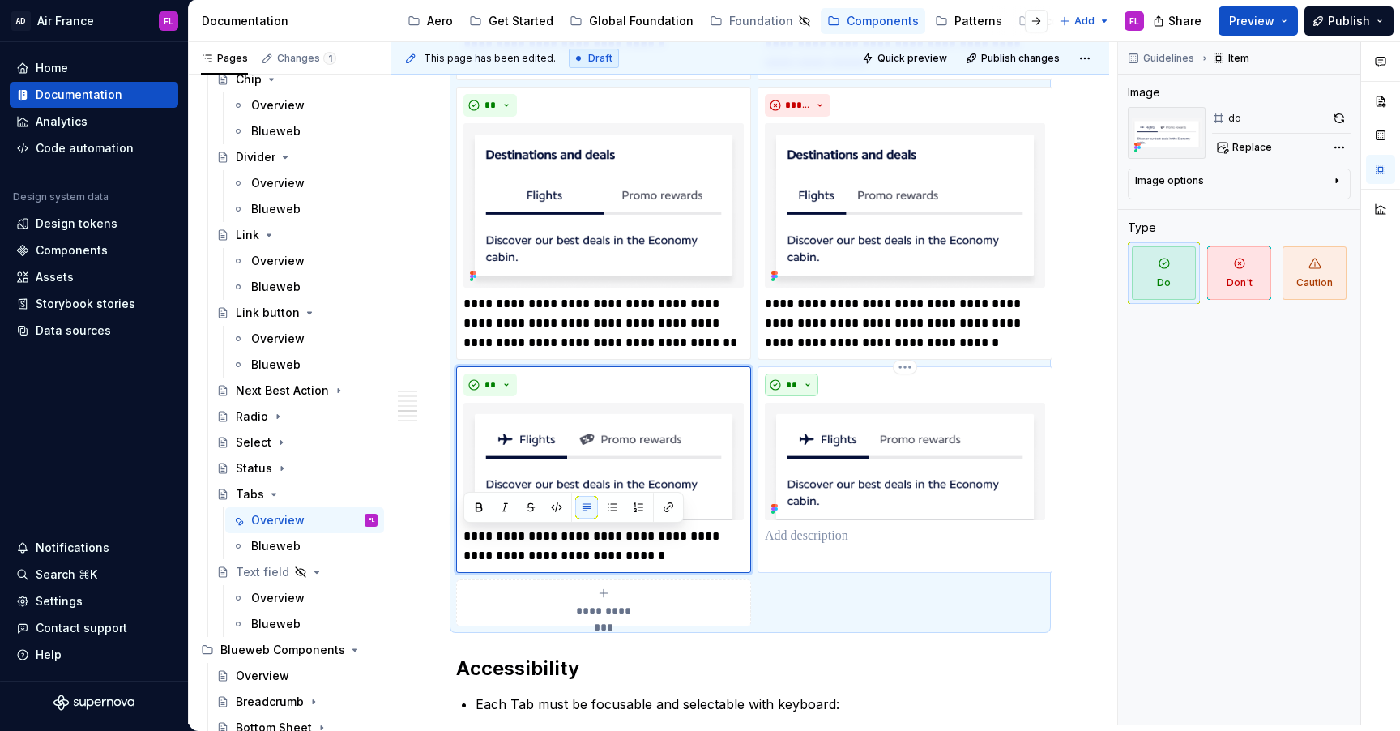
click at [810, 386] on button "**" at bounding box center [791, 385] width 53 height 23
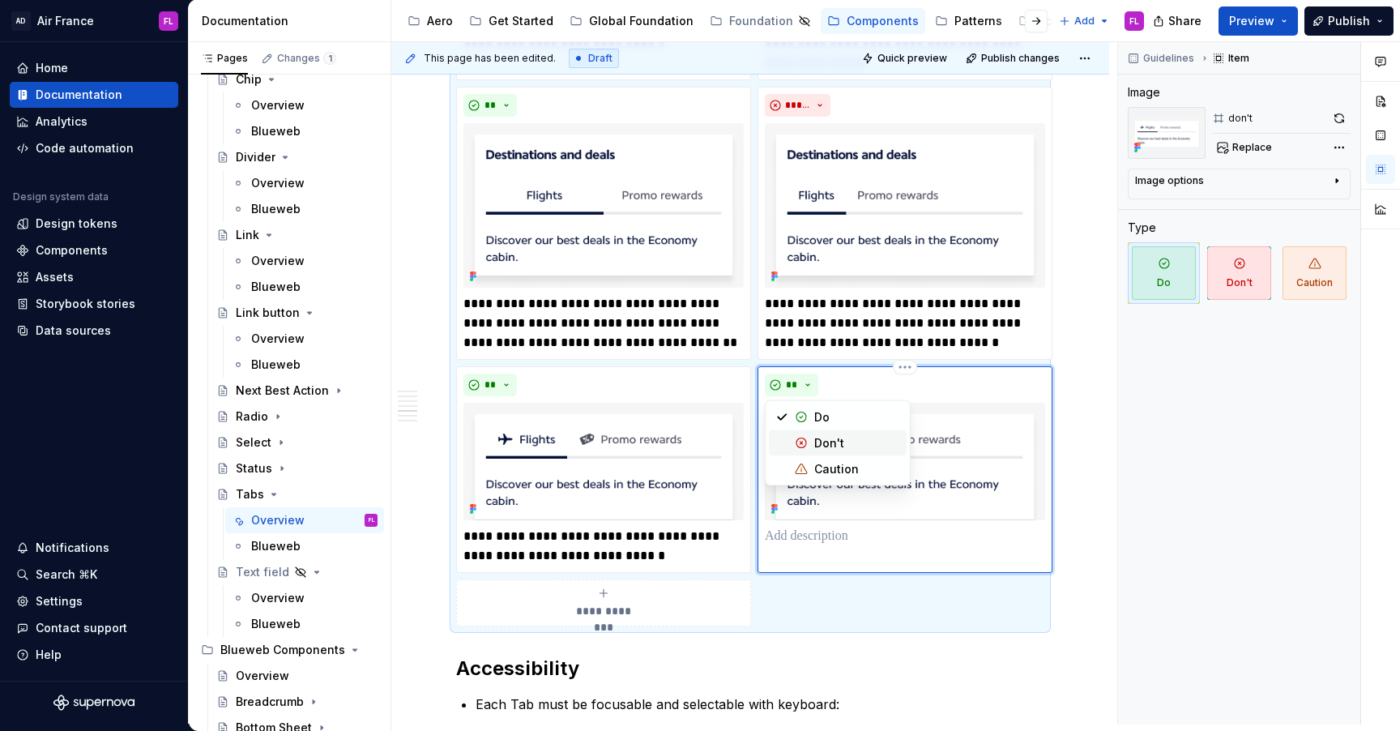
click at [817, 446] on div "Don't" at bounding box center [829, 443] width 30 height 16
click at [809, 541] on p at bounding box center [905, 536] width 280 height 19
type textarea "*"
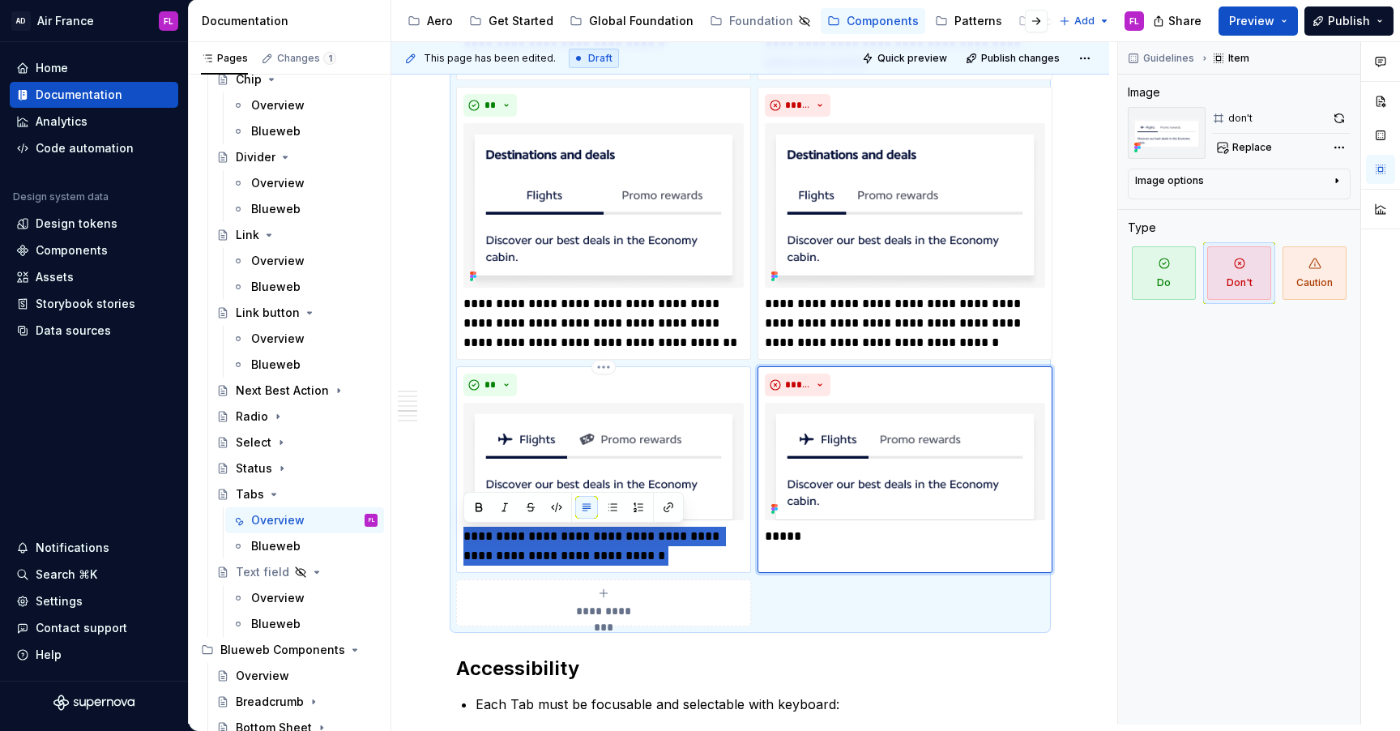
drag, startPoint x: 650, startPoint y: 557, endPoint x: 485, endPoint y: 524, distance: 168.4
click at [485, 524] on div "**********" at bounding box center [603, 470] width 280 height 192
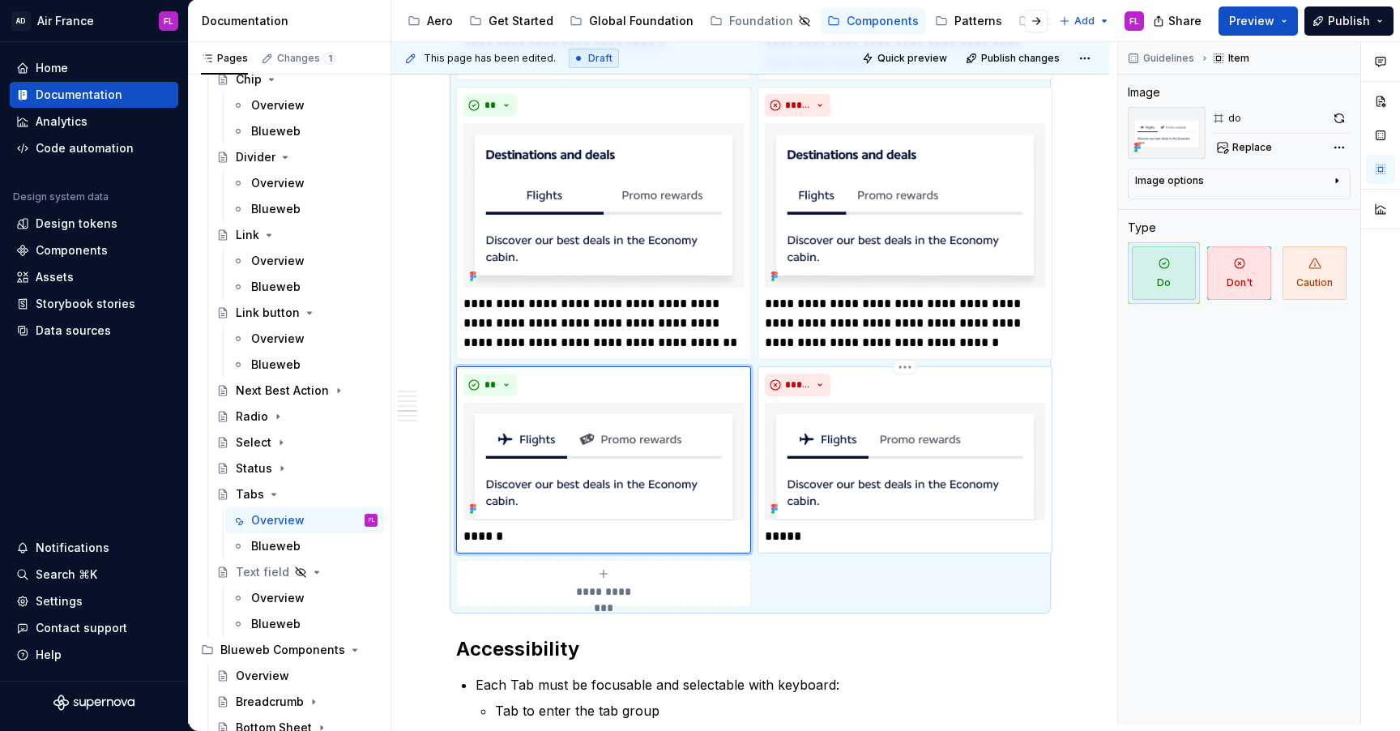
click at [856, 535] on p "*****" at bounding box center [905, 536] width 280 height 19
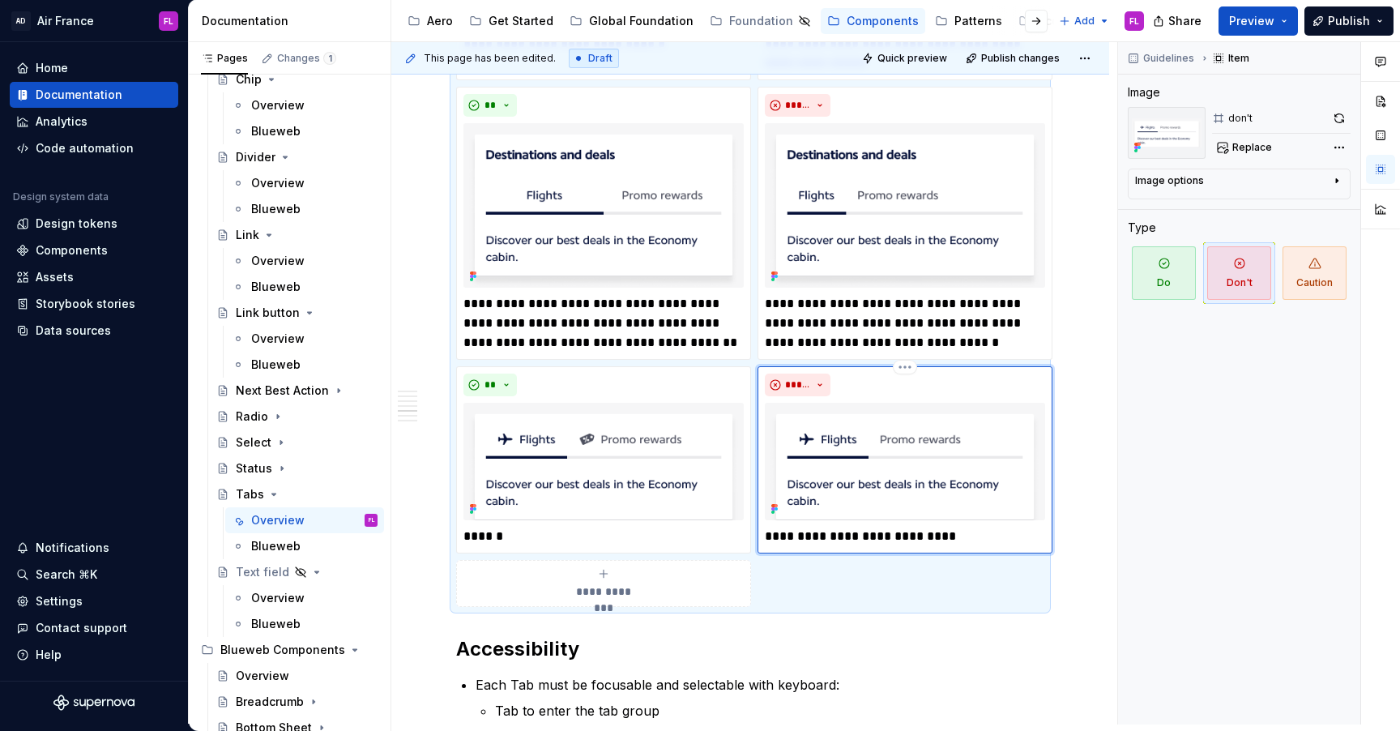
click at [837, 534] on p "**********" at bounding box center [905, 536] width 280 height 19
click at [556, 540] on p "******" at bounding box center [603, 536] width 280 height 19
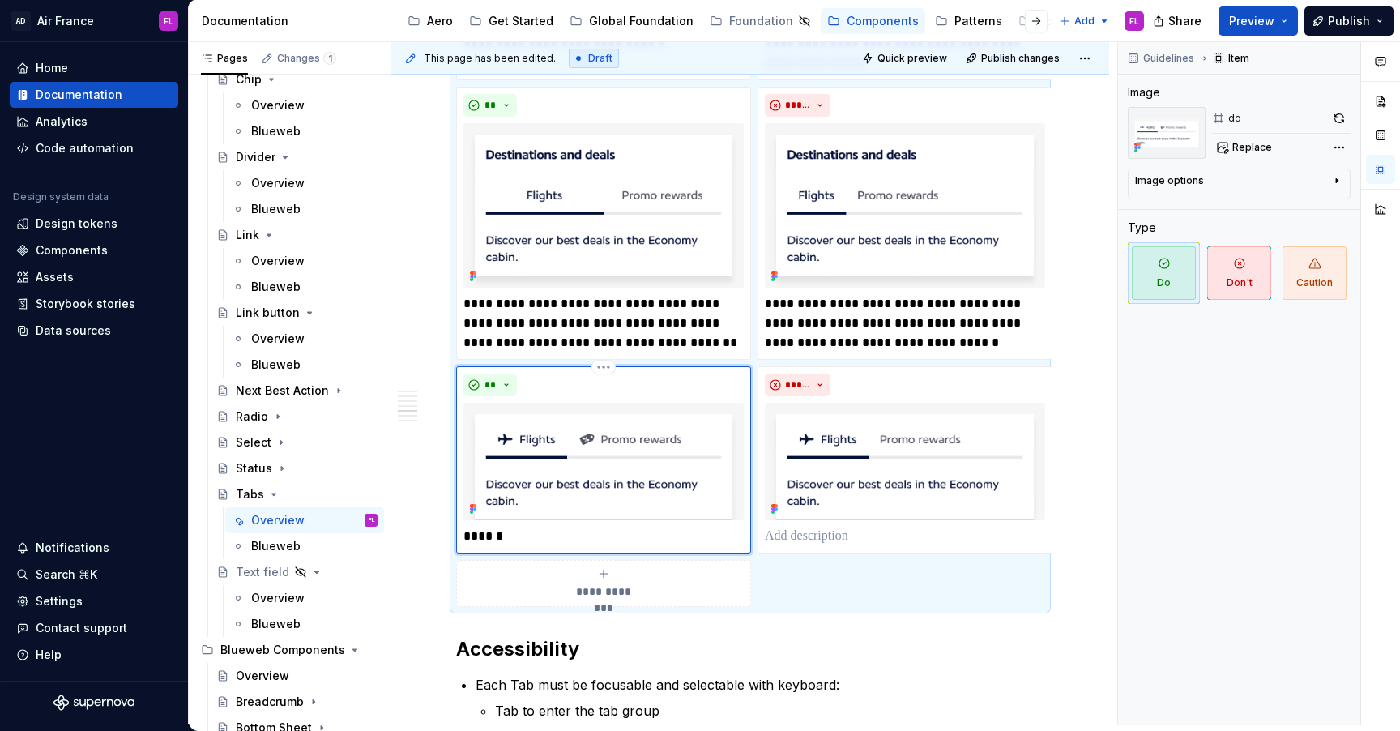
click at [556, 540] on p "******" at bounding box center [603, 536] width 280 height 19
click at [553, 543] on p "******" at bounding box center [603, 536] width 280 height 19
drag, startPoint x: 587, startPoint y: 540, endPoint x: 612, endPoint y: 540, distance: 25.1
click at [612, 540] on p "**********" at bounding box center [603, 536] width 280 height 19
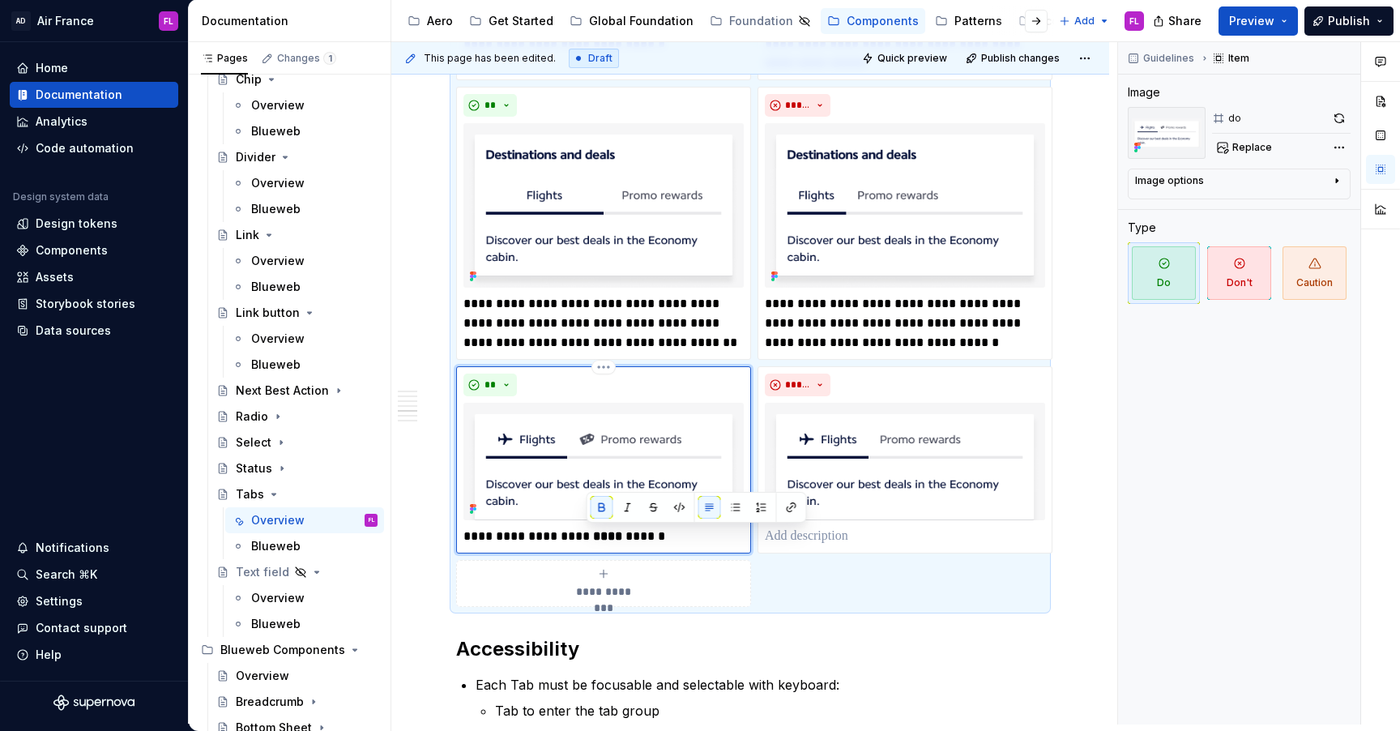
click at [662, 537] on p "**********" at bounding box center [603, 536] width 280 height 19
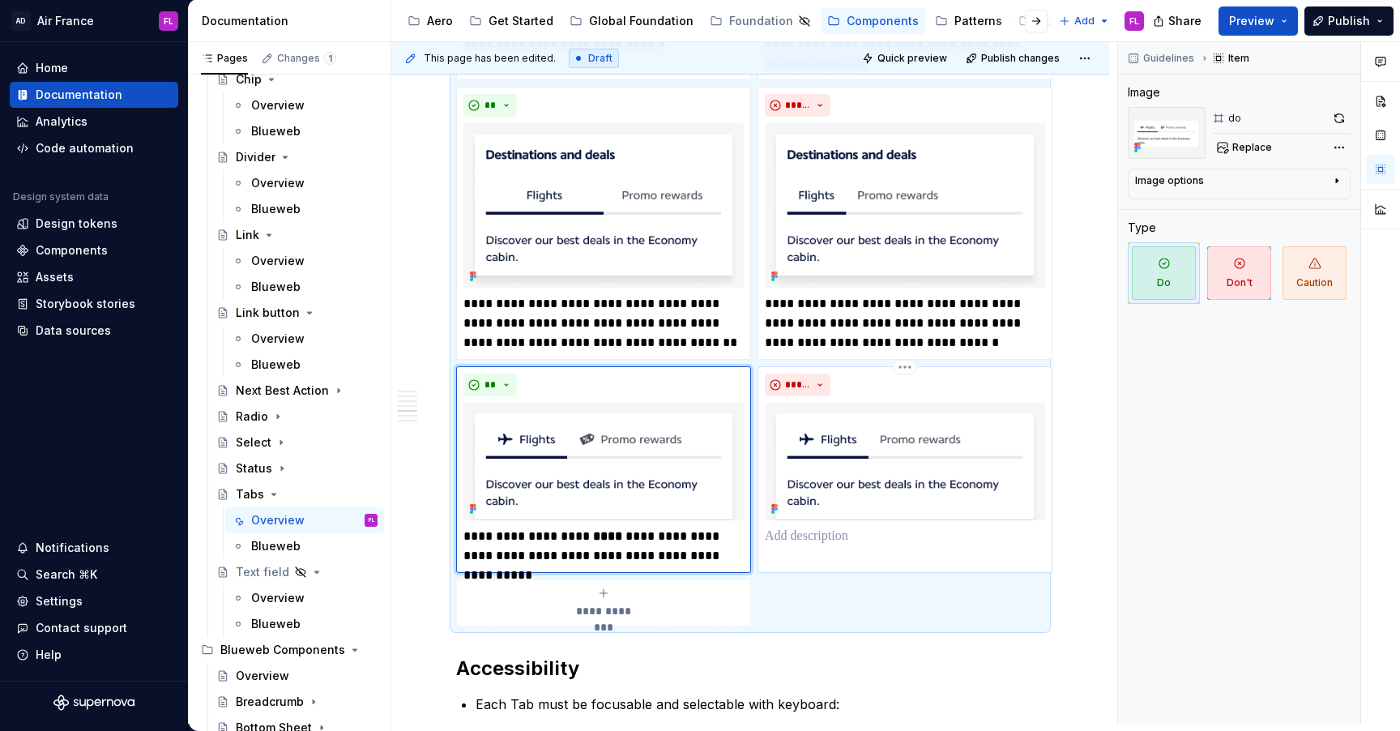
click at [830, 537] on p at bounding box center [905, 536] width 280 height 19
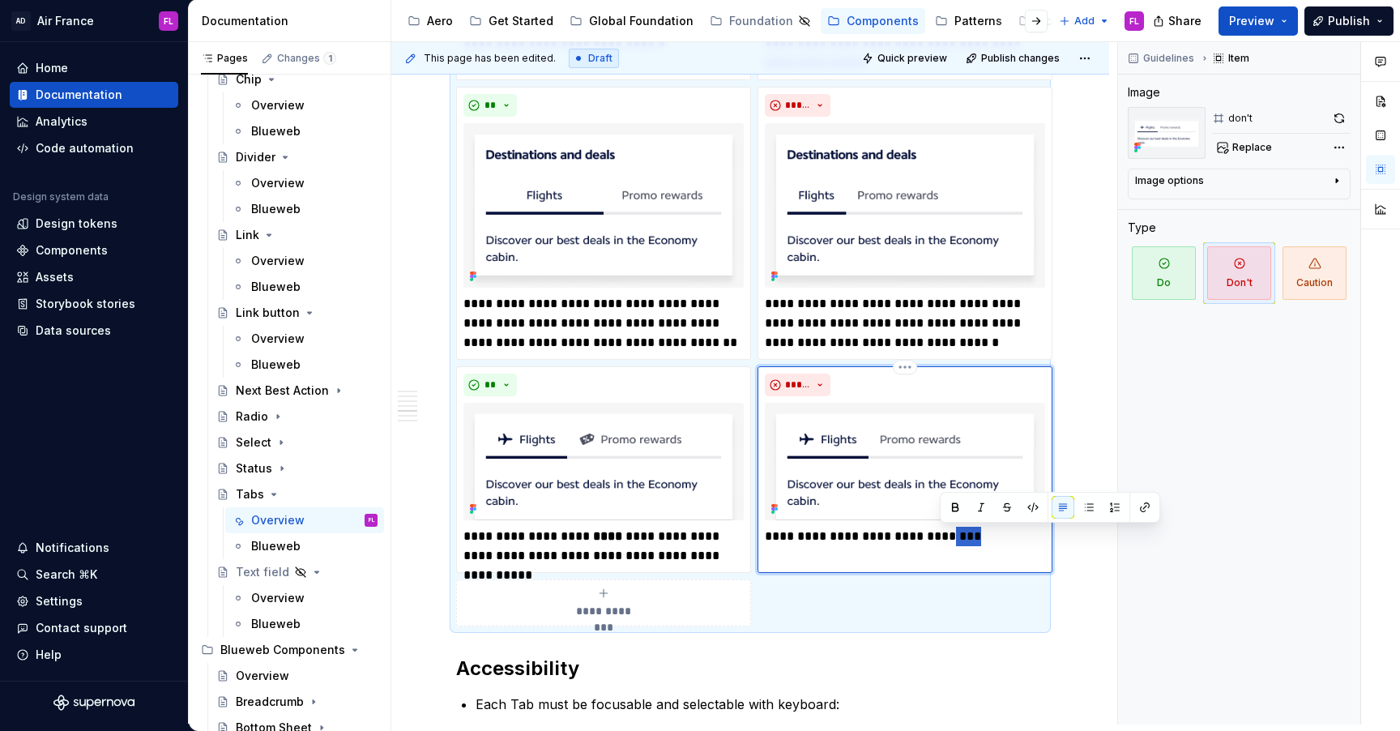
drag, startPoint x: 938, startPoint y: 536, endPoint x: 997, endPoint y: 536, distance: 59.1
click at [997, 536] on p "**********" at bounding box center [905, 536] width 280 height 19
click at [471, 541] on p "**********" at bounding box center [603, 546] width 280 height 39
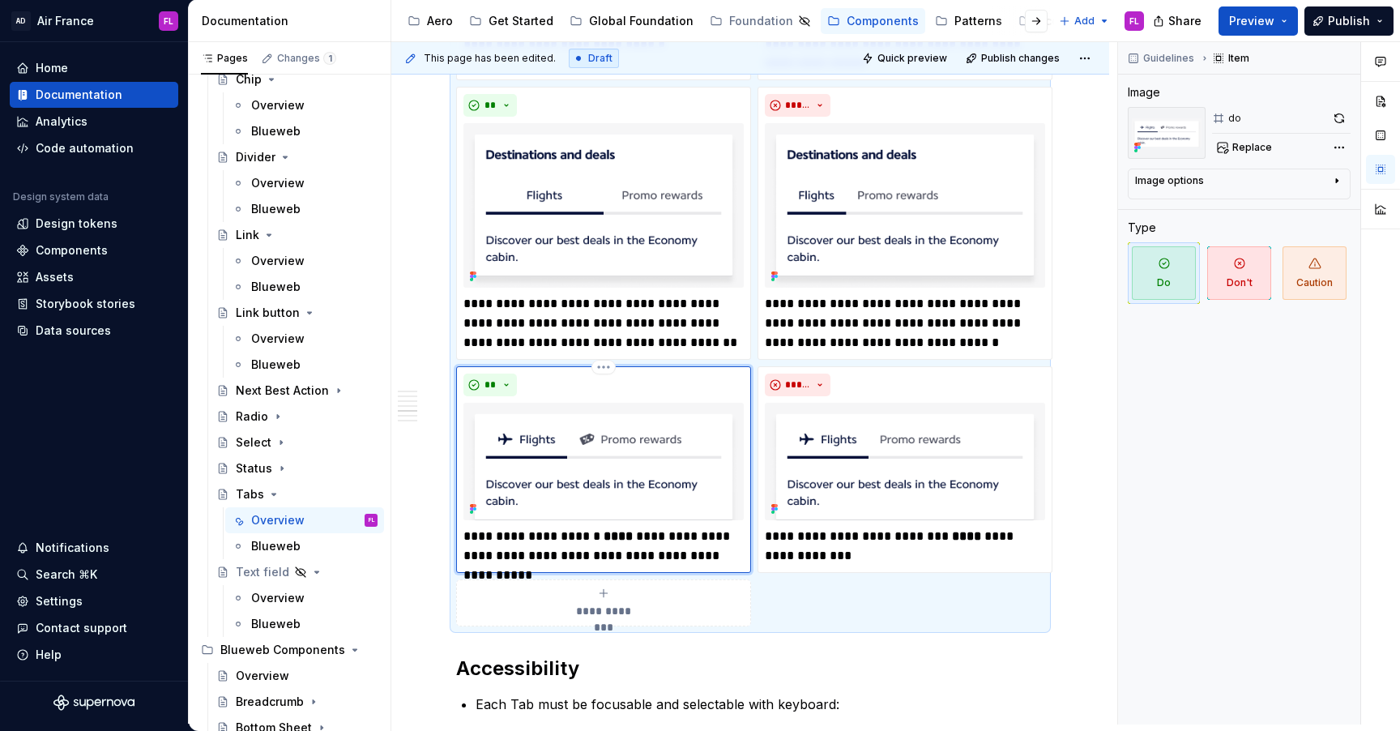
click at [622, 540] on p "**********" at bounding box center [603, 546] width 280 height 39
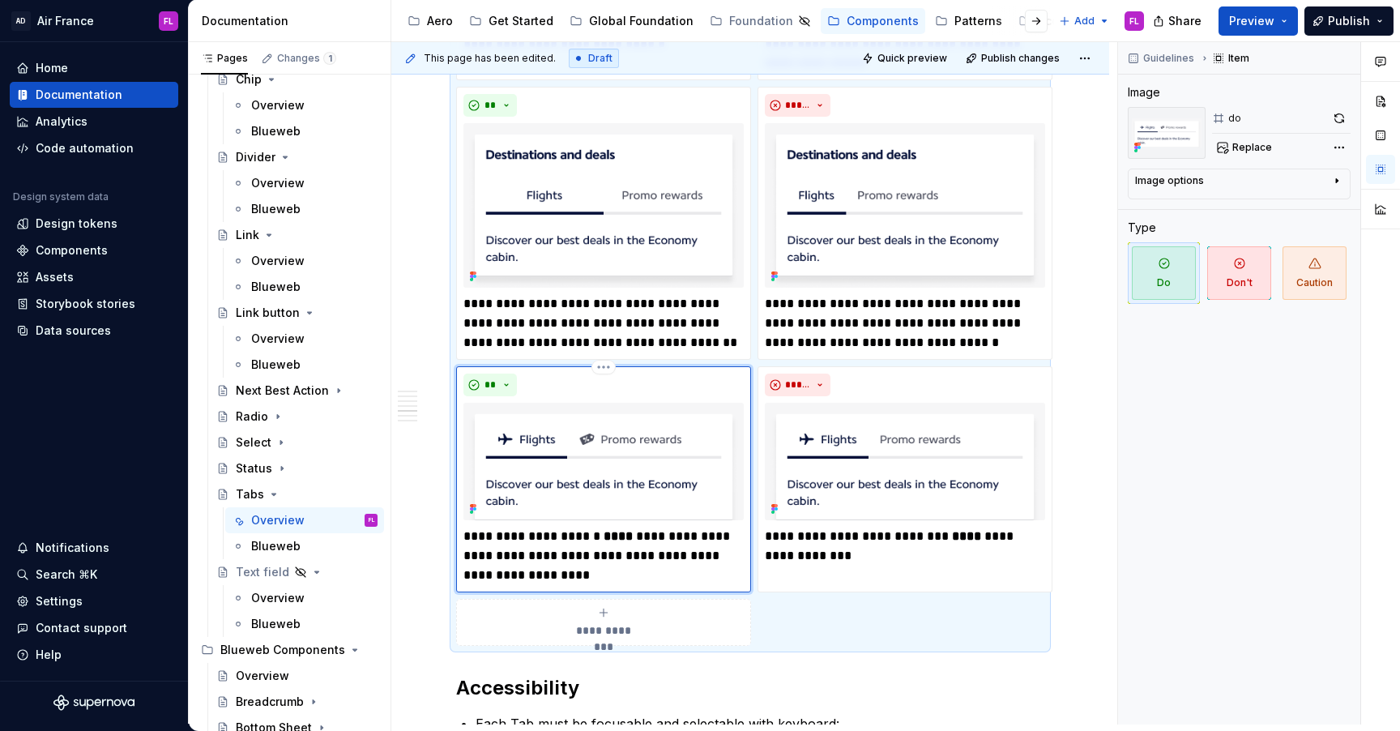
click at [472, 537] on p "**********" at bounding box center [603, 556] width 280 height 58
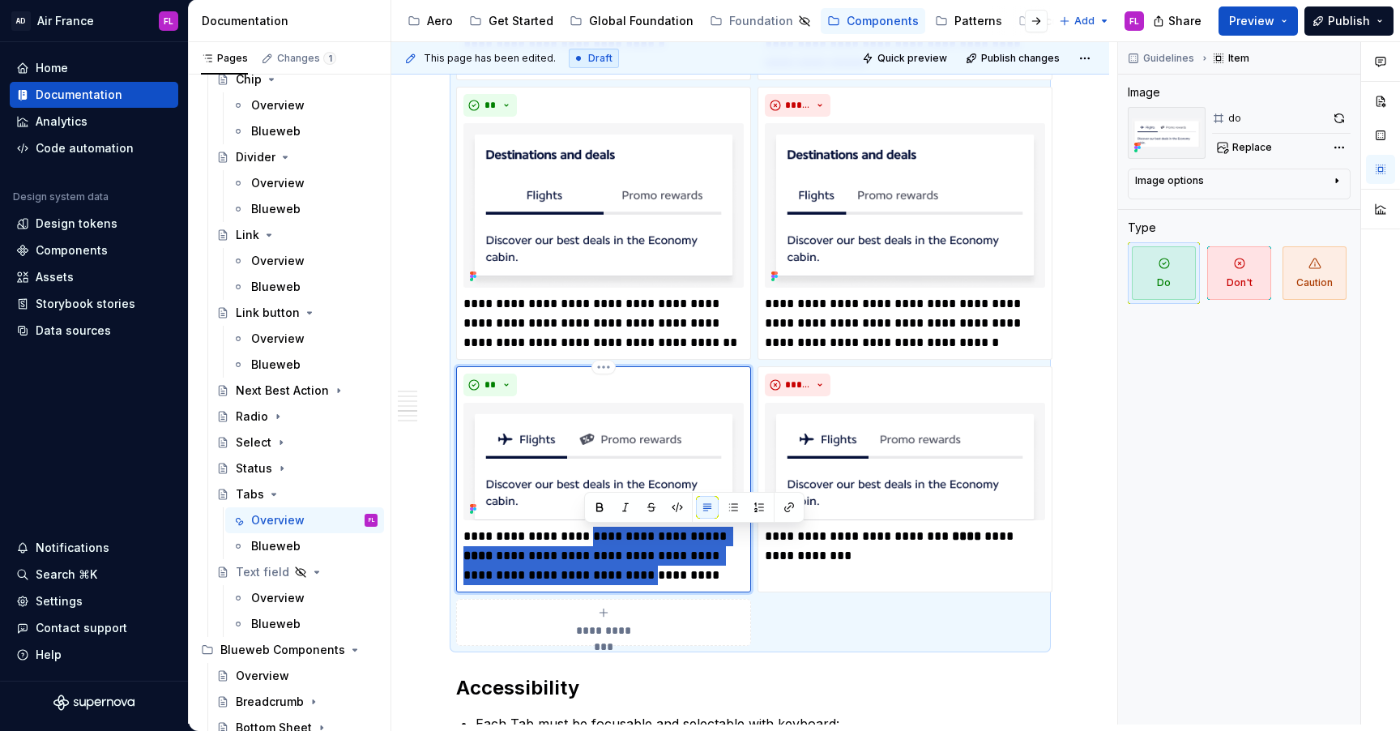
drag, startPoint x: 585, startPoint y: 543, endPoint x: 583, endPoint y: 571, distance: 28.4
click at [583, 571] on p "**********" at bounding box center [603, 556] width 280 height 58
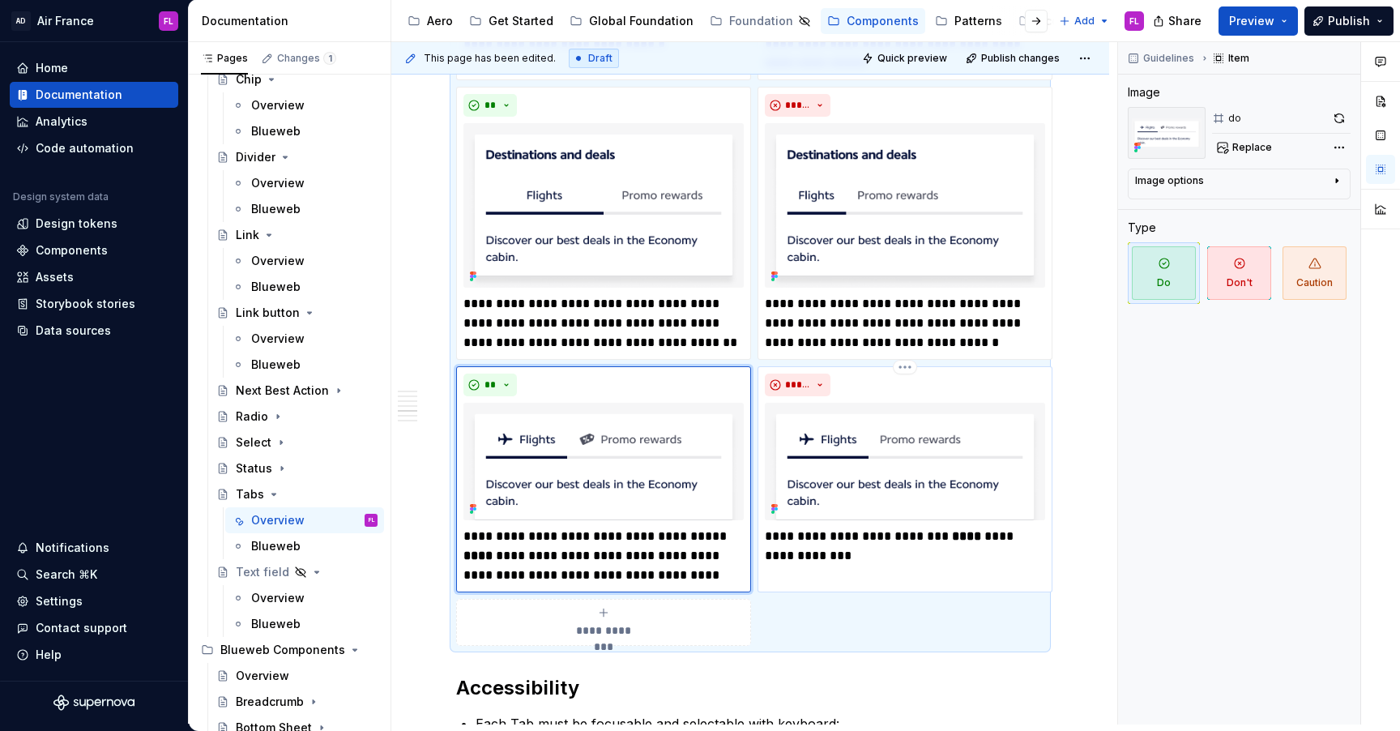
click at [839, 557] on p "**********" at bounding box center [905, 546] width 280 height 39
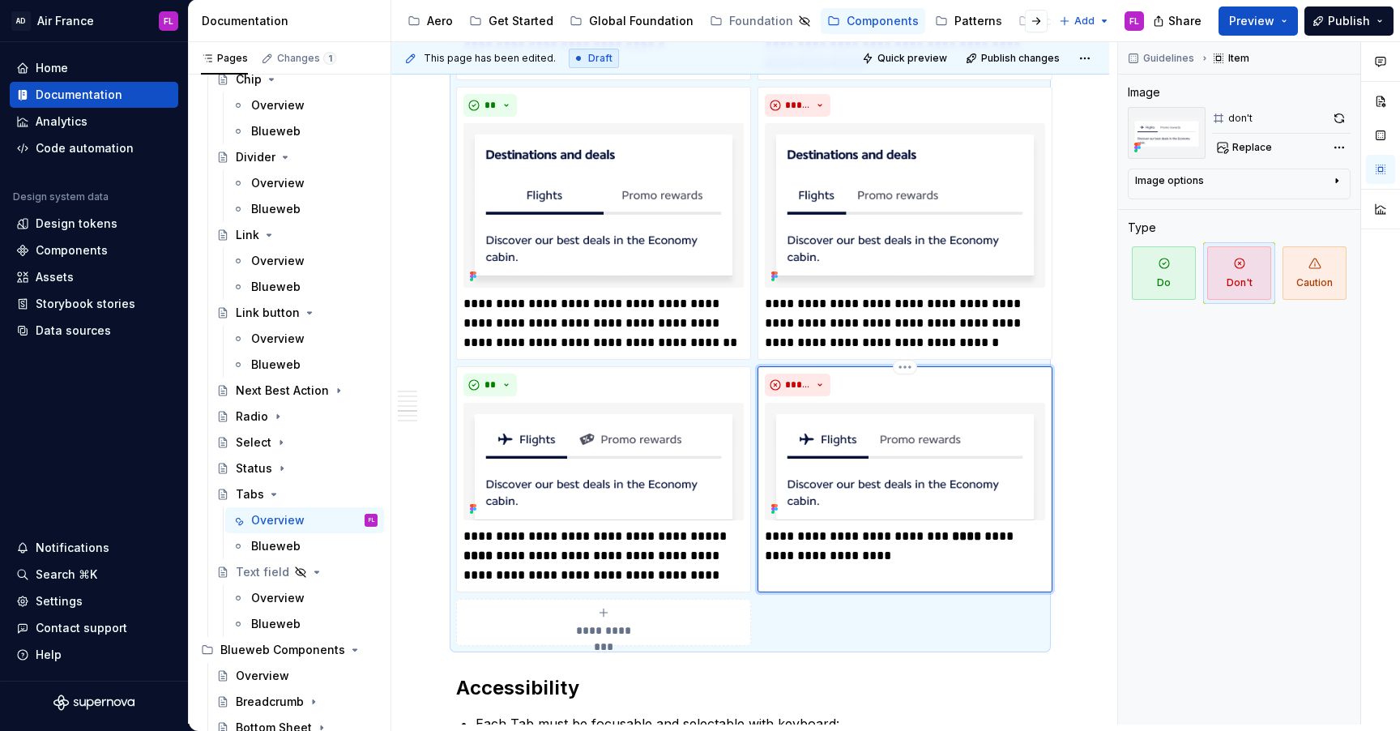
click at [860, 560] on p "**********" at bounding box center [905, 546] width 280 height 39
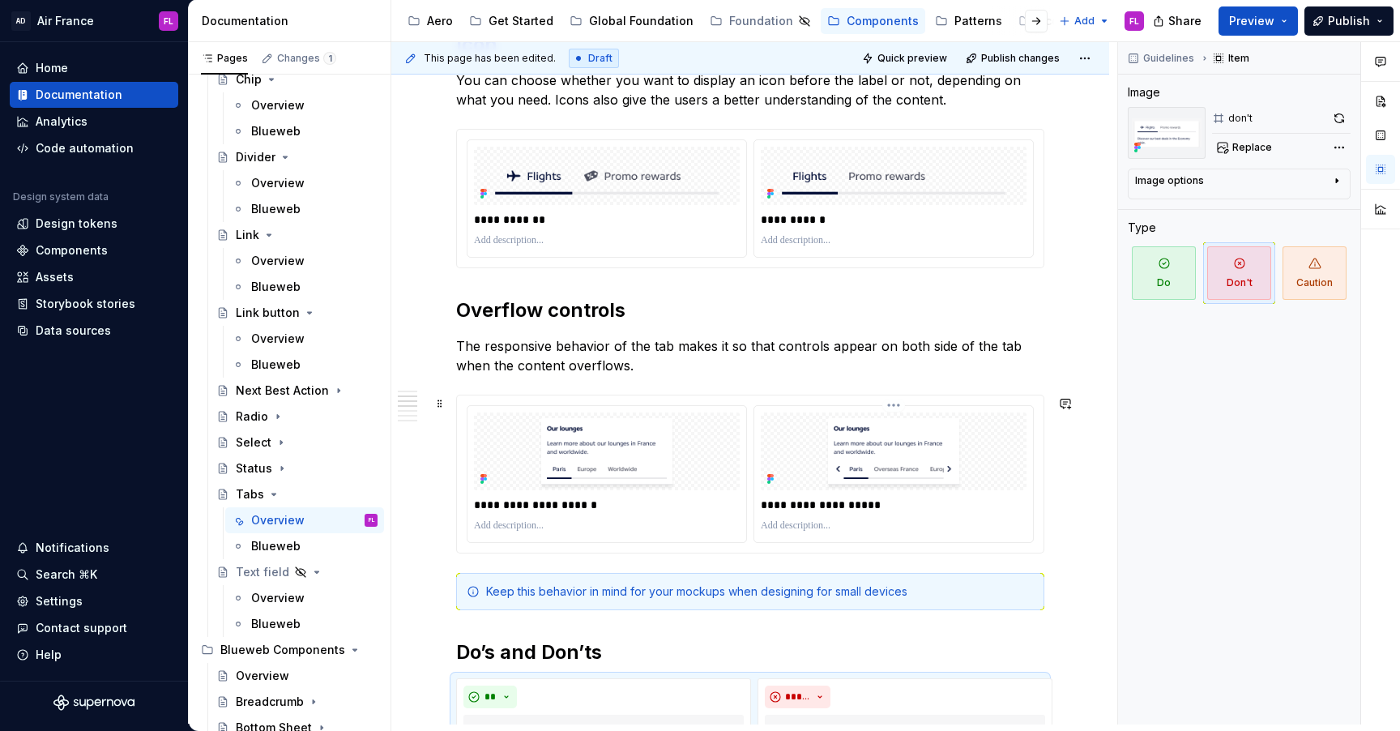
scroll to position [1029, 0]
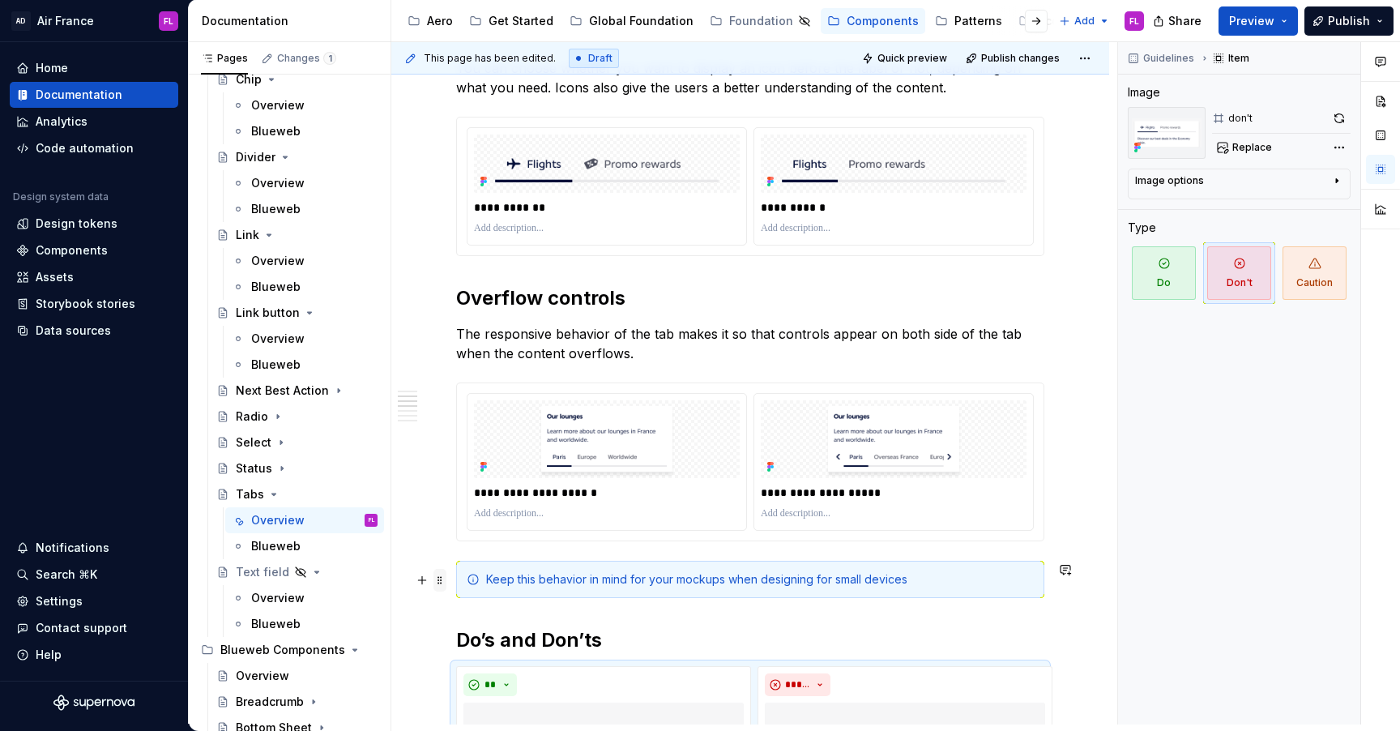
click at [439, 588] on span at bounding box center [439, 580] width 13 height 23
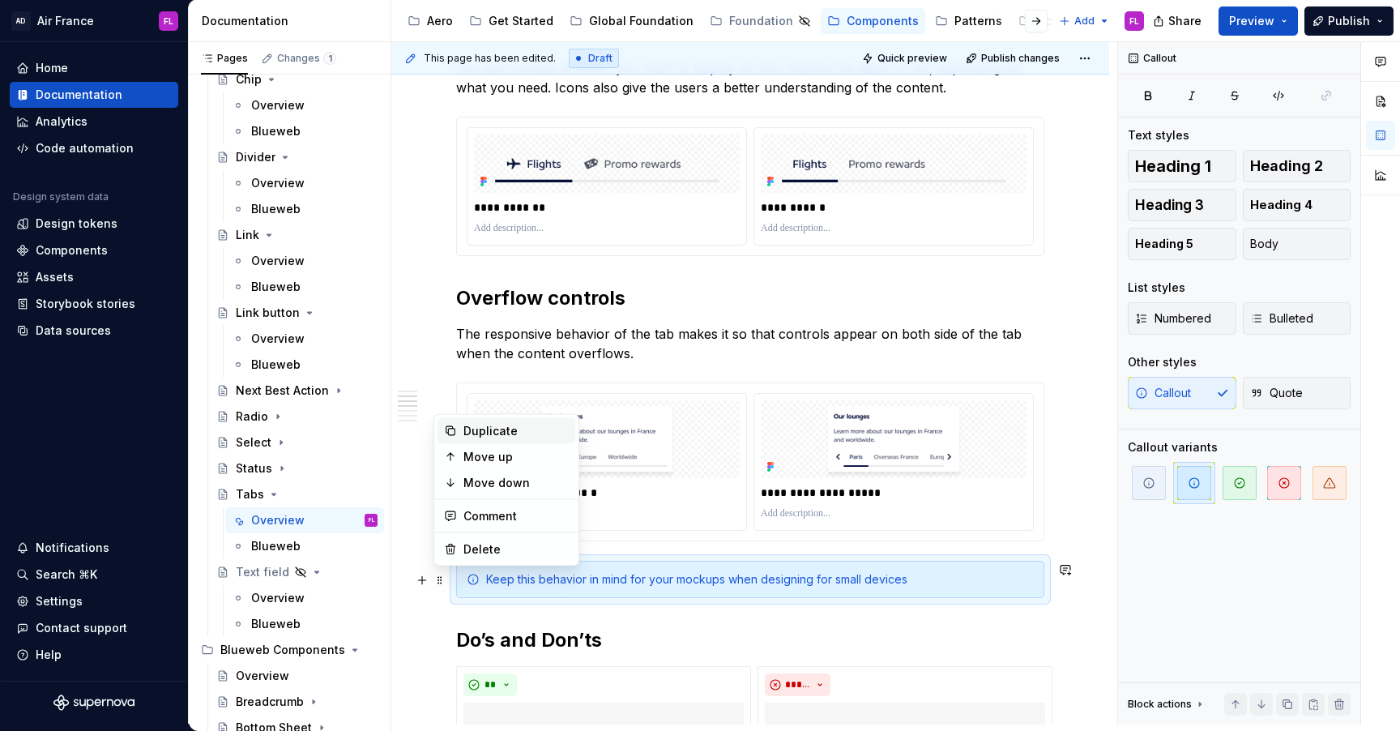
click at [497, 432] on div "Duplicate" at bounding box center [515, 431] width 105 height 16
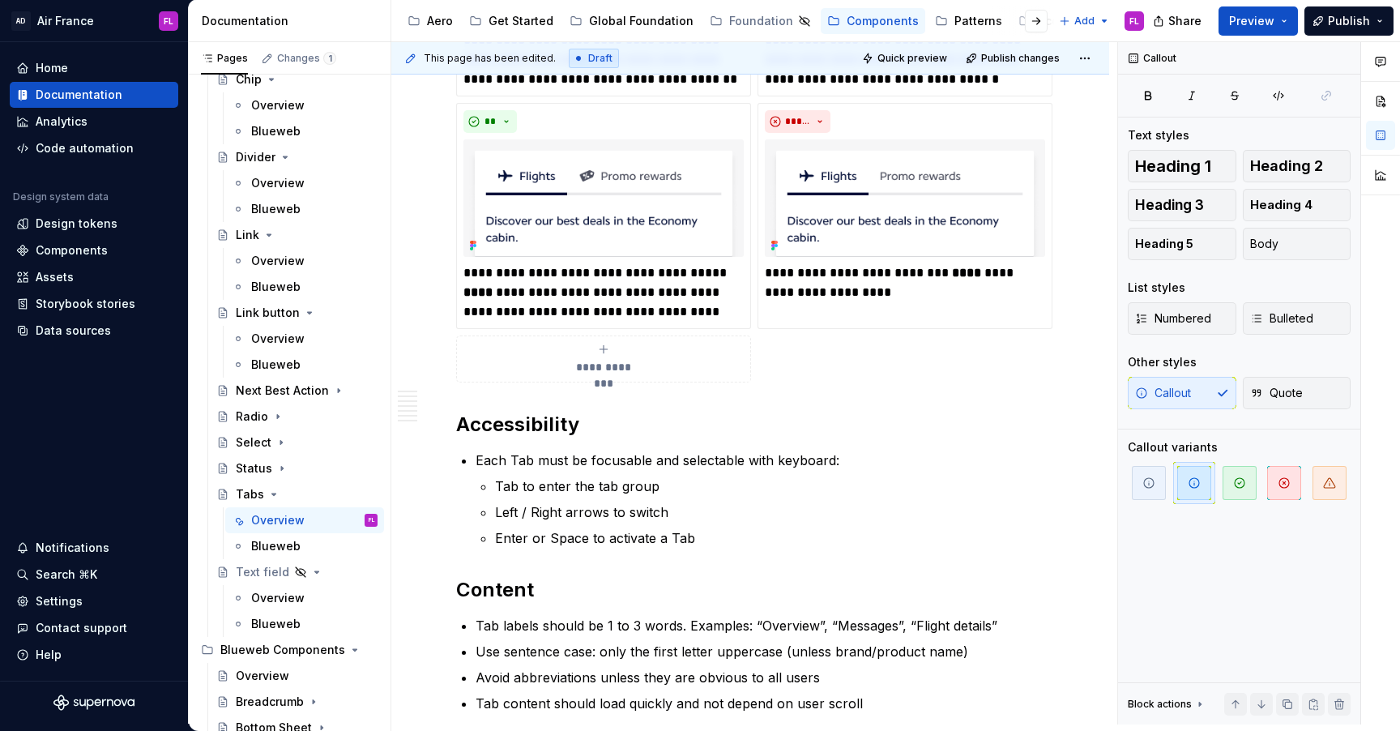
scroll to position [2449, 0]
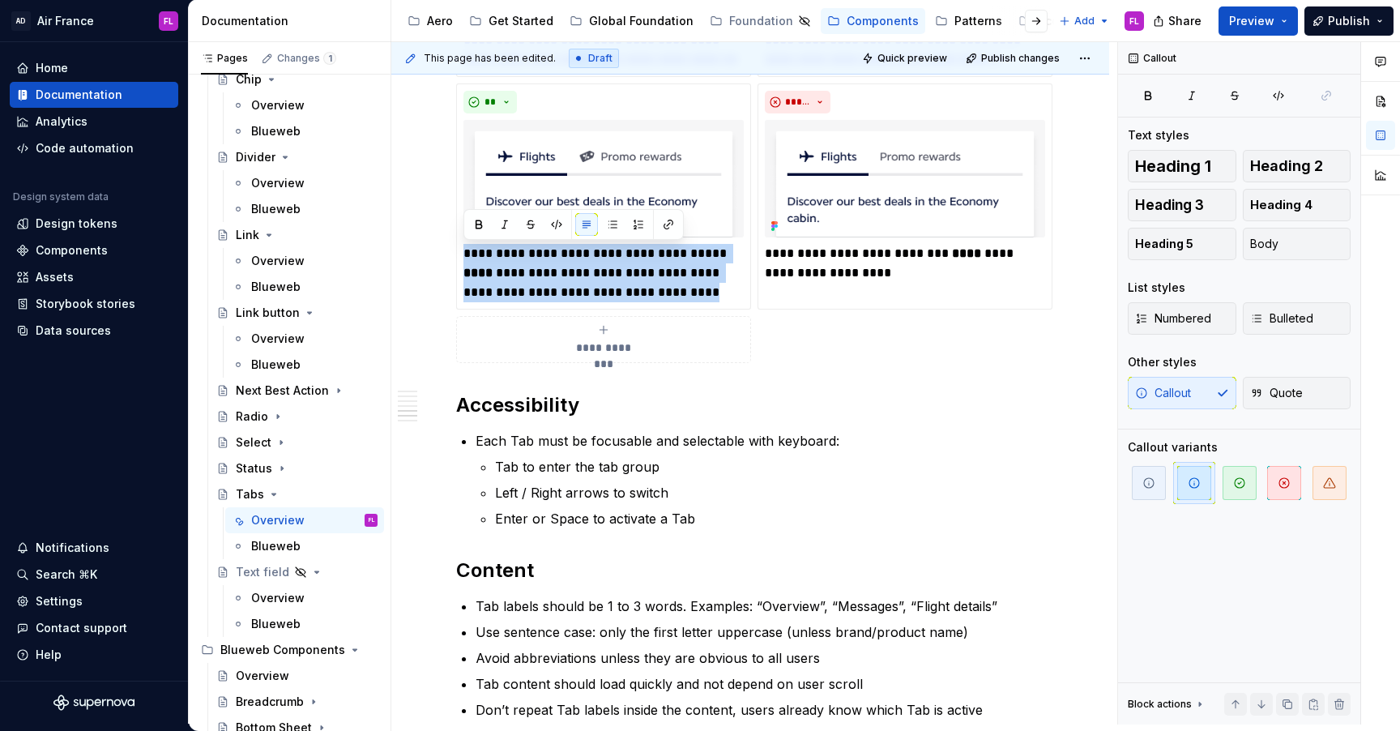
drag, startPoint x: 650, startPoint y: 292, endPoint x: 450, endPoint y: 246, distance: 204.6
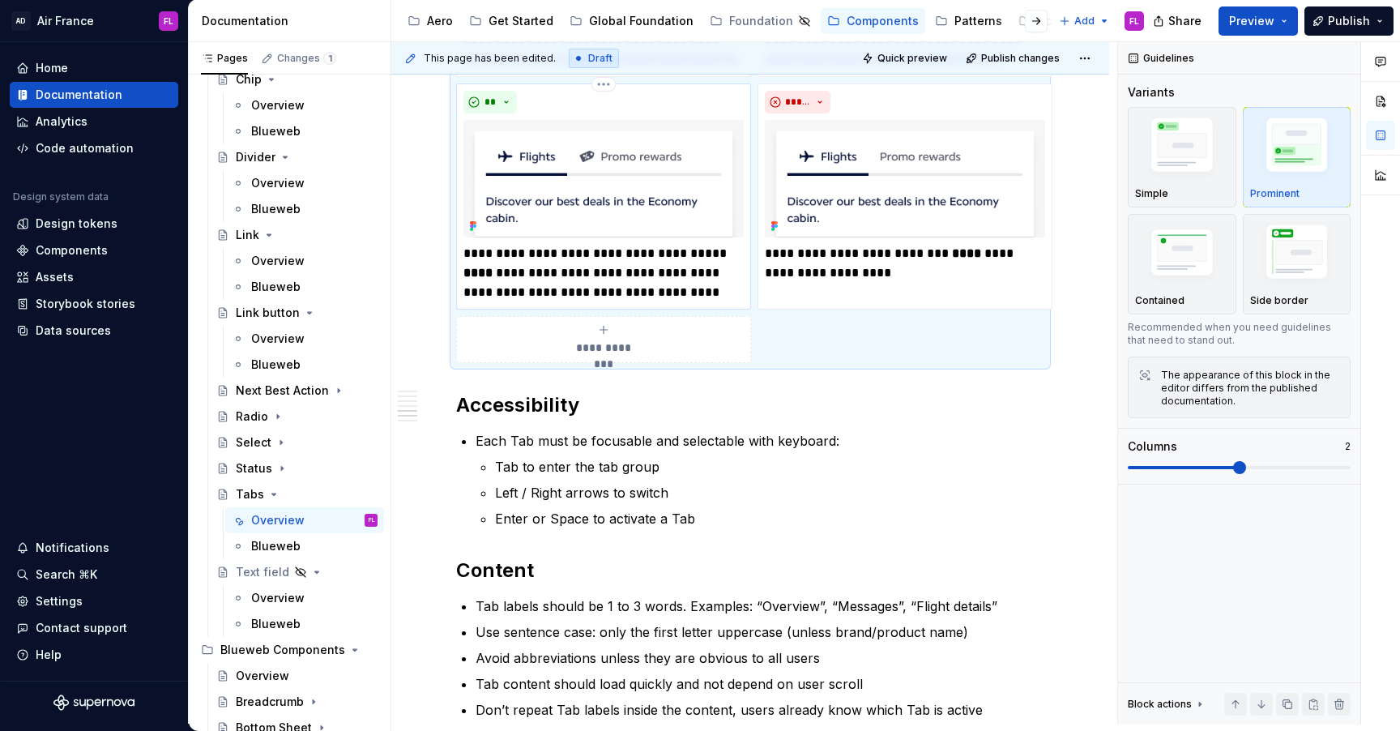
click at [657, 296] on p "**********" at bounding box center [603, 273] width 280 height 58
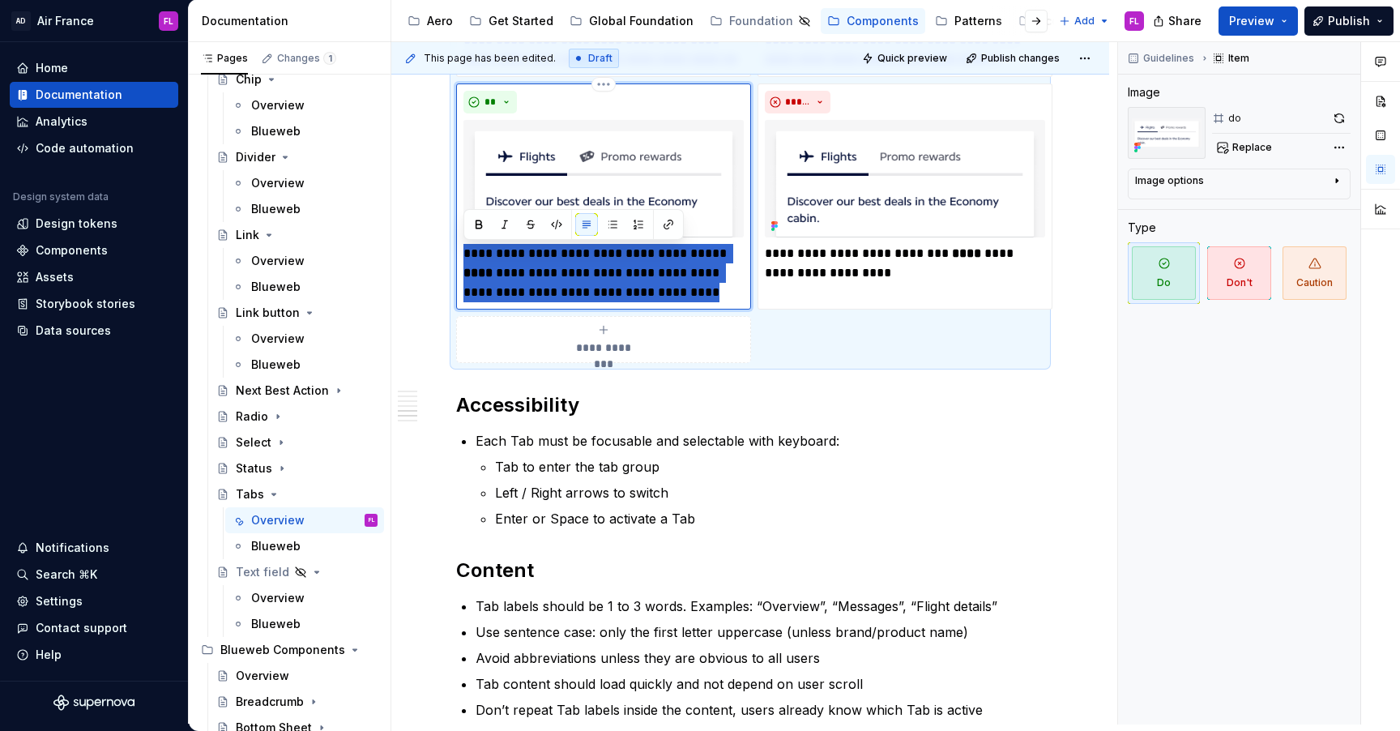
drag, startPoint x: 651, startPoint y: 289, endPoint x: 463, endPoint y: 246, distance: 192.8
click at [463, 246] on div "**********" at bounding box center [603, 196] width 295 height 226
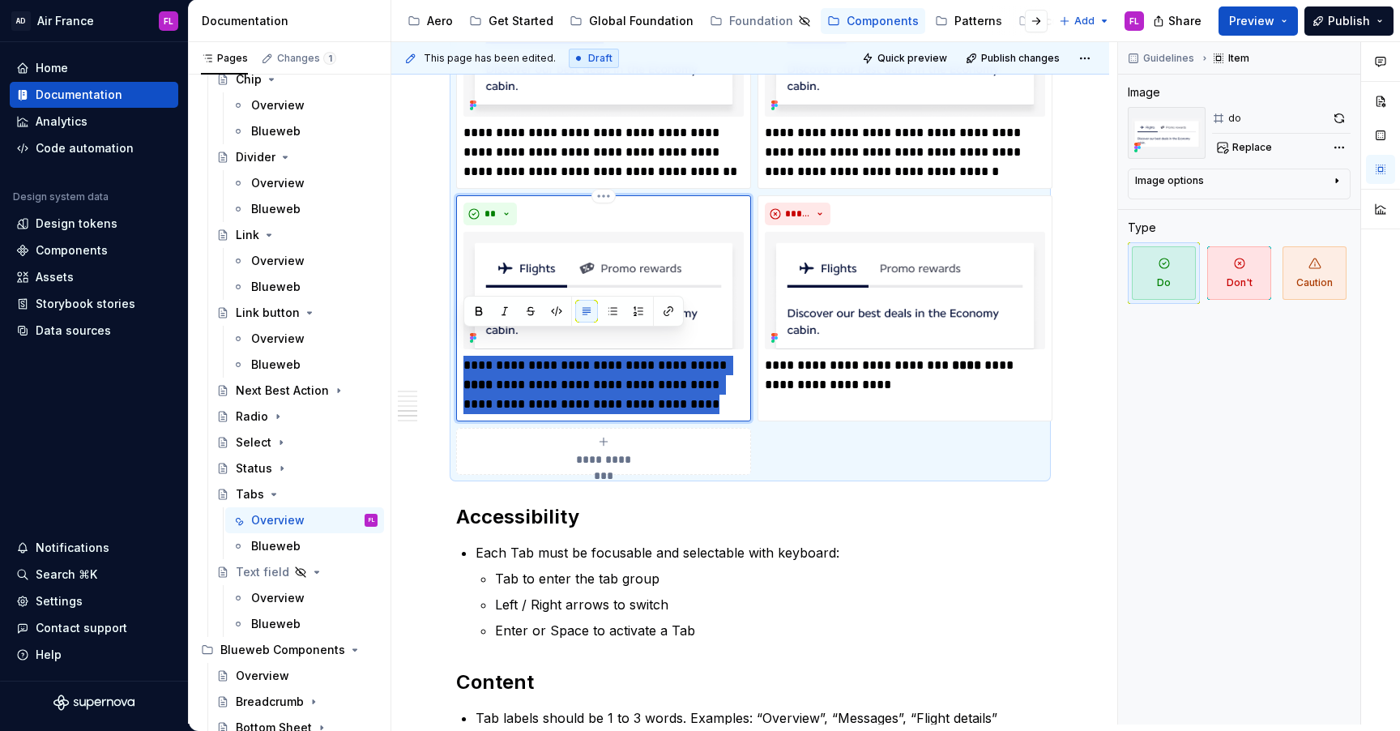
scroll to position [2335, 0]
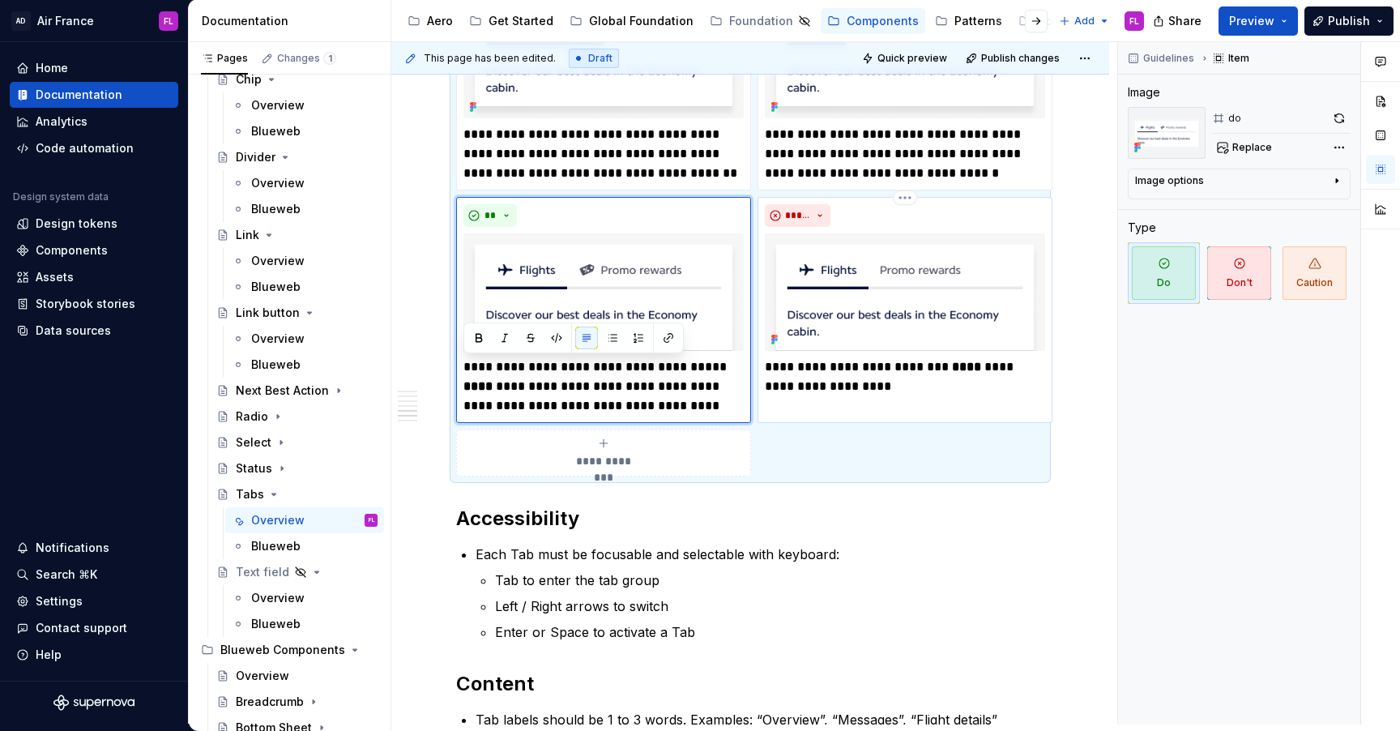
click at [865, 224] on div "*****" at bounding box center [905, 215] width 280 height 23
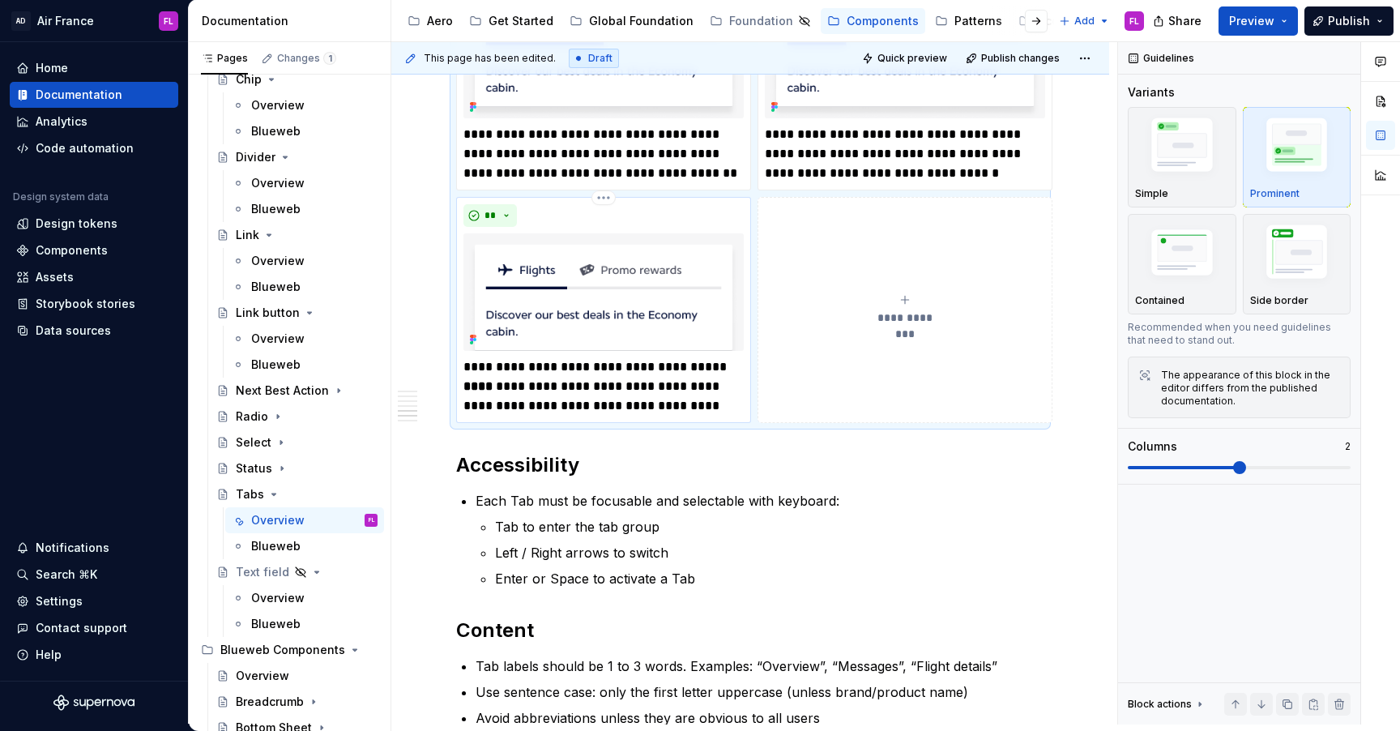
click at [662, 248] on img at bounding box center [603, 291] width 280 height 117
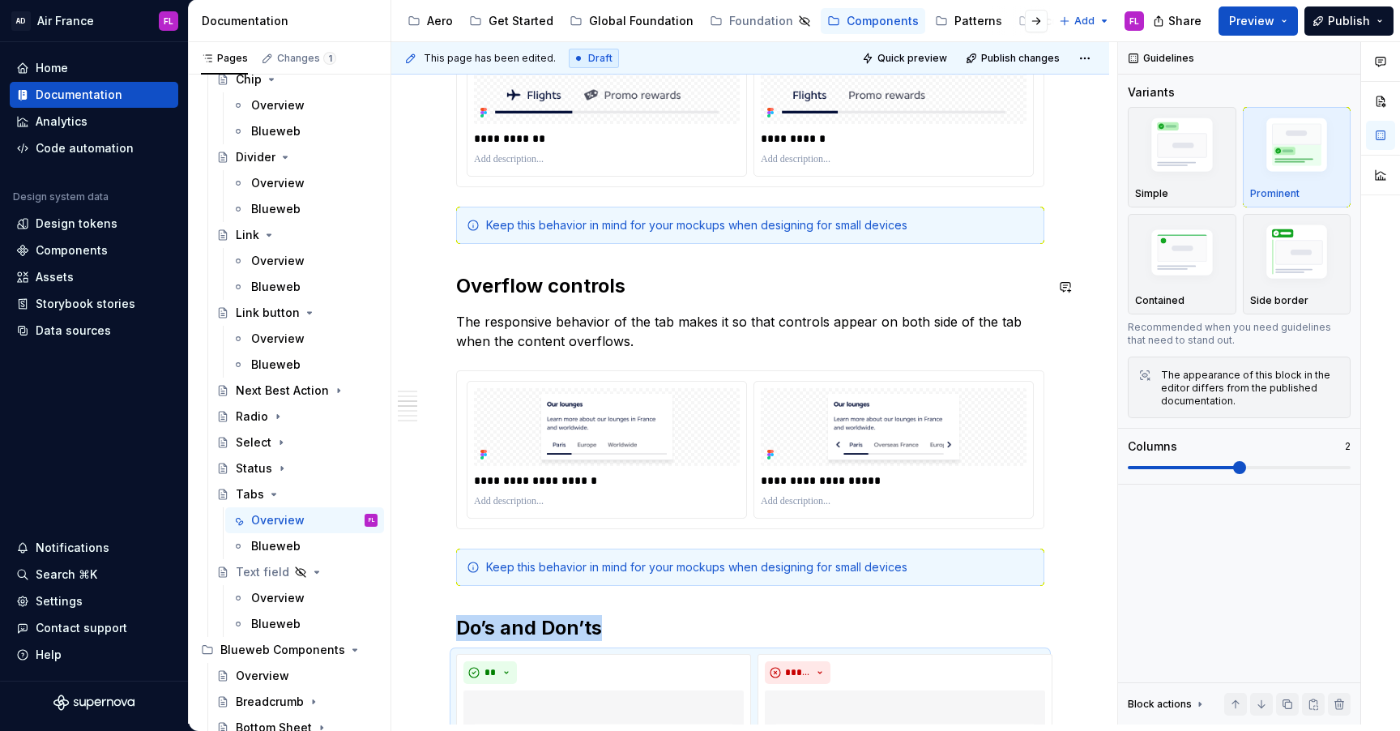
scroll to position [1082, 0]
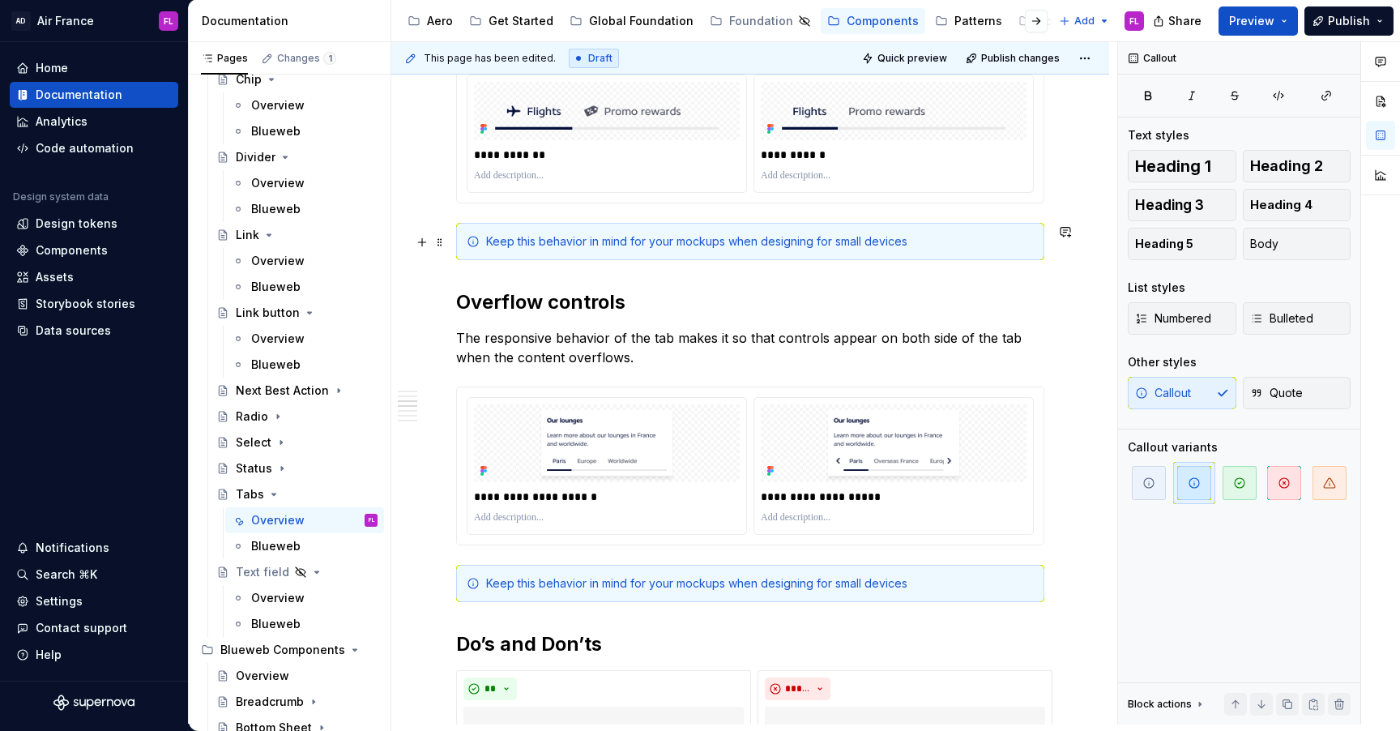
click at [536, 251] on div "Keep this behavior in mind for your mockups when designing for small devices" at bounding box center [750, 241] width 588 height 37
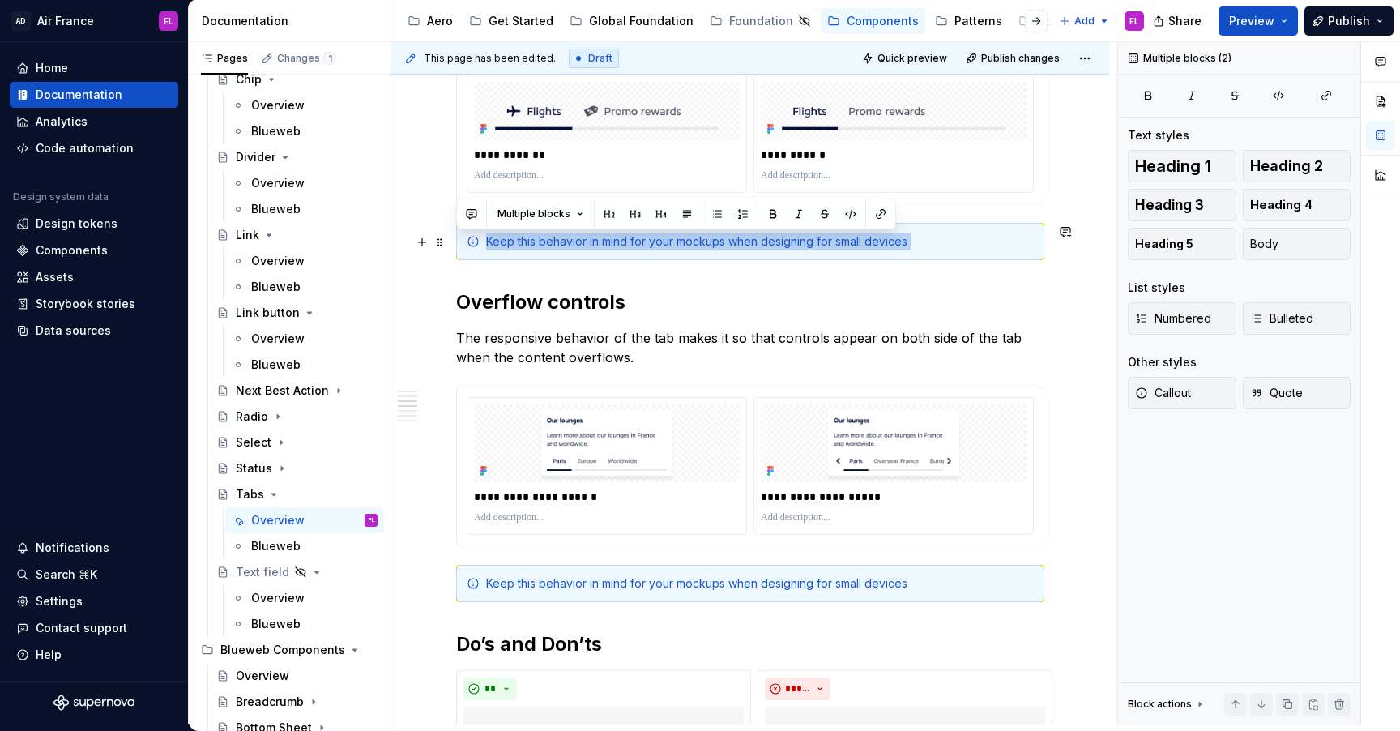
click at [536, 251] on div "Keep this behavior in mind for your mockups when designing for small devices" at bounding box center [750, 241] width 588 height 37
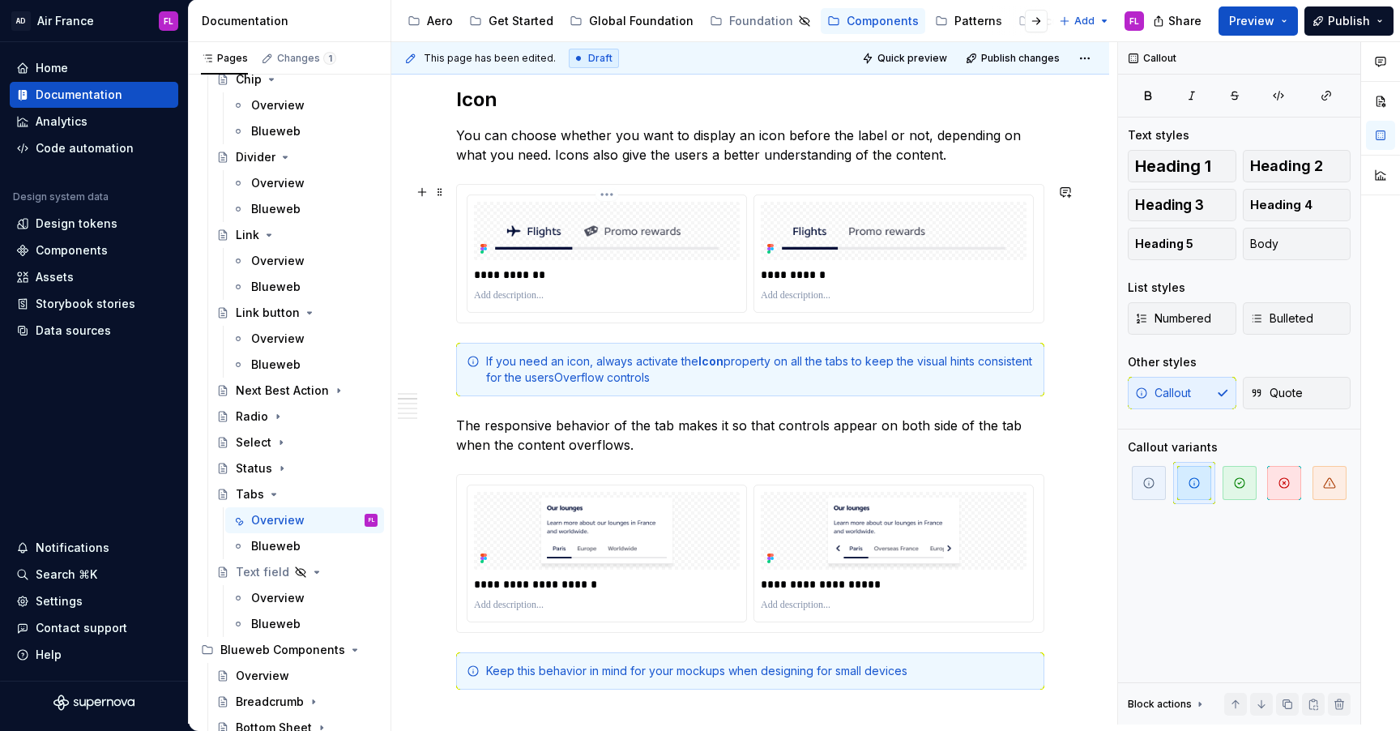
scroll to position [950, 0]
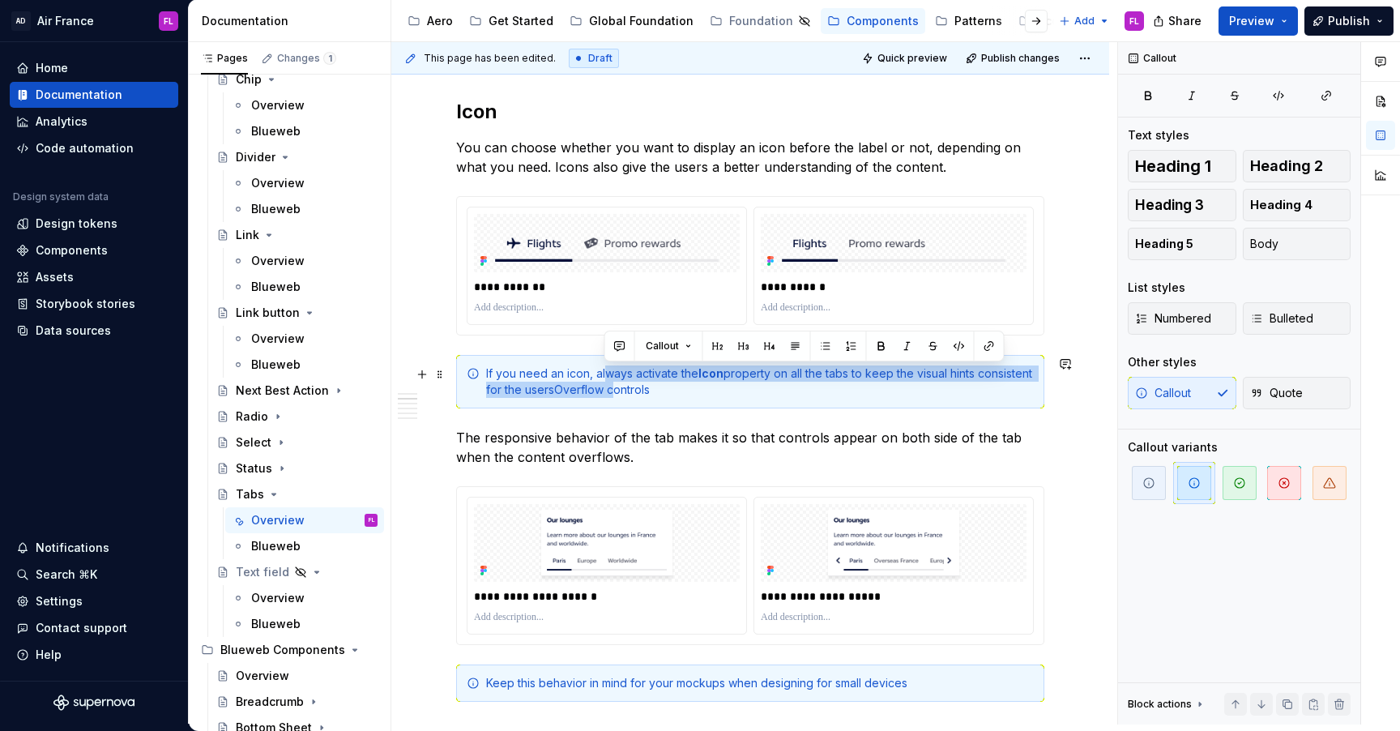
drag, startPoint x: 604, startPoint y: 374, endPoint x: 604, endPoint y: 386, distance: 11.3
click at [604, 386] on div "If you need an icon, always activate the Icon property on all the tabs to keep …" at bounding box center [760, 381] width 548 height 32
click at [634, 381] on div "If you need an icon, always activate the Icon property on all the tabs to keep …" at bounding box center [760, 381] width 548 height 32
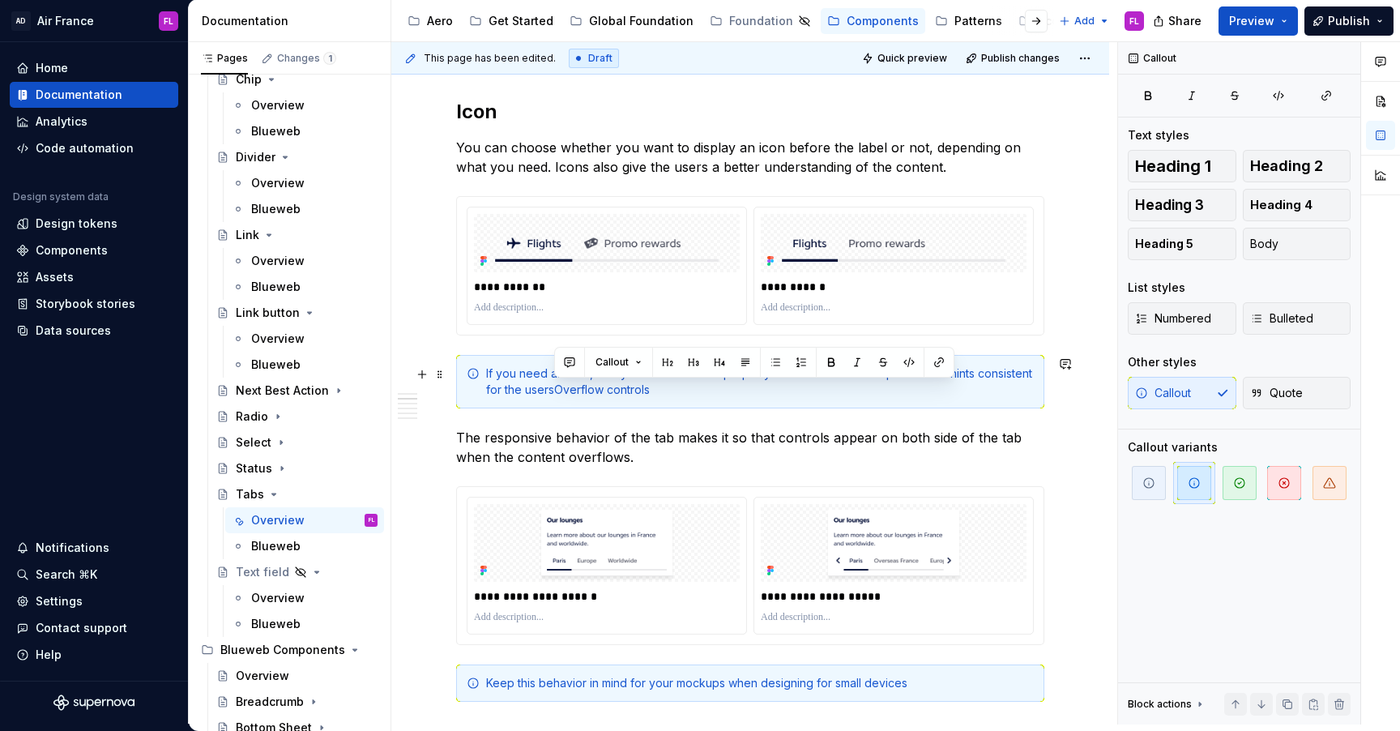
drag, startPoint x: 555, startPoint y: 391, endPoint x: 654, endPoint y: 394, distance: 98.9
click at [654, 394] on div "If you need an icon, always activate the Icon property on all the tabs to keep …" at bounding box center [760, 381] width 548 height 32
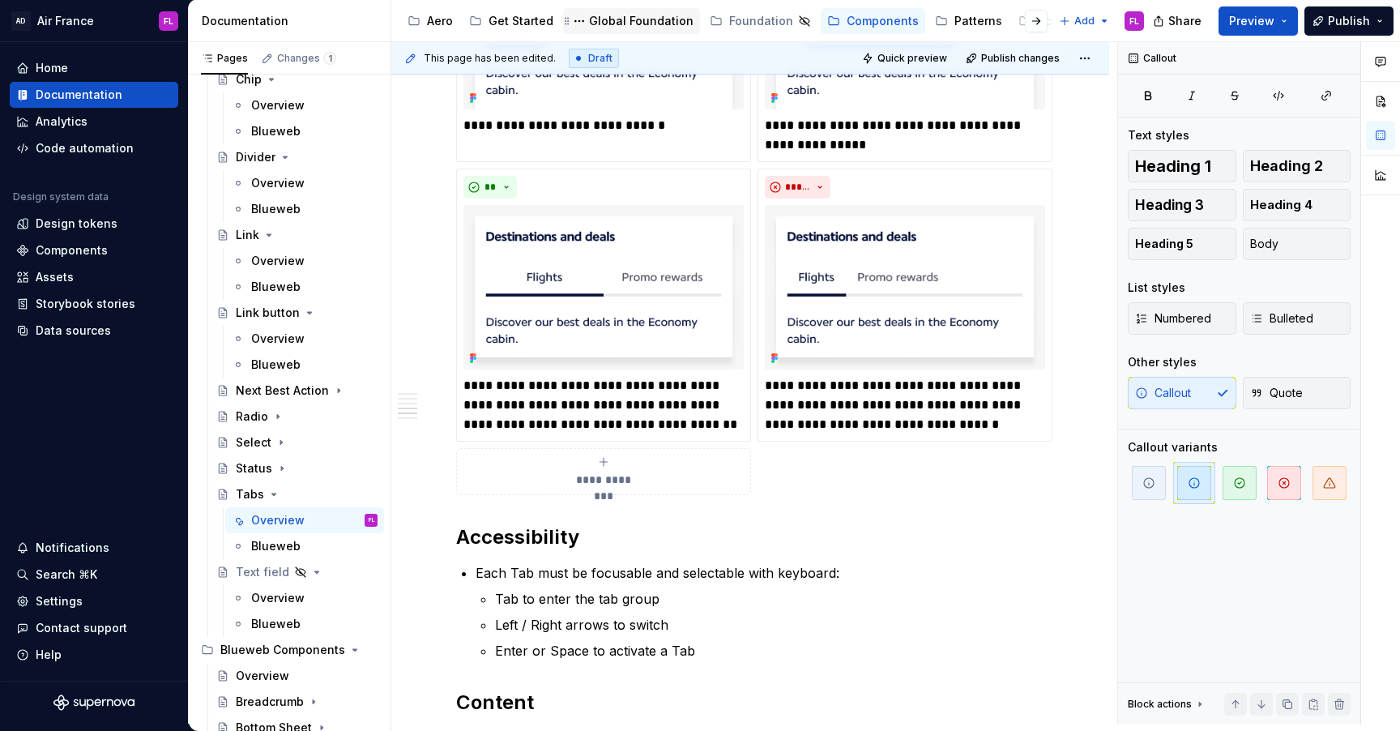
scroll to position [2055, 0]
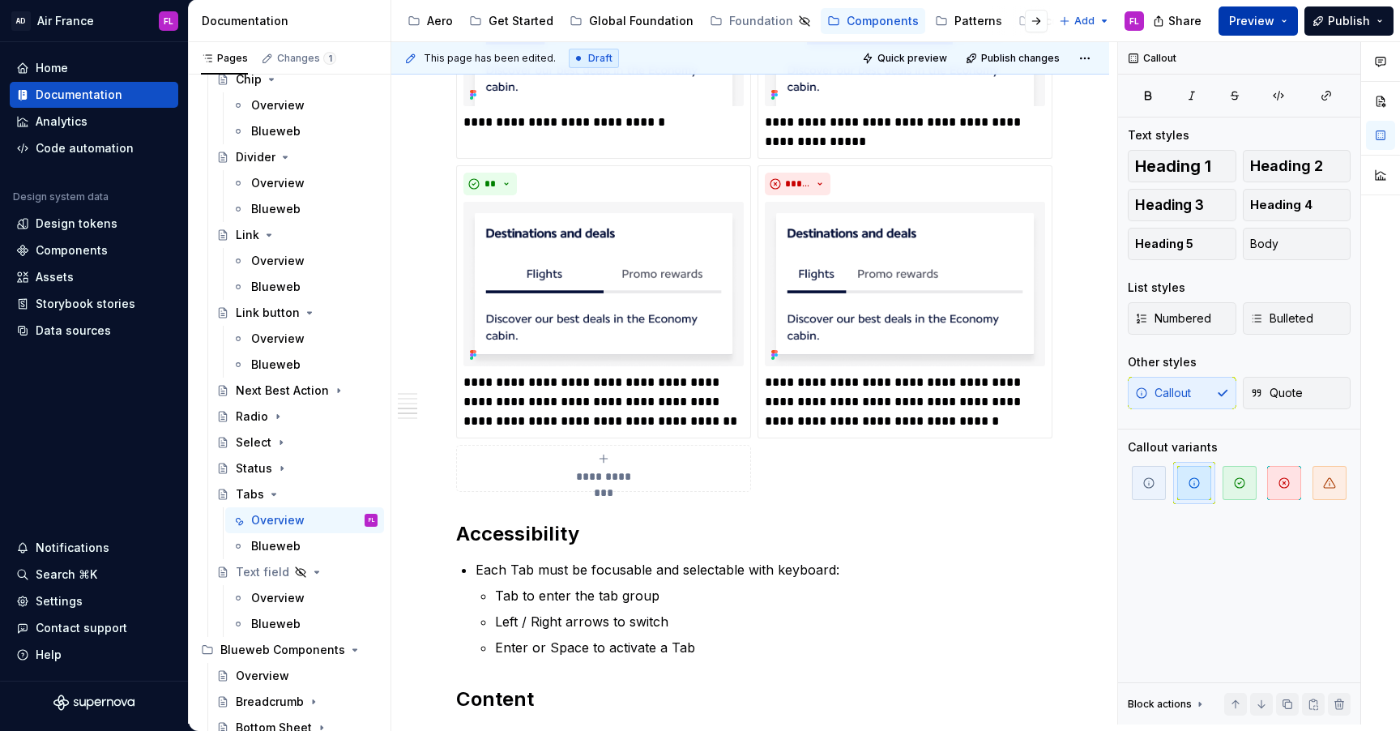
click at [1289, 19] on button "Preview" at bounding box center [1258, 20] width 79 height 29
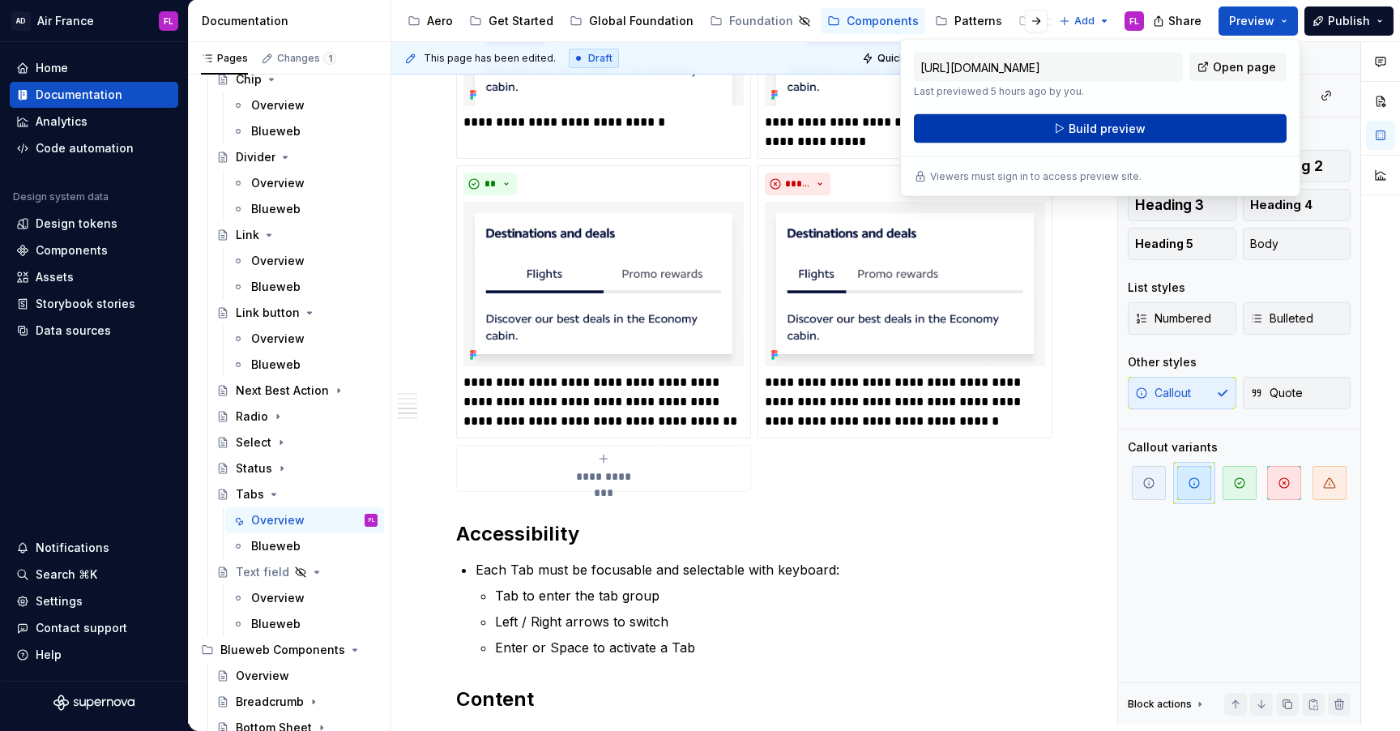
click at [1112, 134] on span "Build preview" at bounding box center [1107, 129] width 77 height 16
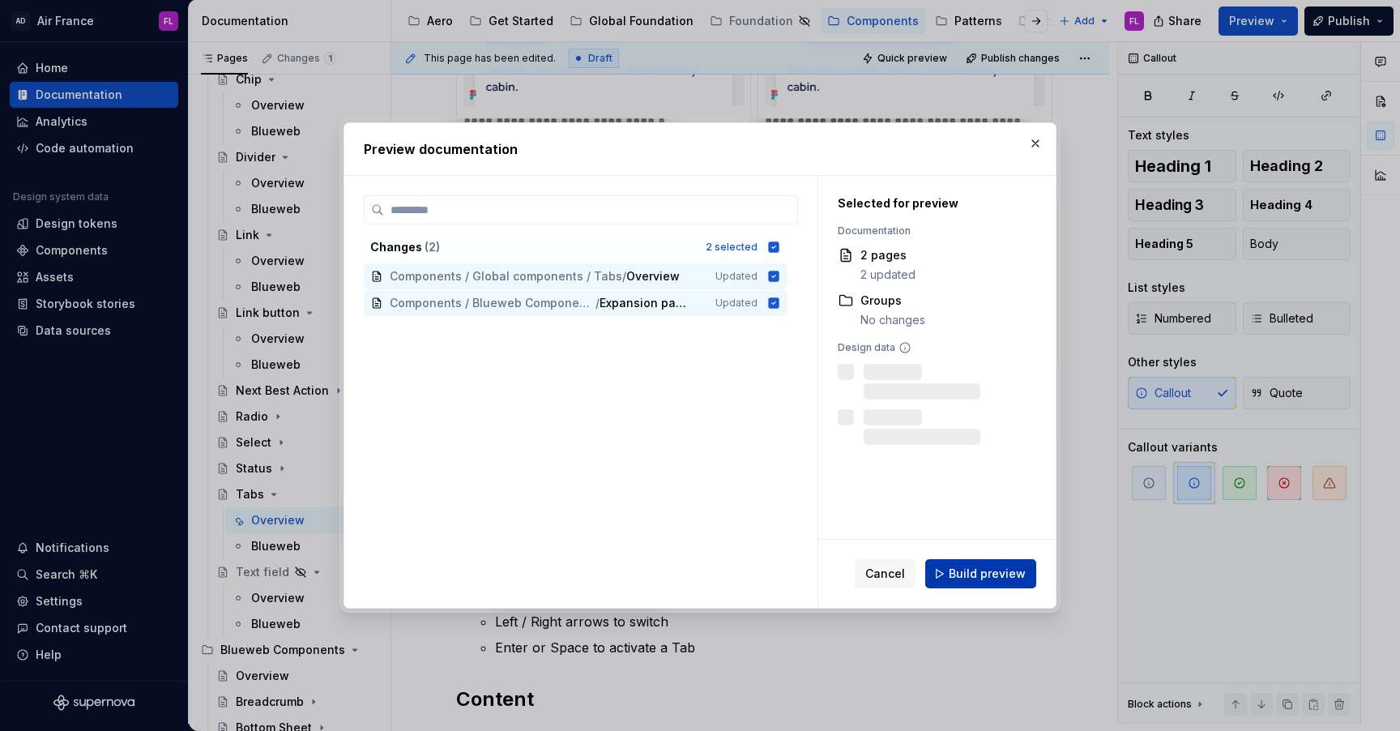
click at [974, 578] on span "Build preview" at bounding box center [987, 574] width 77 height 16
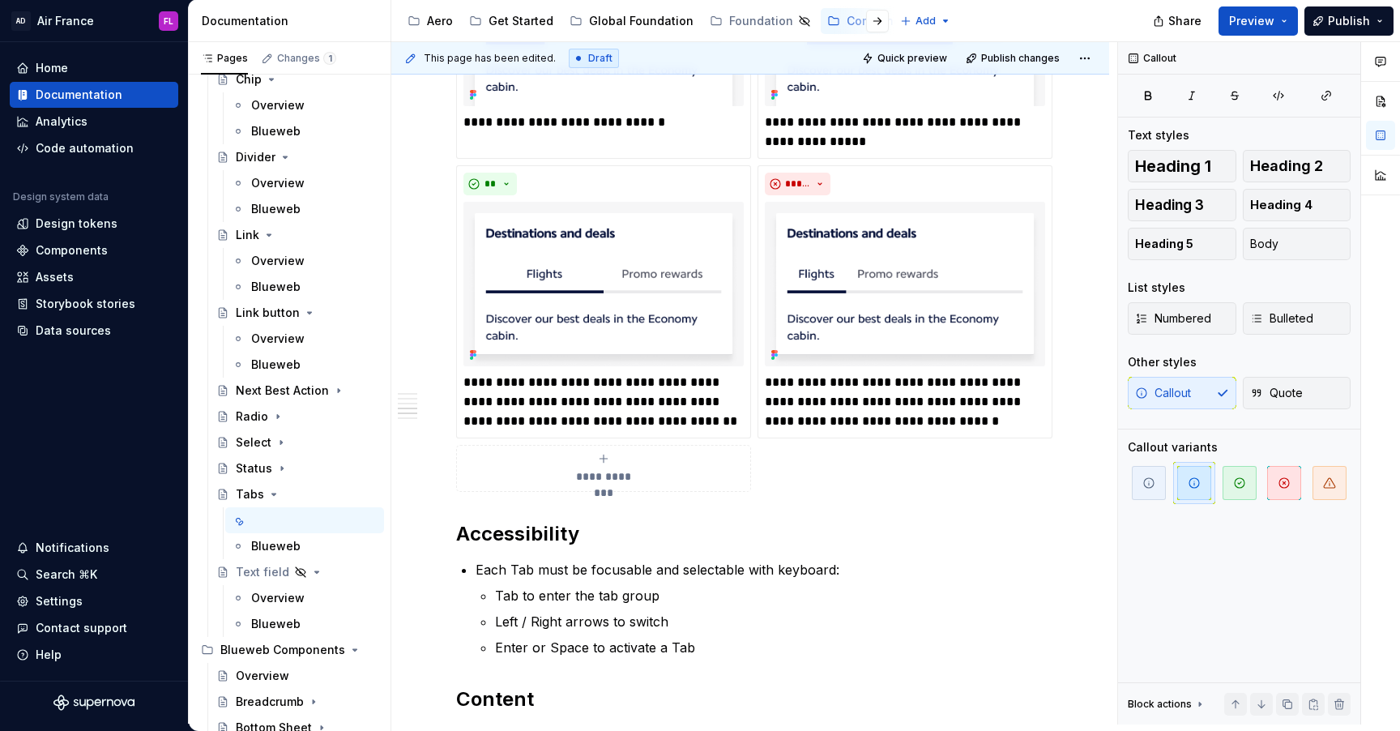
type textarea "*"
